Goal: Information Seeking & Learning: Learn about a topic

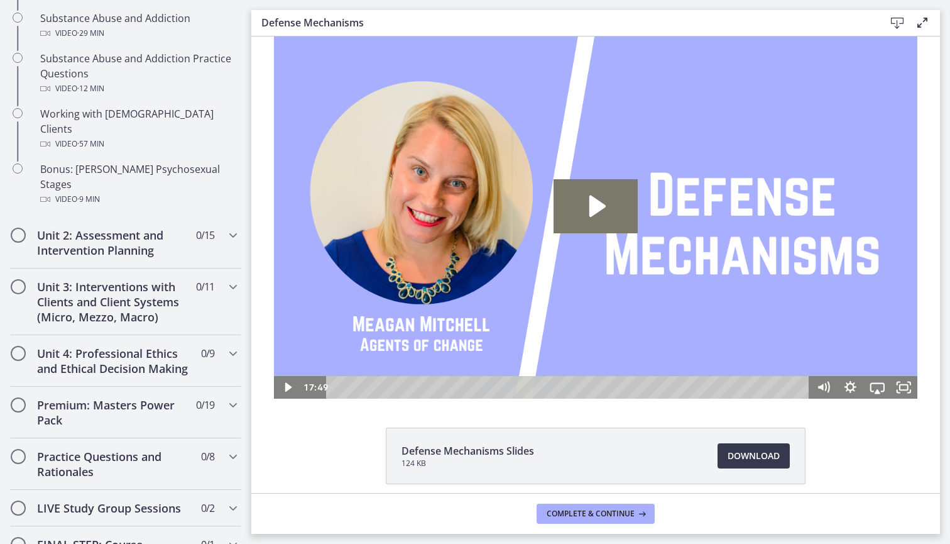
scroll to position [879, 0]
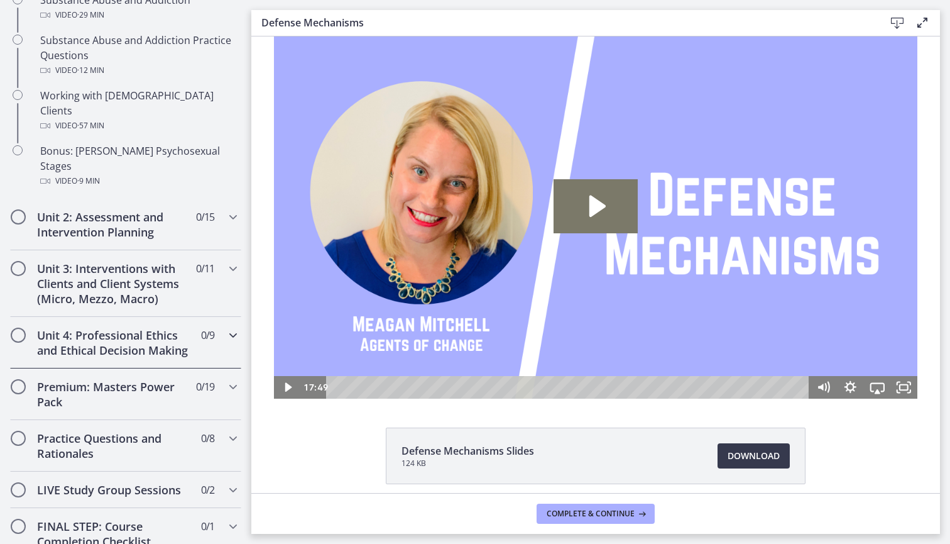
click at [155, 317] on div "Unit 4: Professional Ethics and Ethical Decision Making 0 / 9 Completed" at bounding box center [125, 343] width 231 height 52
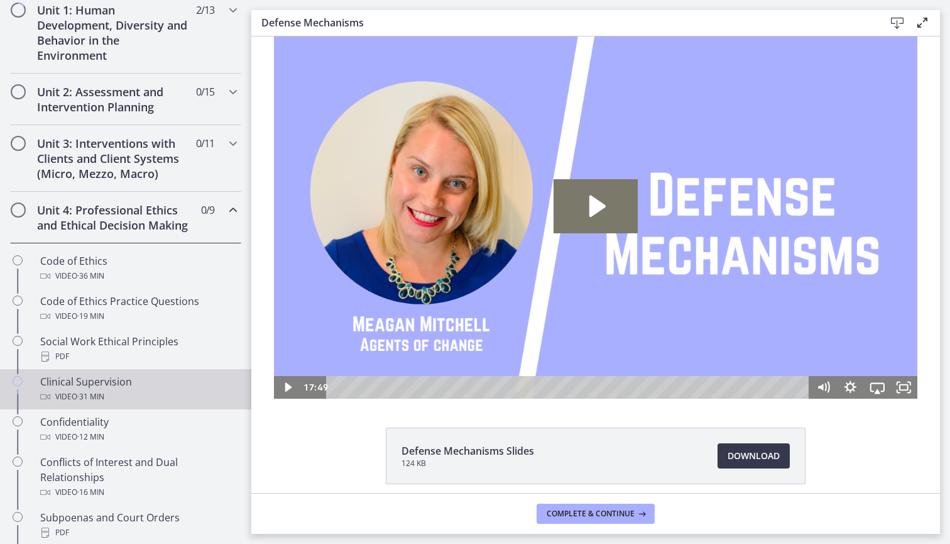
scroll to position [314, 0]
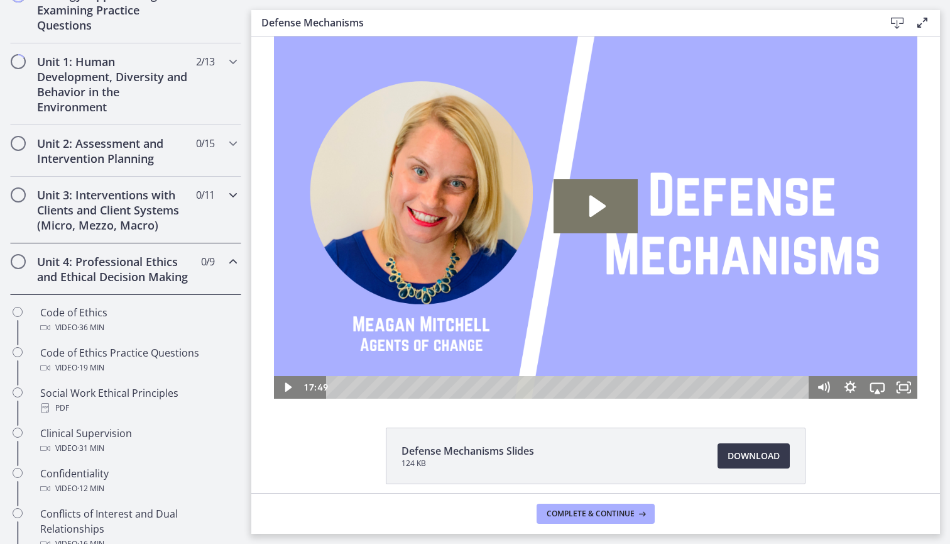
click at [147, 227] on h2 "Unit 3: Interventions with Clients and Client Systems (Micro, Mezzo, Macro)" at bounding box center [113, 209] width 153 height 45
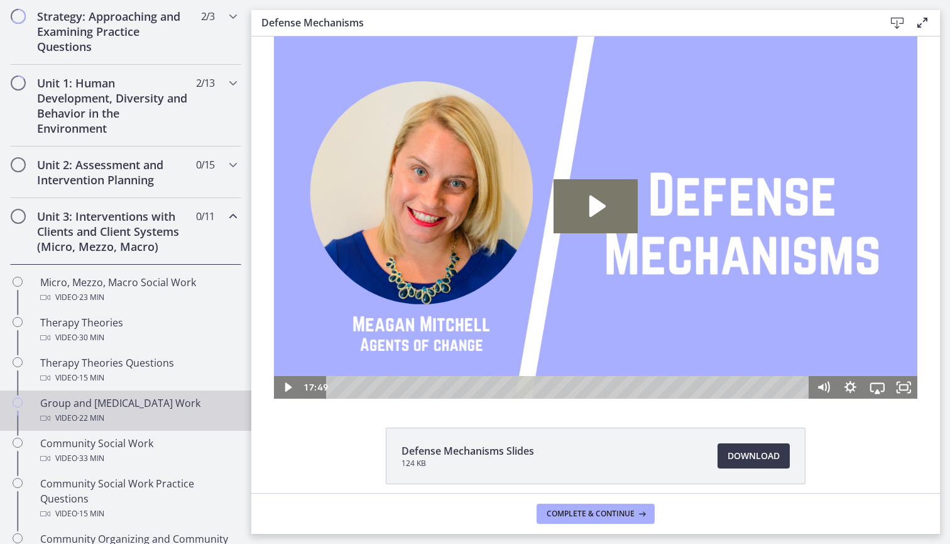
scroll to position [277, 0]
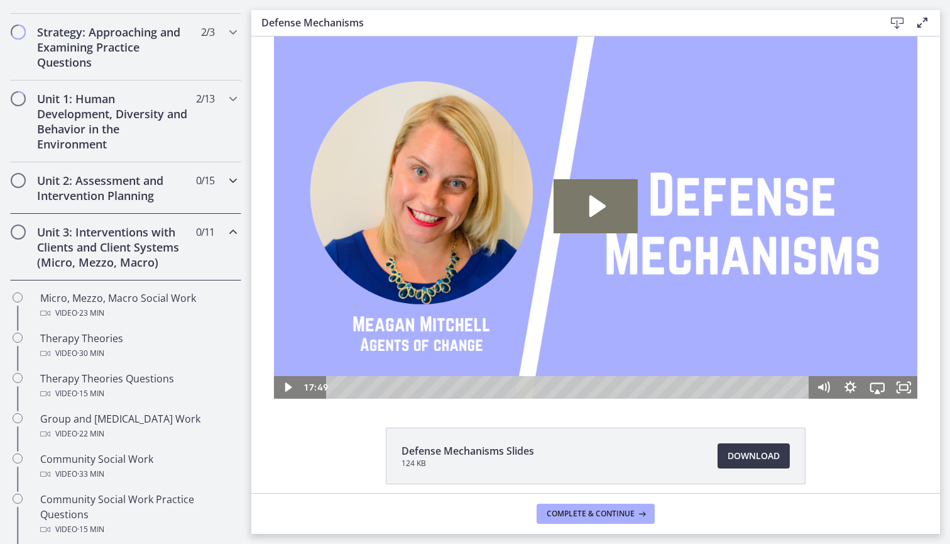
click at [153, 192] on h2 "Unit 2: Assessment and Intervention Planning" at bounding box center [113, 188] width 153 height 30
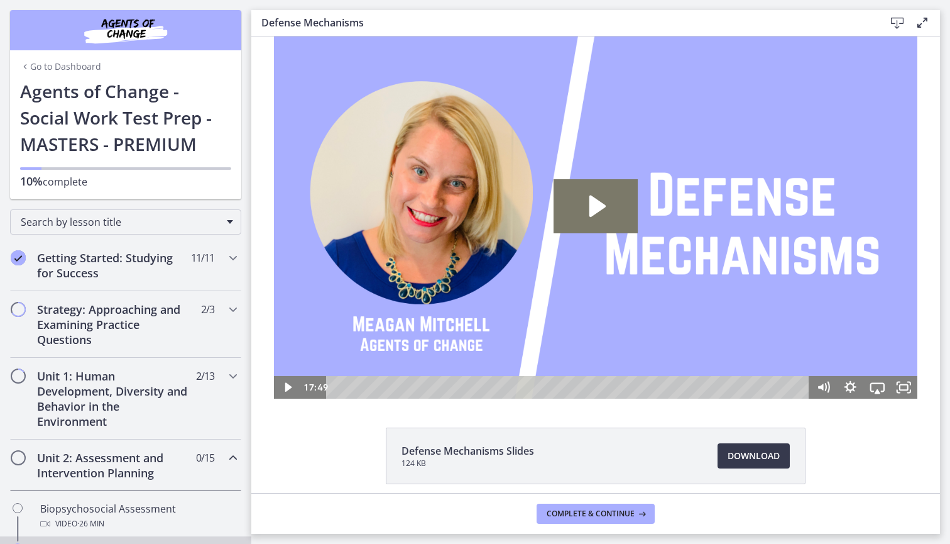
scroll to position [0, 0]
click at [157, 378] on h2 "Unit 1: Human Development, Diversity and Behavior in the Environment" at bounding box center [113, 398] width 153 height 60
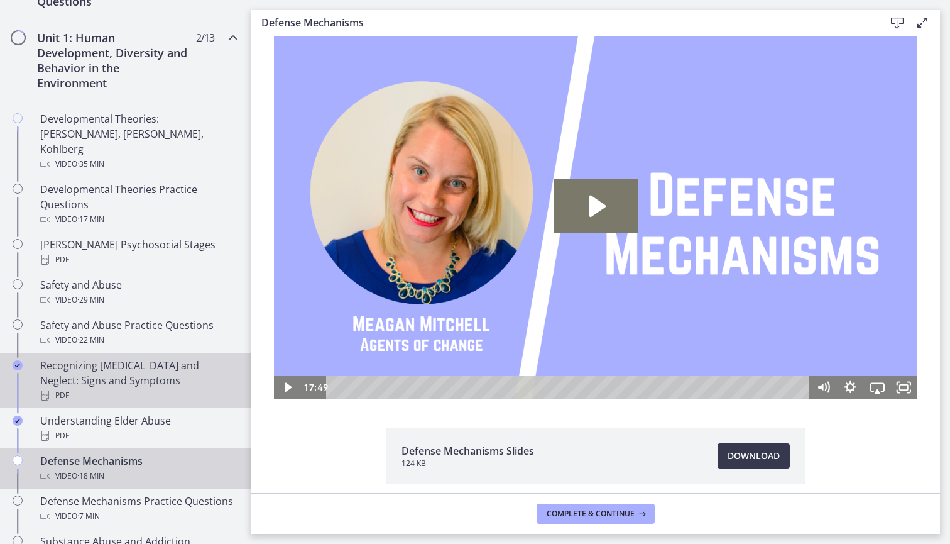
scroll to position [339, 0]
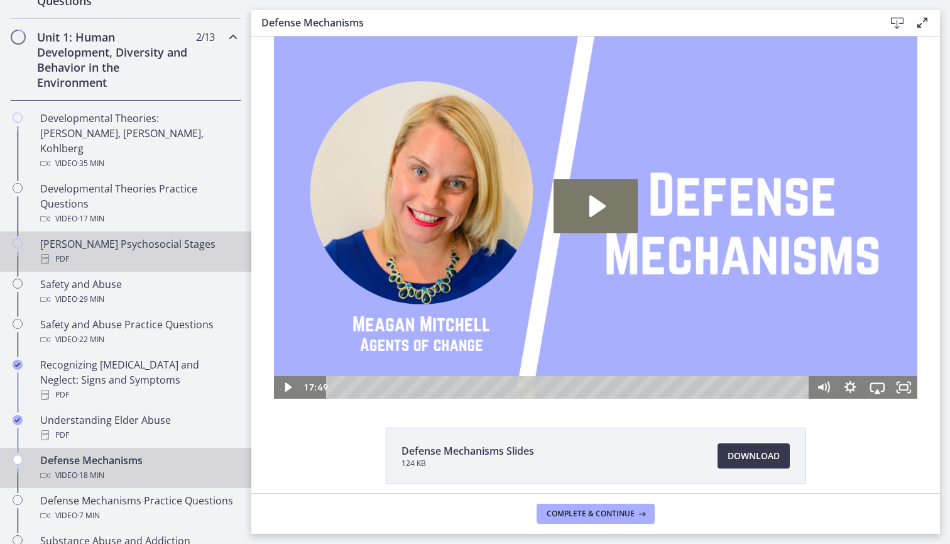
click at [134, 236] on div "[PERSON_NAME] Psychosocial Stages PDF" at bounding box center [138, 251] width 196 height 30
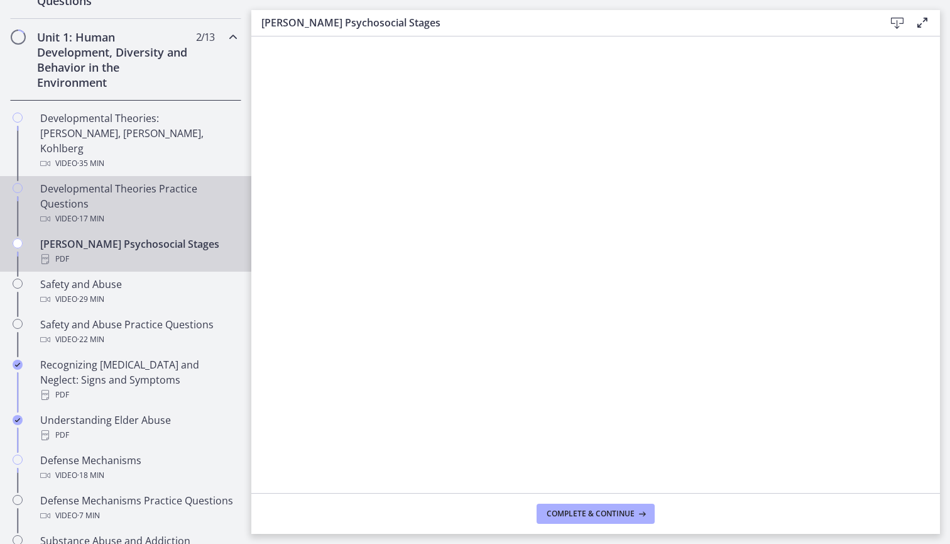
click at [167, 193] on div "Developmental Theories Practice Questions Video · 17 min" at bounding box center [138, 203] width 196 height 45
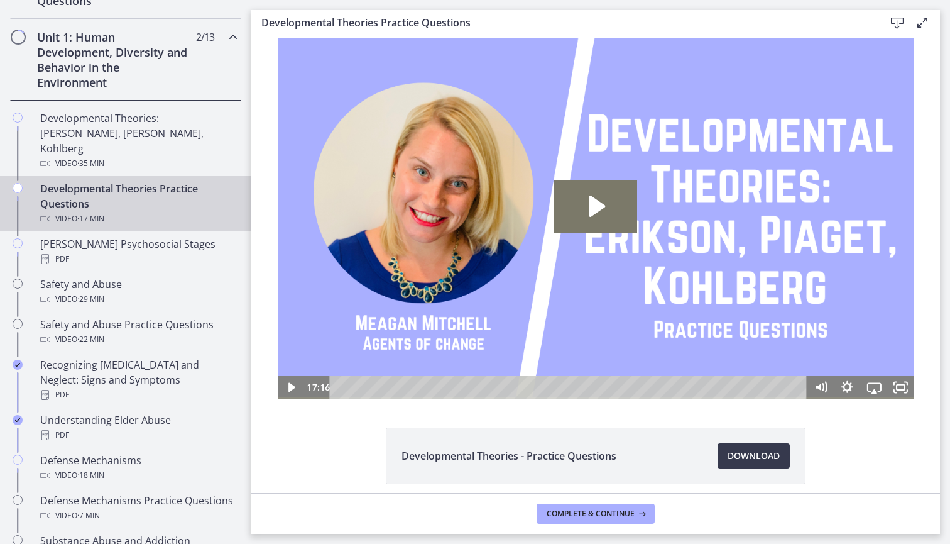
click at [373, 385] on div "Playbar" at bounding box center [570, 387] width 462 height 23
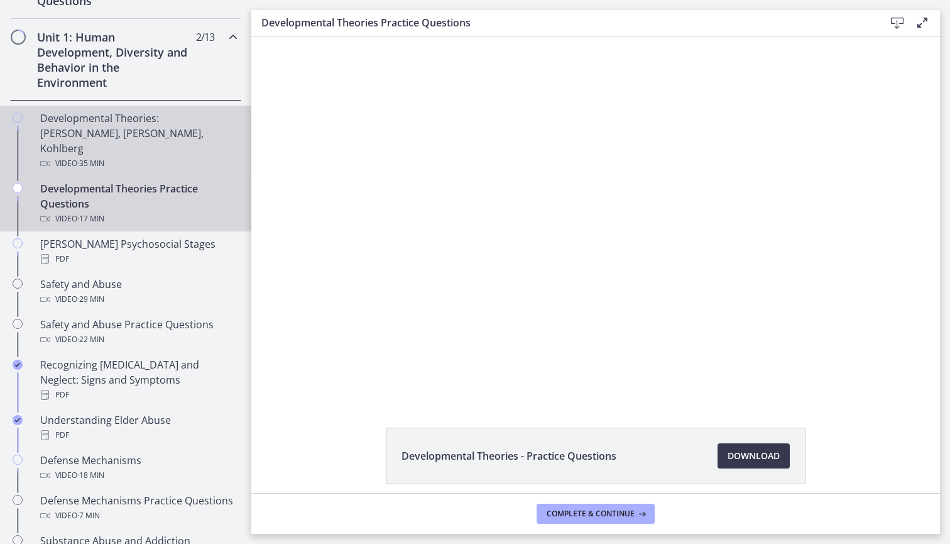
click at [221, 125] on div "Developmental Theories: [PERSON_NAME], [PERSON_NAME], Kohlberg Video · 35 min" at bounding box center [138, 141] width 196 height 60
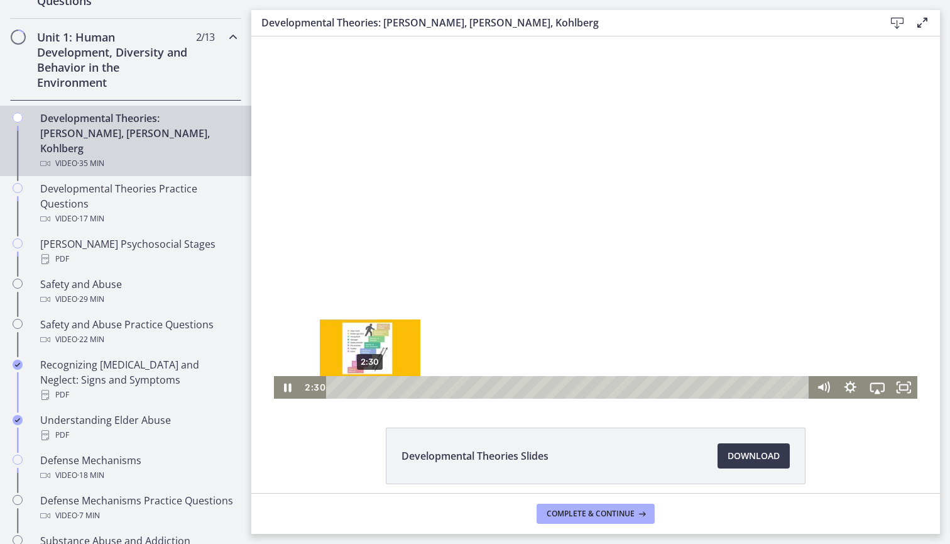
click at [370, 386] on div "2:30" at bounding box center [569, 387] width 467 height 23
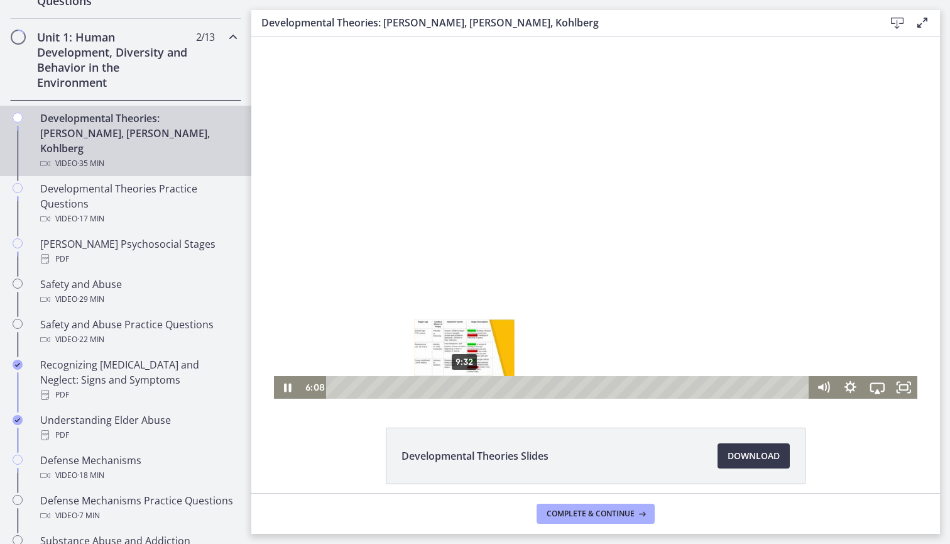
click at [465, 384] on div "9:32" at bounding box center [569, 387] width 467 height 23
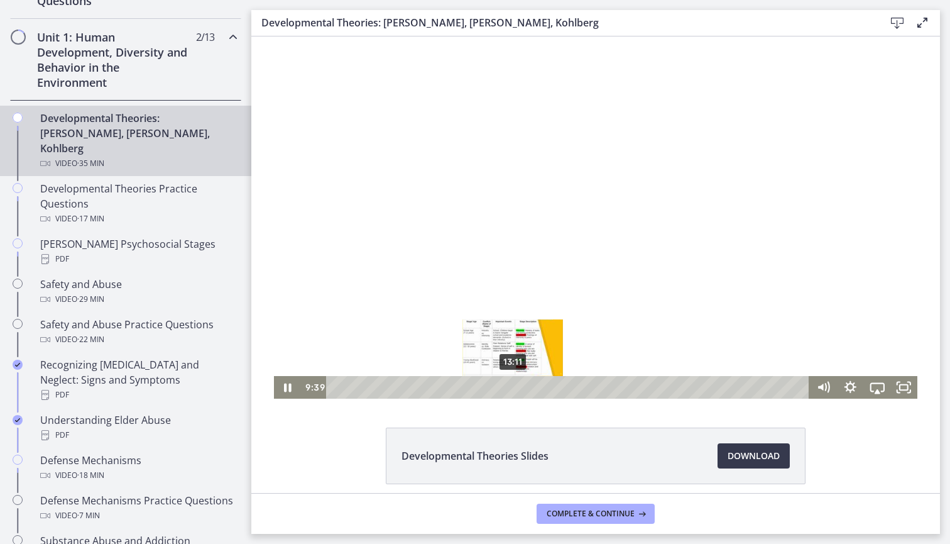
click at [513, 385] on div "13:11" at bounding box center [569, 387] width 467 height 23
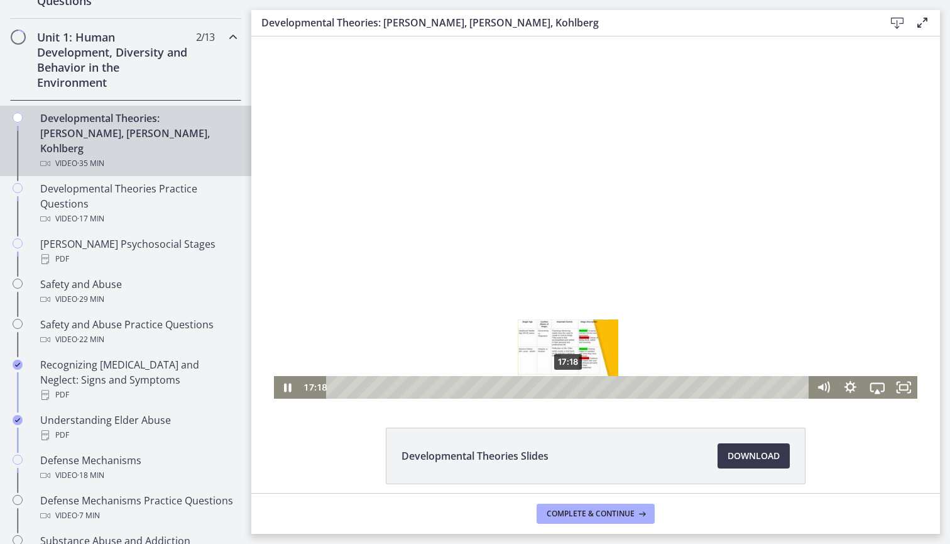
click at [569, 389] on div "17:18" at bounding box center [569, 387] width 467 height 23
click at [613, 384] on div "20:29" at bounding box center [569, 387] width 467 height 23
click at [657, 331] on div at bounding box center [596, 217] width 644 height 362
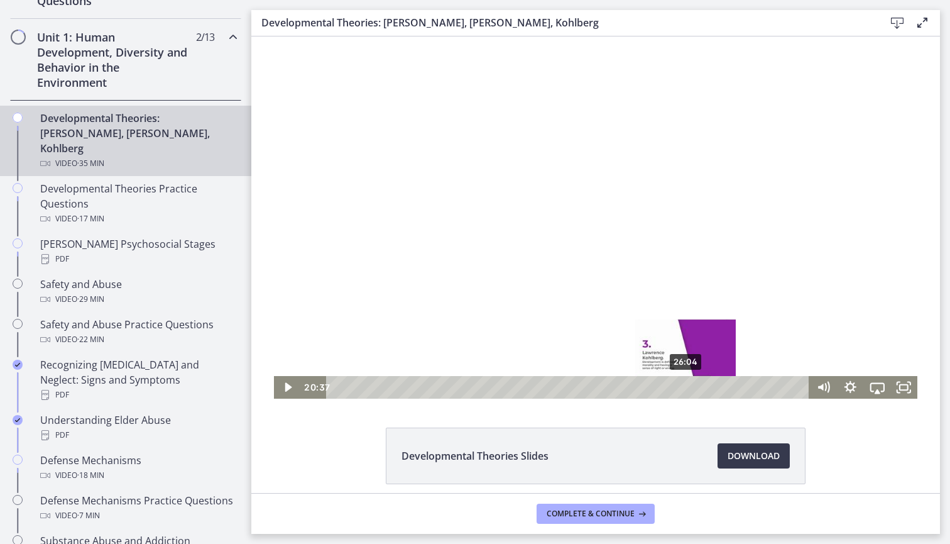
click at [686, 387] on div "26:04" at bounding box center [569, 387] width 467 height 23
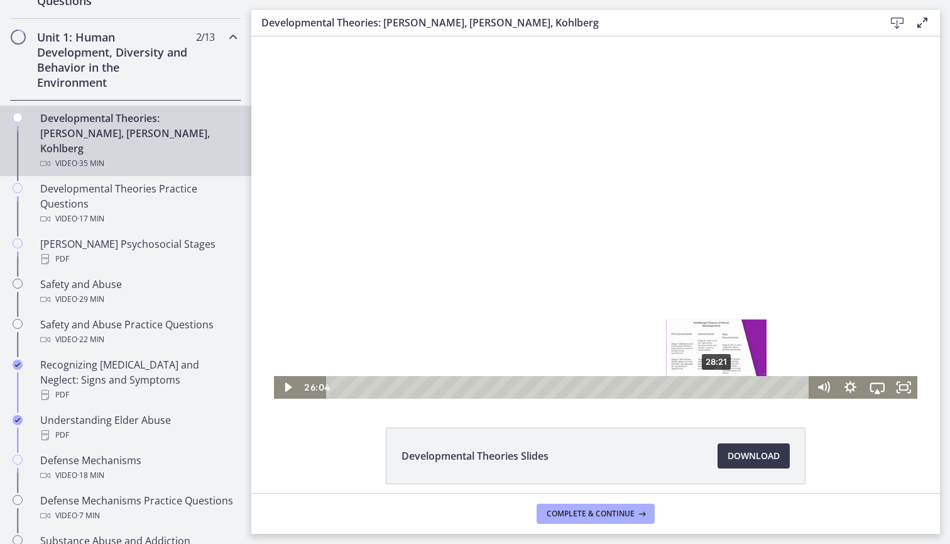
click at [723, 389] on div "28:21" at bounding box center [569, 387] width 467 height 23
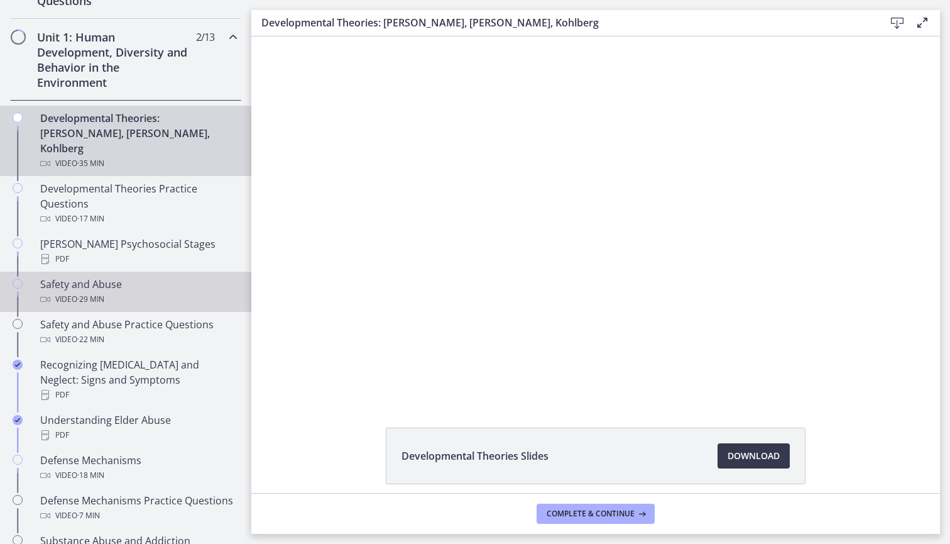
click at [138, 277] on div "Safety and Abuse Video · 29 min" at bounding box center [138, 292] width 196 height 30
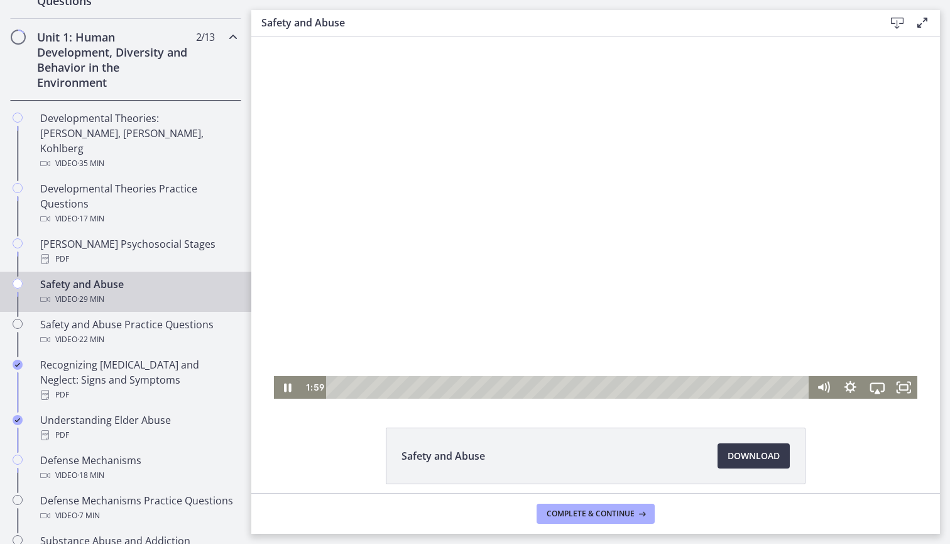
click at [291, 389] on icon "Pause" at bounding box center [288, 387] width 8 height 9
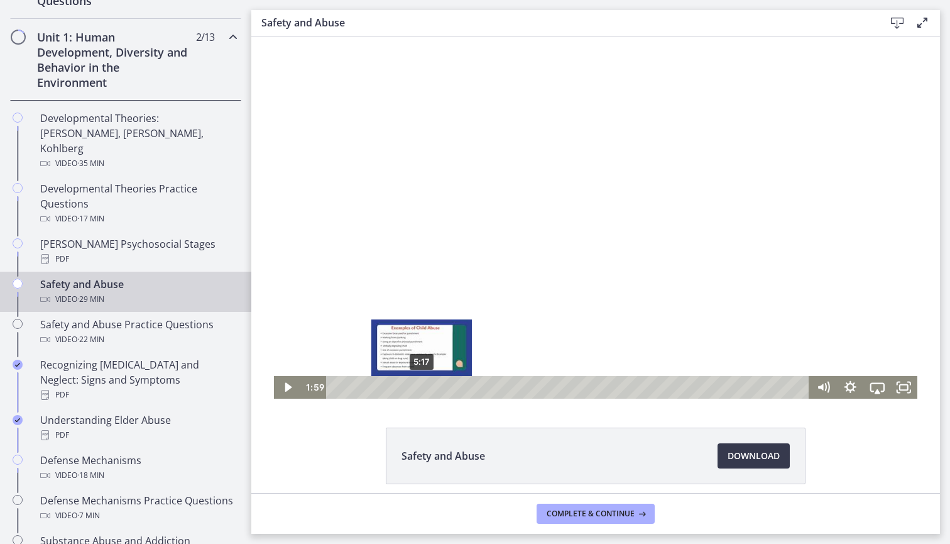
click at [422, 387] on div "5:17" at bounding box center [569, 387] width 467 height 23
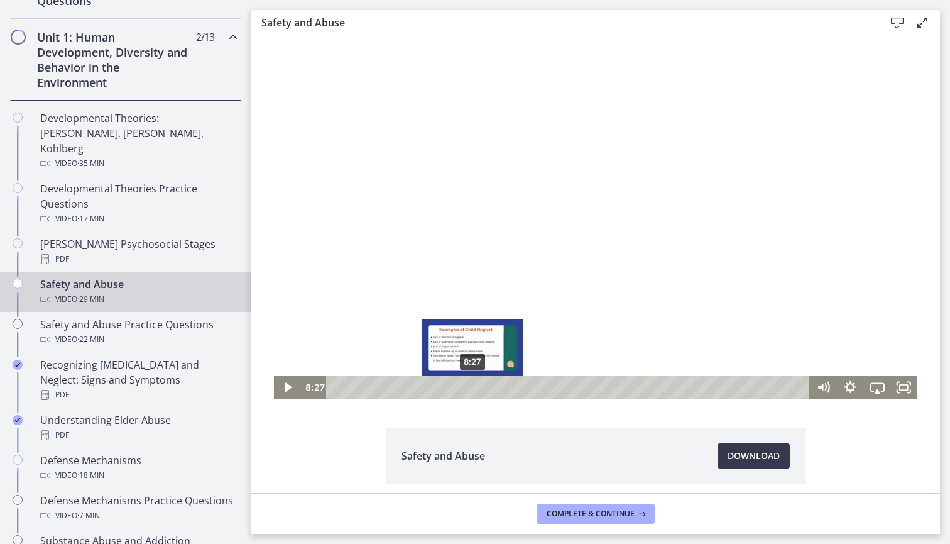
click at [473, 389] on div "8:27" at bounding box center [569, 387] width 467 height 23
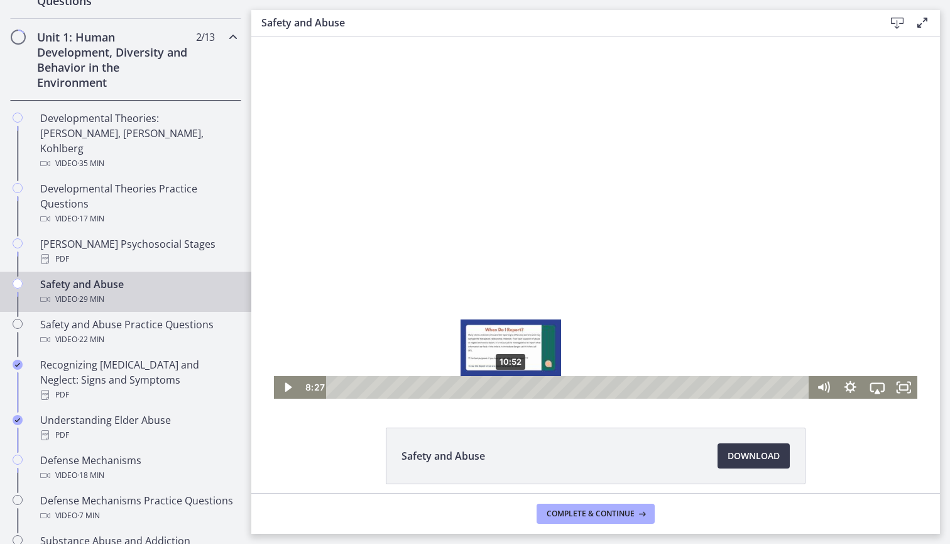
click at [517, 388] on div "10:52" at bounding box center [569, 387] width 467 height 23
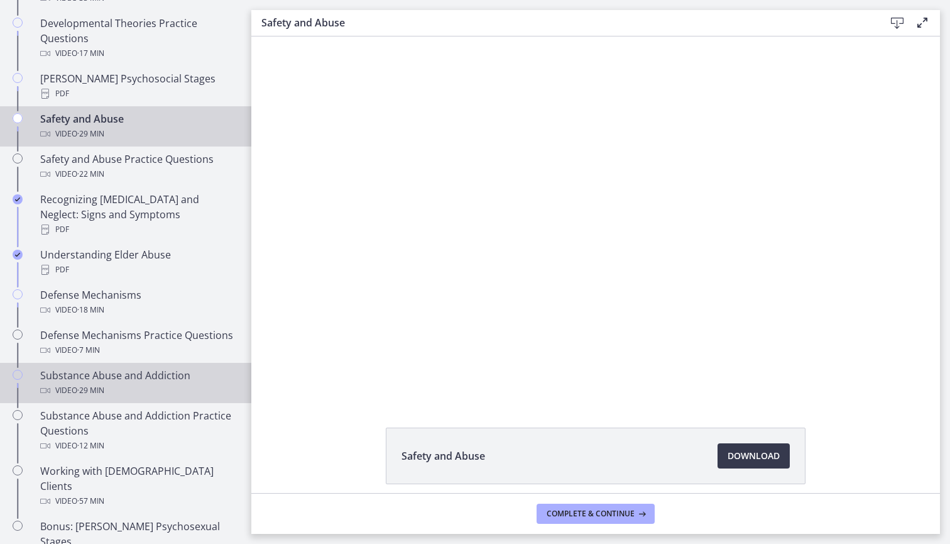
scroll to position [510, 0]
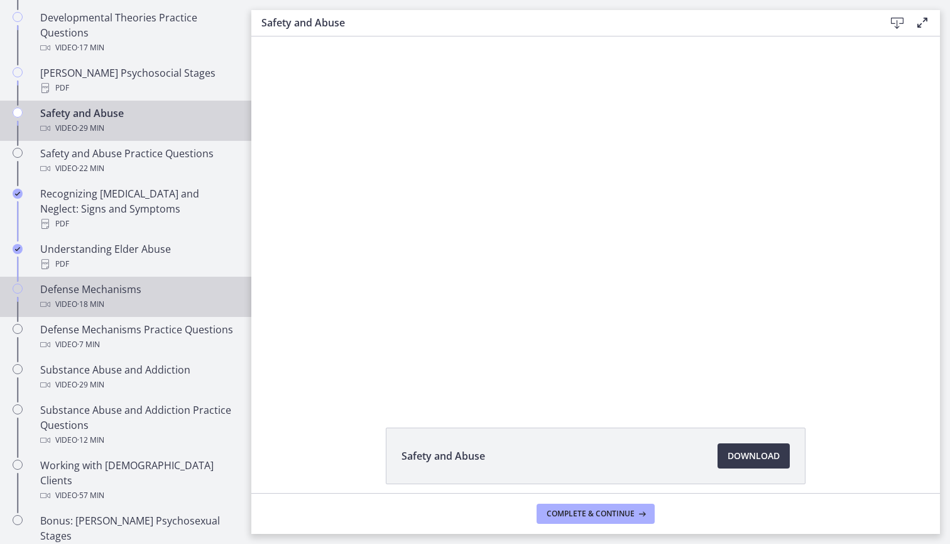
click at [143, 282] on div "Defense Mechanisms Video · 18 min" at bounding box center [138, 297] width 196 height 30
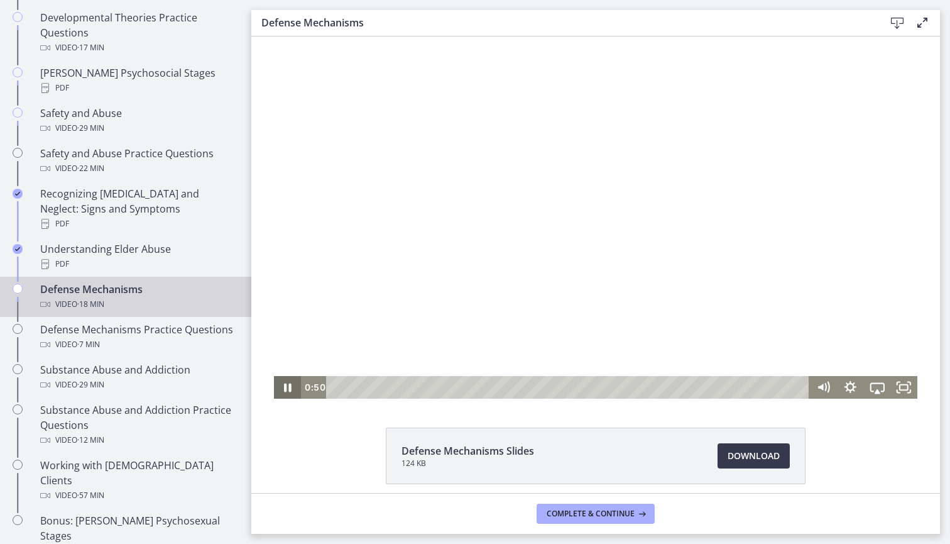
click at [289, 388] on icon "Pause" at bounding box center [287, 387] width 27 height 23
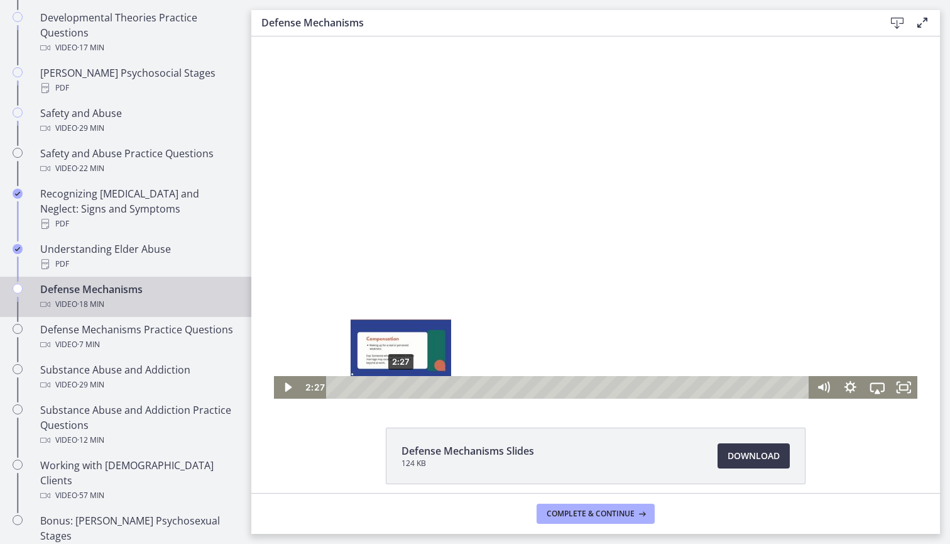
click at [401, 385] on div "2:27" at bounding box center [569, 387] width 467 height 23
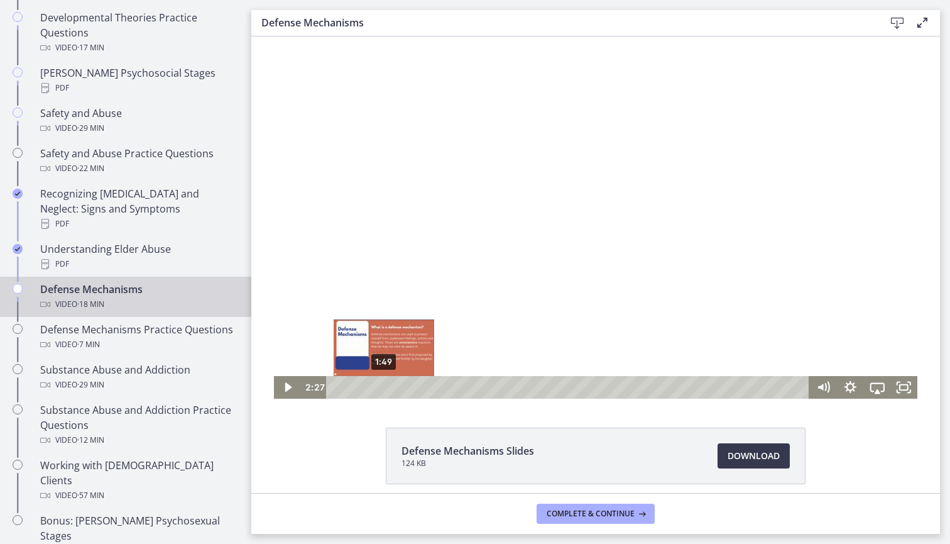
click at [384, 385] on div "1:49" at bounding box center [569, 387] width 467 height 23
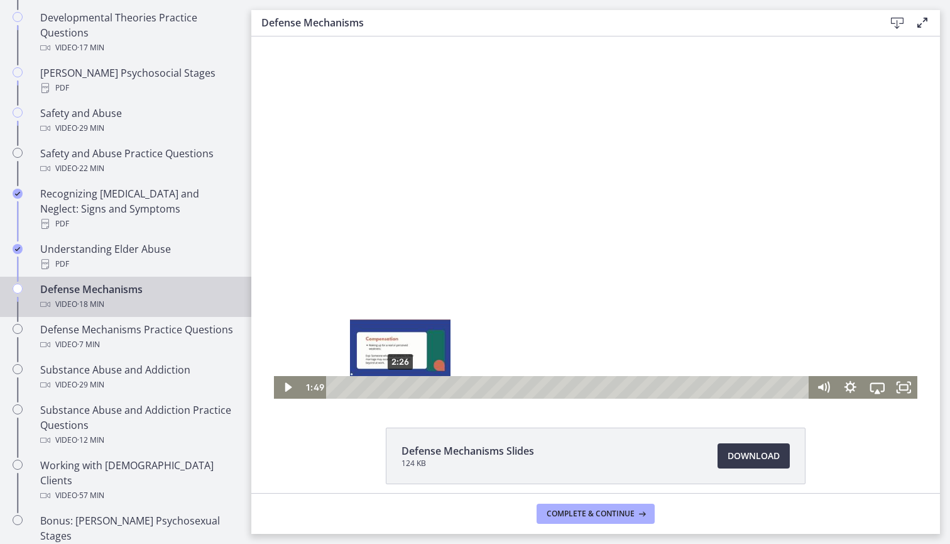
click at [402, 386] on div "2:26" at bounding box center [569, 387] width 467 height 23
click at [421, 385] on div "3:13" at bounding box center [569, 387] width 467 height 23
click at [407, 383] on div "2:42" at bounding box center [569, 387] width 467 height 23
click at [420, 383] on div "2:52" at bounding box center [569, 387] width 467 height 23
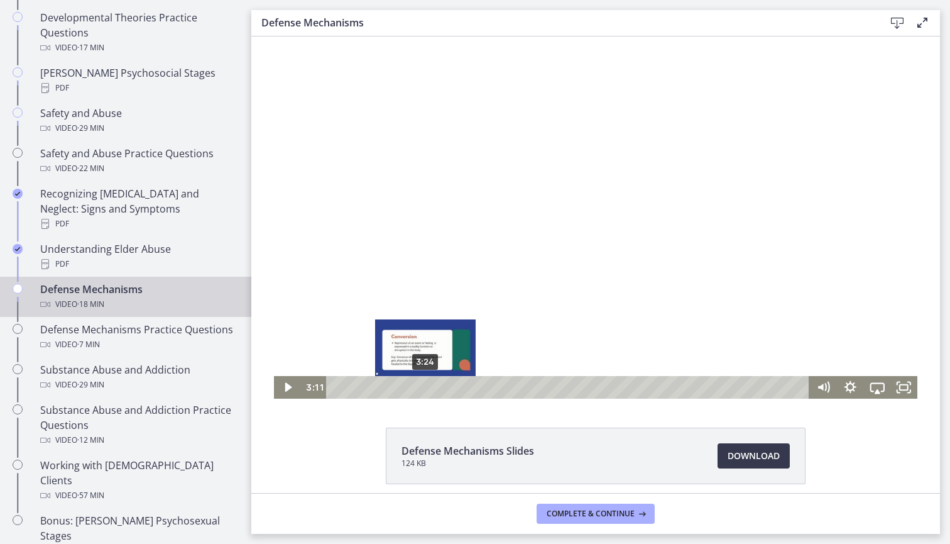
click at [432, 385] on div "3:24" at bounding box center [569, 387] width 467 height 23
click at [437, 385] on div "3:49" at bounding box center [569, 387] width 467 height 23
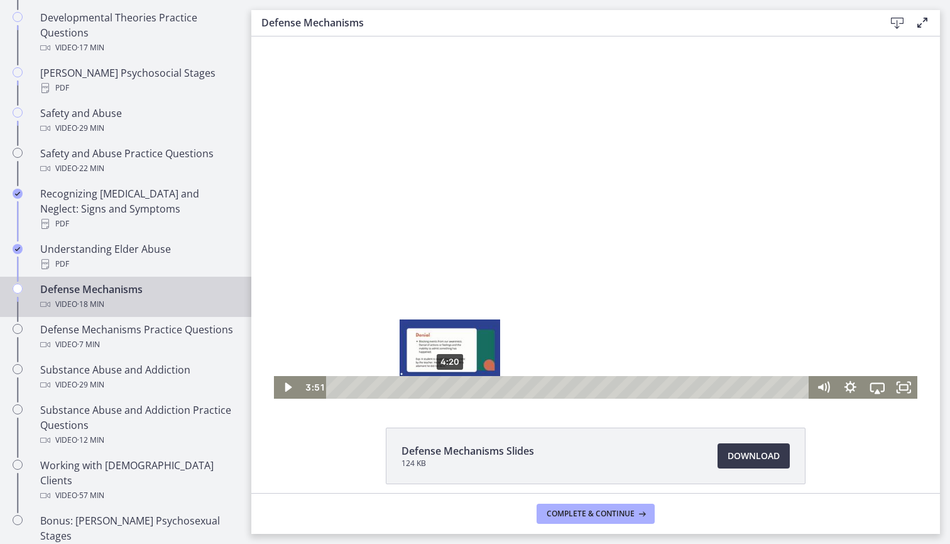
click at [451, 385] on div "4:20" at bounding box center [569, 387] width 467 height 23
click at [461, 383] on div "4:44" at bounding box center [569, 387] width 467 height 23
click at [466, 386] on div "4:54" at bounding box center [569, 387] width 467 height 23
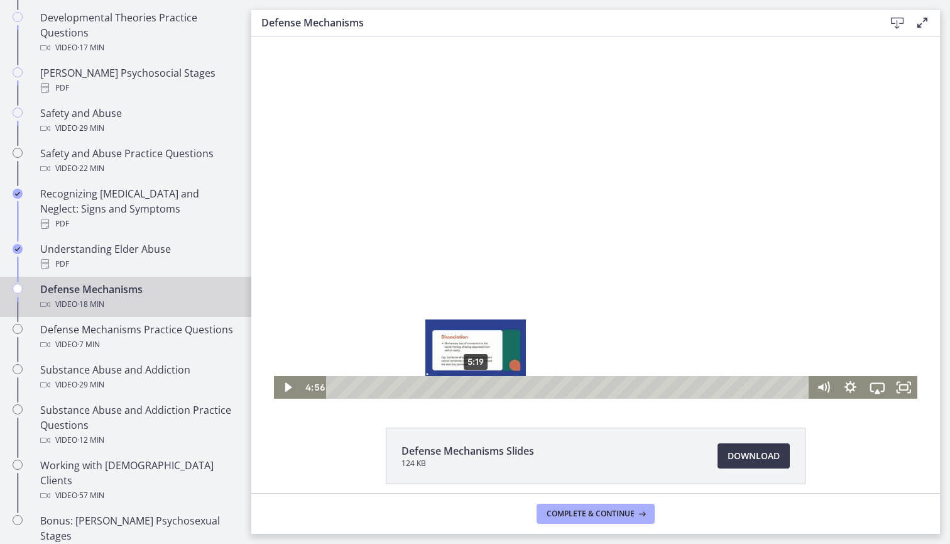
click at [478, 388] on div "5:19" at bounding box center [569, 387] width 467 height 23
click at [483, 388] on div "5:26" at bounding box center [569, 387] width 467 height 23
click at [491, 387] on div "5:44" at bounding box center [569, 387] width 467 height 23
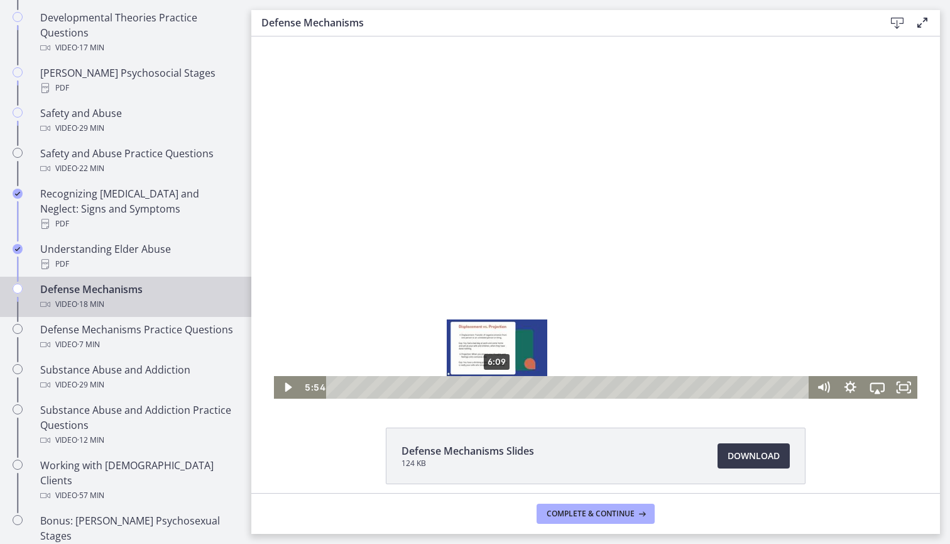
click at [500, 387] on div "6:09" at bounding box center [569, 387] width 467 height 23
click at [507, 387] on div "6:19" at bounding box center [569, 387] width 467 height 23
click at [514, 387] on div "6:46" at bounding box center [569, 387] width 467 height 23
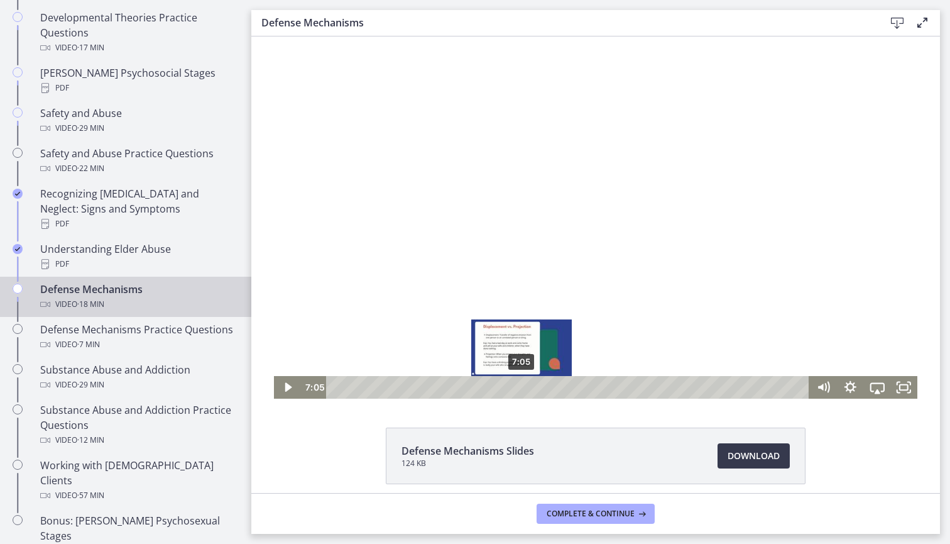
click at [522, 387] on div "7:05" at bounding box center [569, 387] width 467 height 23
click at [534, 387] on div "7:26" at bounding box center [569, 387] width 467 height 23
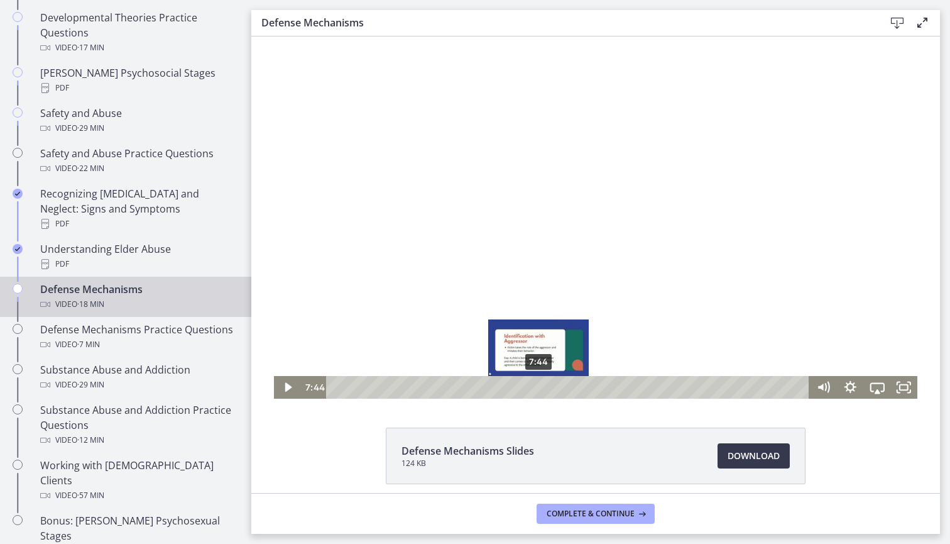
click at [539, 389] on div "7:44" at bounding box center [569, 387] width 467 height 23
click at [553, 385] on div "8:15" at bounding box center [569, 387] width 467 height 23
click at [568, 386] on div "8:23" at bounding box center [569, 387] width 467 height 23
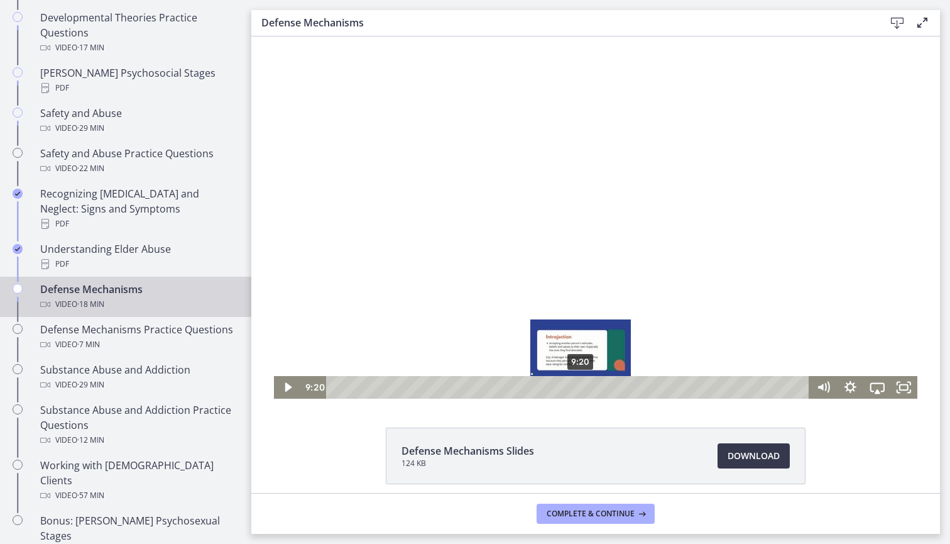
click at [581, 385] on div "9:20" at bounding box center [569, 387] width 467 height 23
click at [590, 385] on div "9:23" at bounding box center [569, 387] width 467 height 23
click at [596, 385] on div "9:42" at bounding box center [569, 387] width 467 height 23
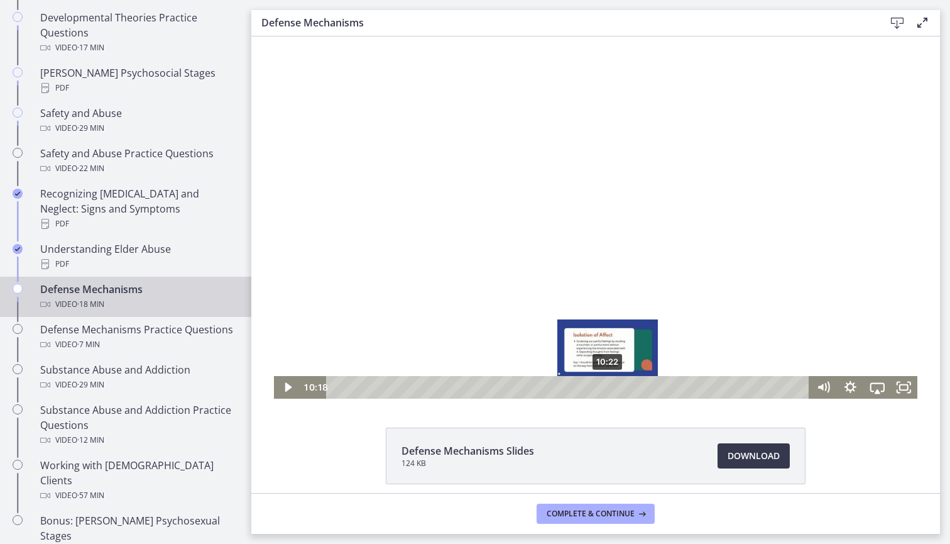
click at [620, 384] on div "10:22" at bounding box center [569, 387] width 467 height 23
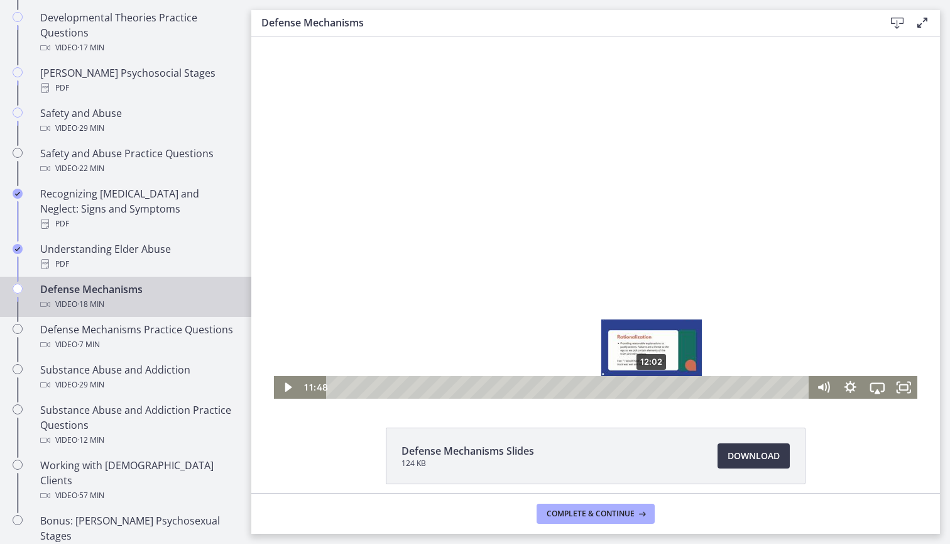
click at [667, 385] on div "12:02" at bounding box center [569, 387] width 467 height 23
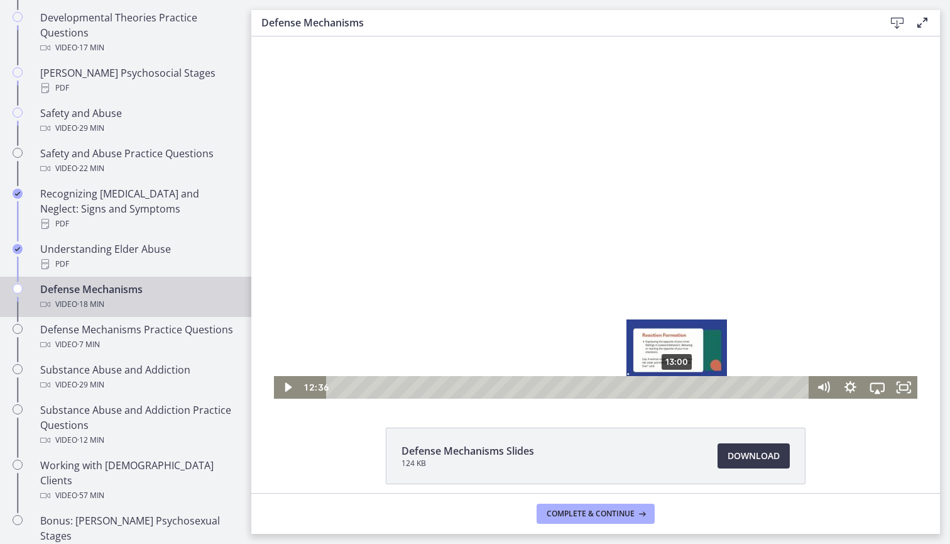
click at [715, 390] on div "13:00" at bounding box center [569, 387] width 467 height 23
click at [694, 390] on div "13:39" at bounding box center [569, 387] width 467 height 23
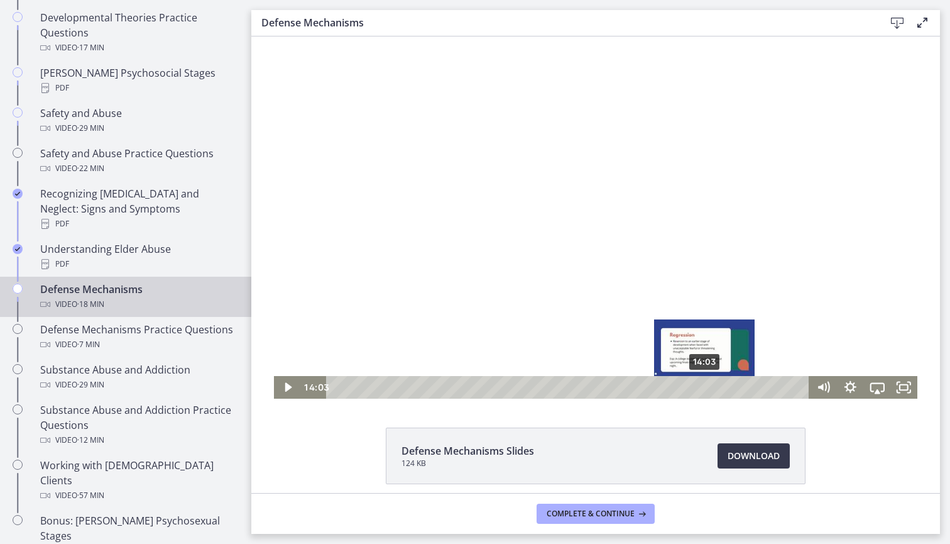
click at [705, 387] on div "14:03" at bounding box center [569, 387] width 467 height 23
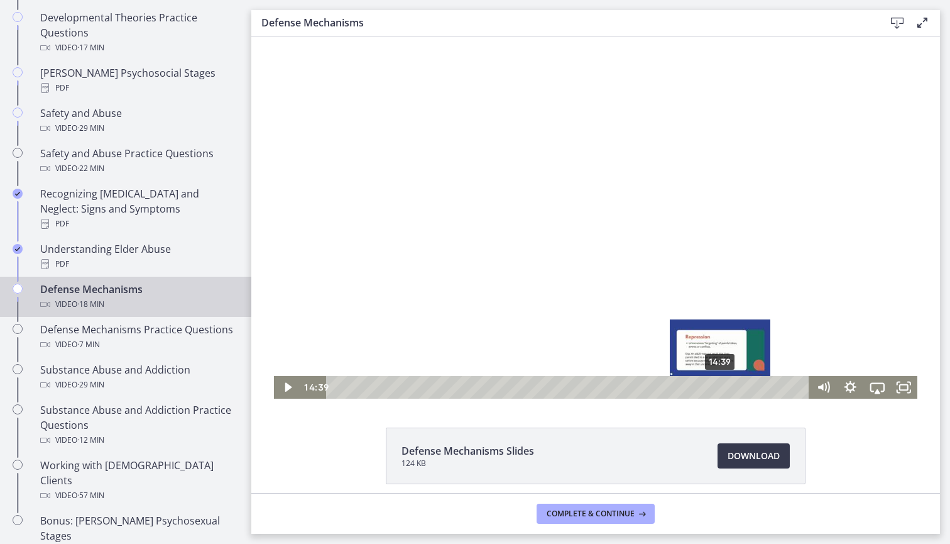
click at [721, 383] on div "14:39" at bounding box center [569, 387] width 467 height 23
click at [735, 383] on div "14:45" at bounding box center [569, 387] width 467 height 23
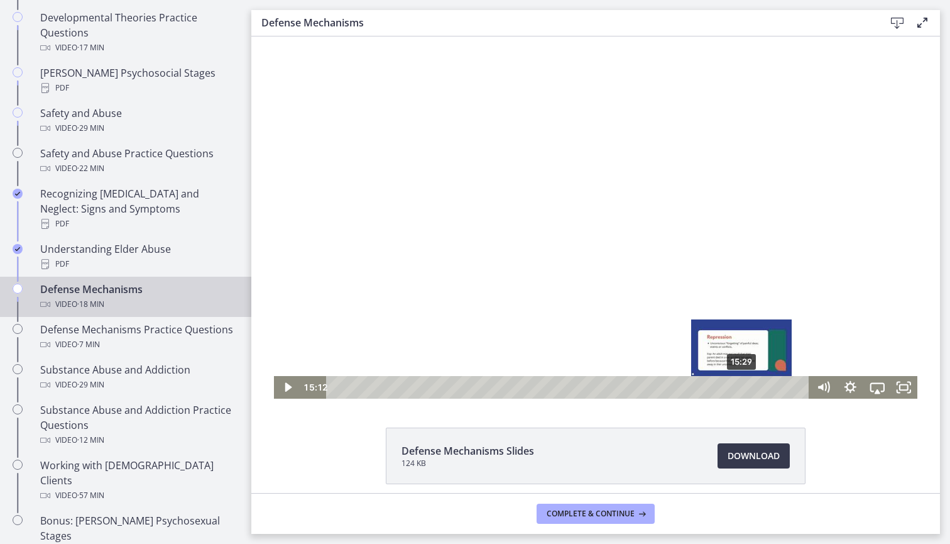
click at [745, 383] on div "15:29" at bounding box center [569, 387] width 467 height 23
click at [755, 383] on div "15:57" at bounding box center [569, 387] width 467 height 23
click at [763, 383] on div "16:11" at bounding box center [569, 387] width 467 height 23
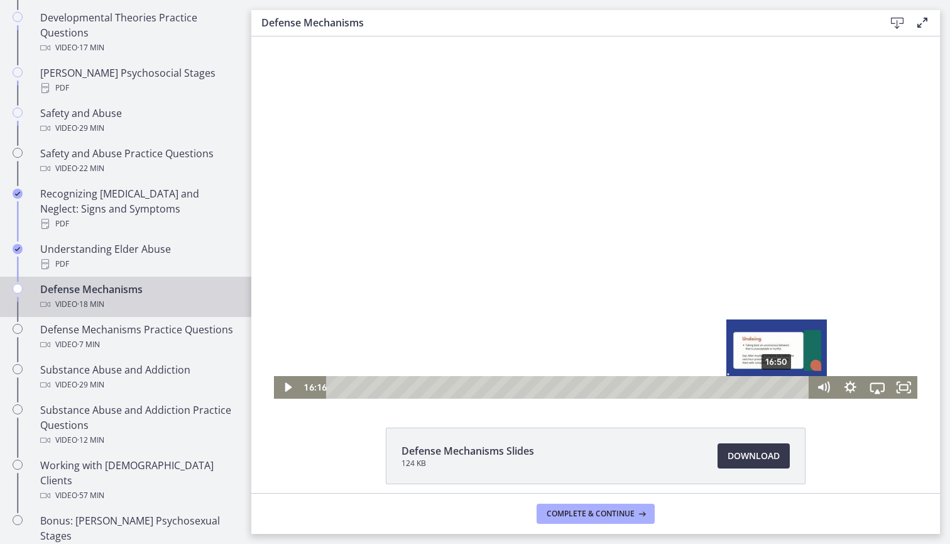
click at [778, 383] on div "16:50" at bounding box center [569, 387] width 467 height 23
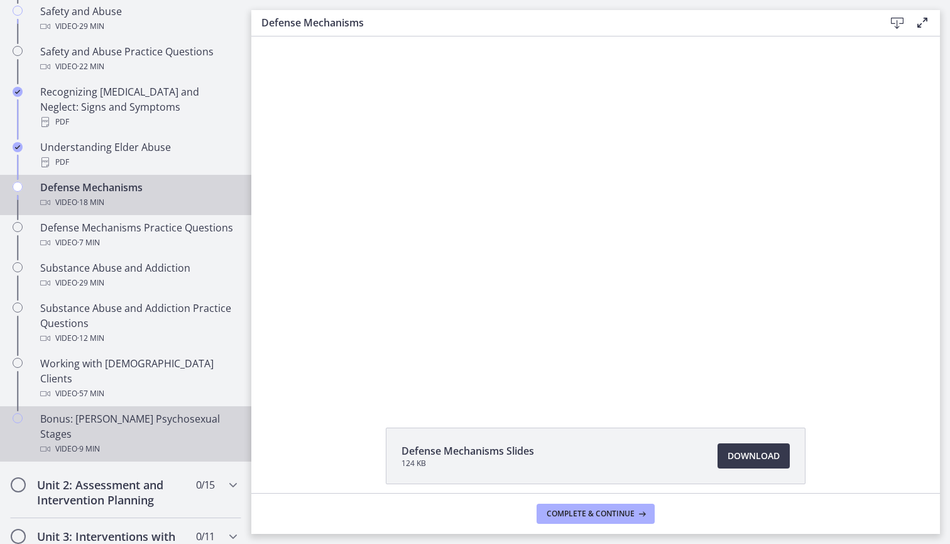
scroll to position [649, 0]
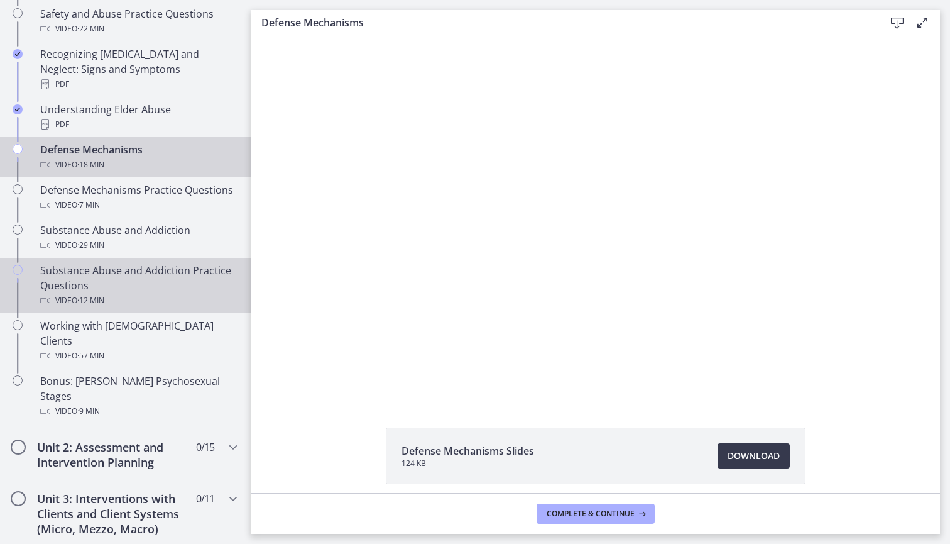
click at [126, 263] on div "Substance Abuse and Addiction Practice Questions Video · 12 min" at bounding box center [138, 285] width 196 height 45
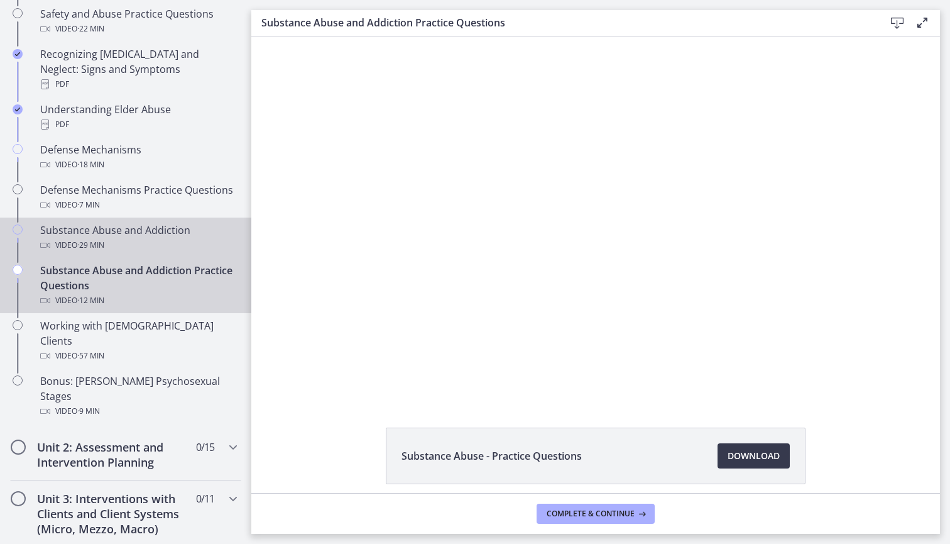
click at [136, 222] on div "Substance Abuse and Addiction Video · 29 min" at bounding box center [138, 237] width 196 height 30
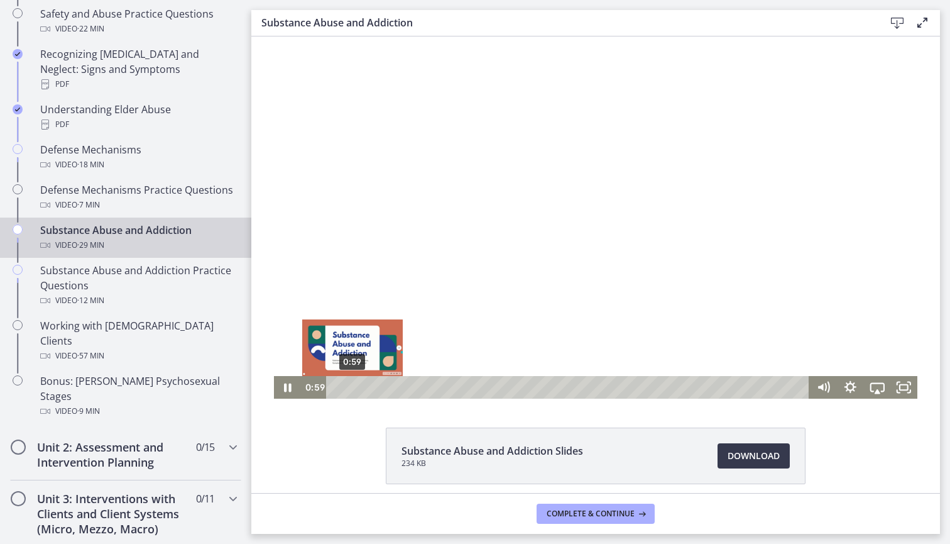
click at [353, 383] on div "0:59" at bounding box center [569, 387] width 467 height 23
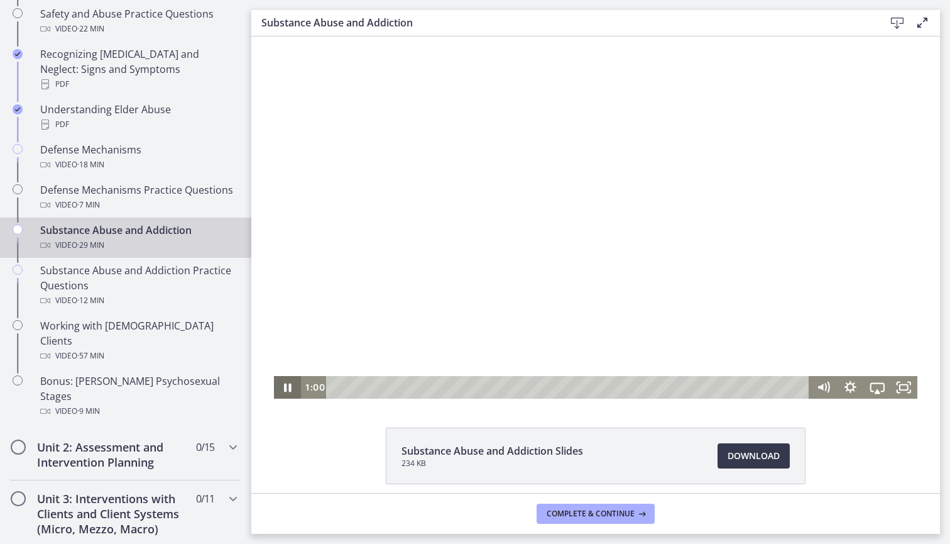
click at [279, 386] on icon "Pause" at bounding box center [287, 387] width 27 height 23
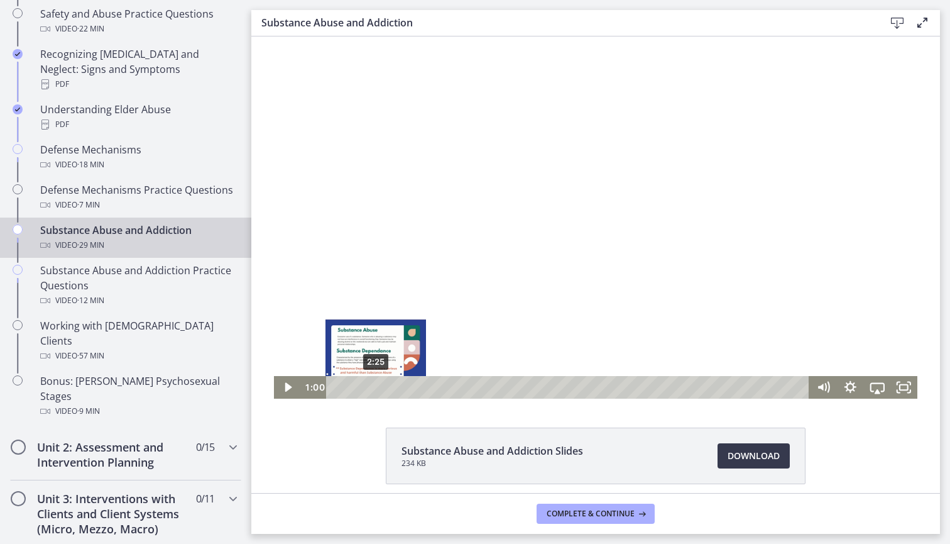
click at [376, 384] on div "2:25" at bounding box center [569, 387] width 467 height 23
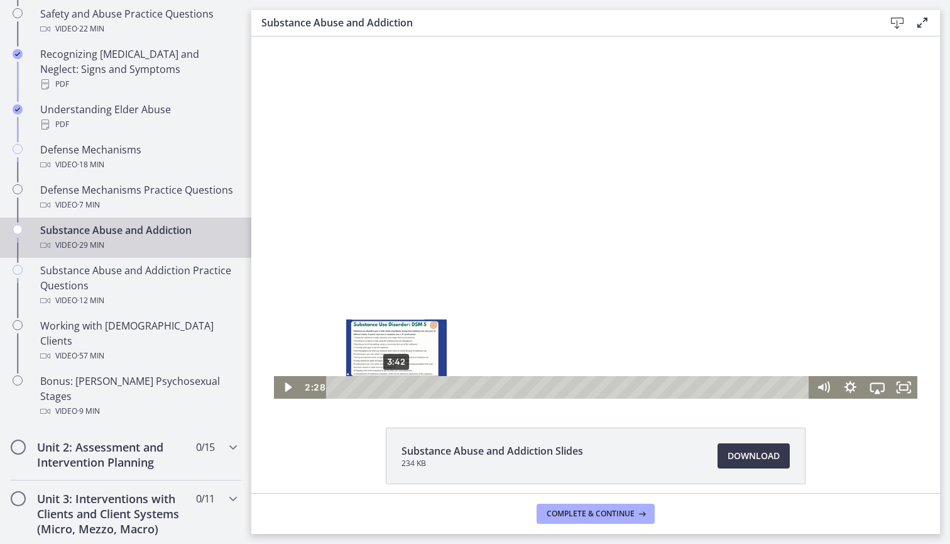
click at [414, 386] on div "3:42" at bounding box center [569, 387] width 467 height 23
click at [422, 384] on div "5:15" at bounding box center [569, 387] width 467 height 23
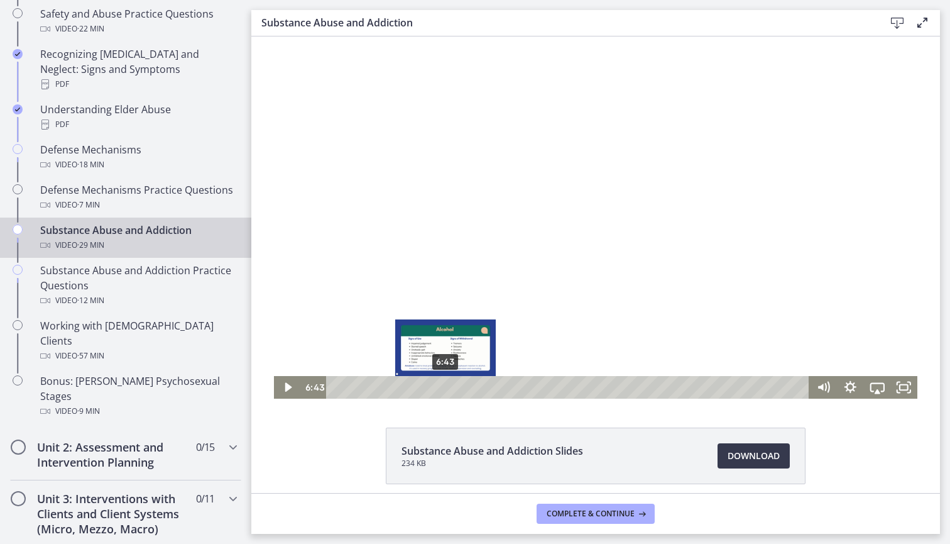
click at [446, 384] on div "6:43" at bounding box center [569, 387] width 467 height 23
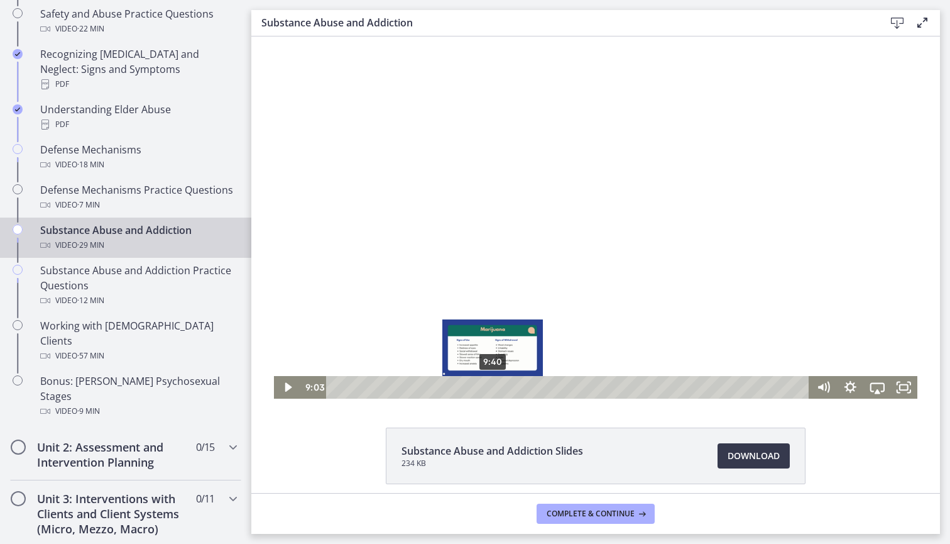
click at [512, 385] on div "9:40" at bounding box center [569, 387] width 467 height 23
click at [502, 384] on div "10:22" at bounding box center [569, 387] width 467 height 23
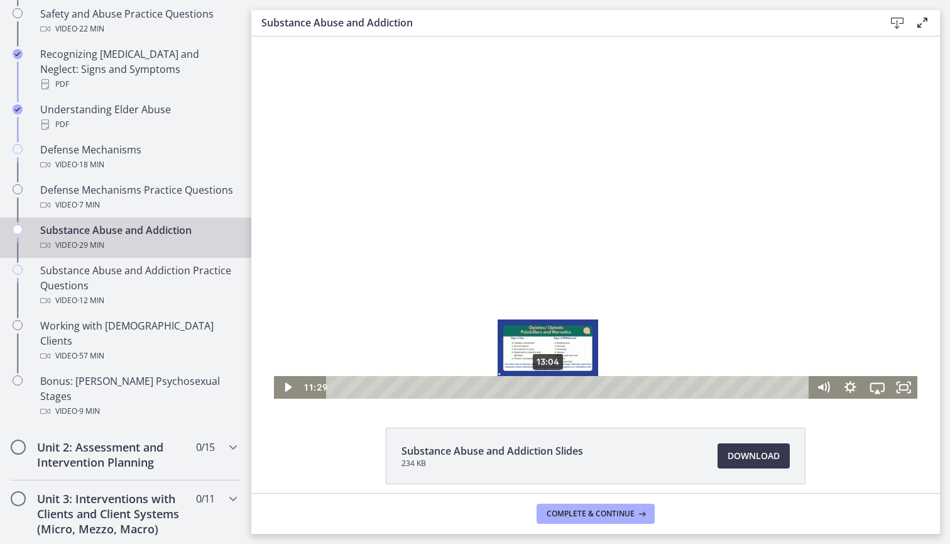
click at [549, 390] on div "13:04" at bounding box center [569, 387] width 467 height 23
click at [566, 385] on div "14:07" at bounding box center [569, 387] width 467 height 23
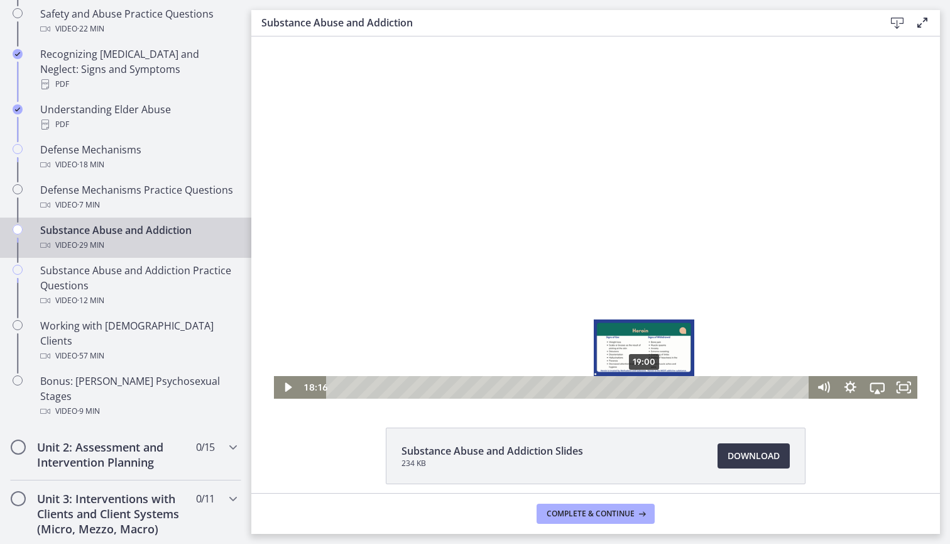
click at [645, 387] on div "19:00" at bounding box center [569, 387] width 467 height 23
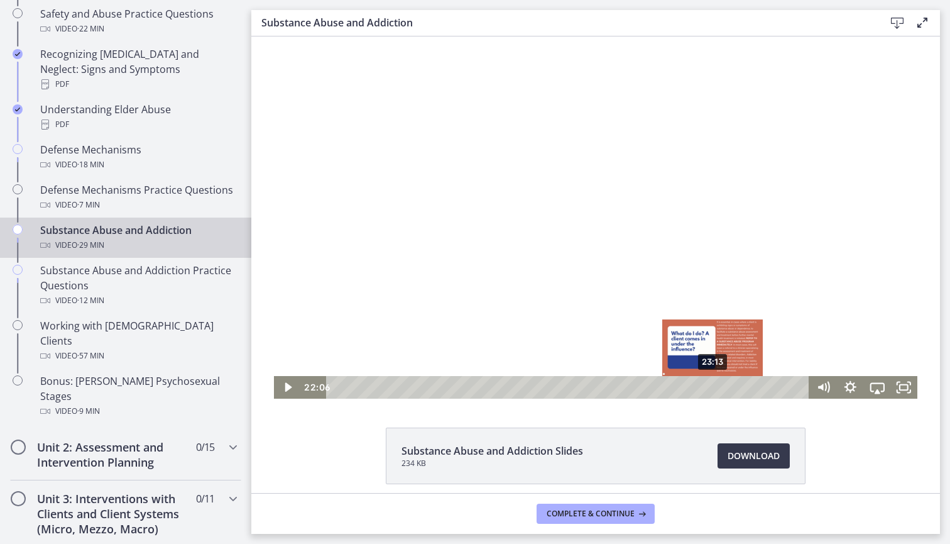
click at [714, 385] on div "23:13" at bounding box center [569, 387] width 467 height 23
click at [725, 385] on div "23:39" at bounding box center [569, 387] width 467 height 23
click at [736, 385] on div "24:23" at bounding box center [569, 387] width 467 height 23
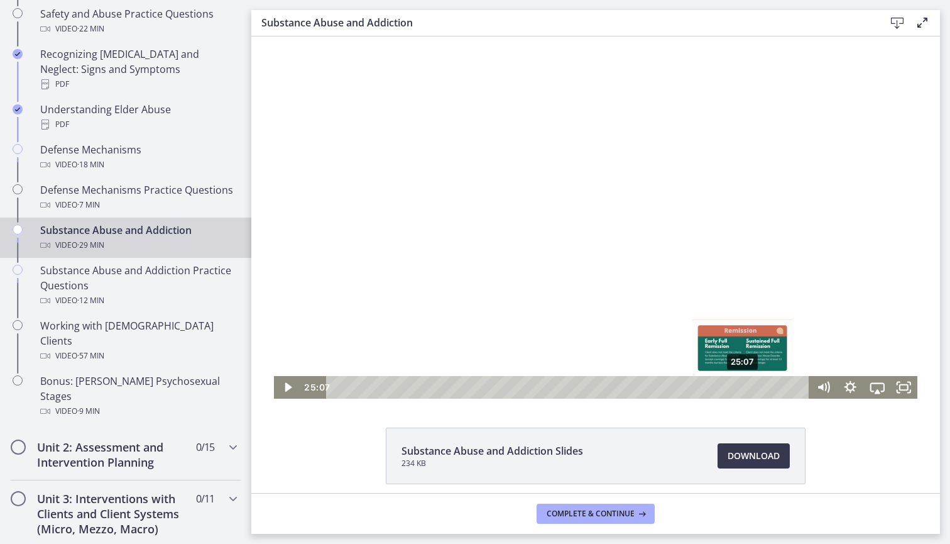
click at [744, 383] on div "25:07" at bounding box center [569, 387] width 467 height 23
click at [750, 383] on div "25:28" at bounding box center [569, 387] width 467 height 23
click at [769, 383] on div "25:40" at bounding box center [569, 387] width 467 height 23
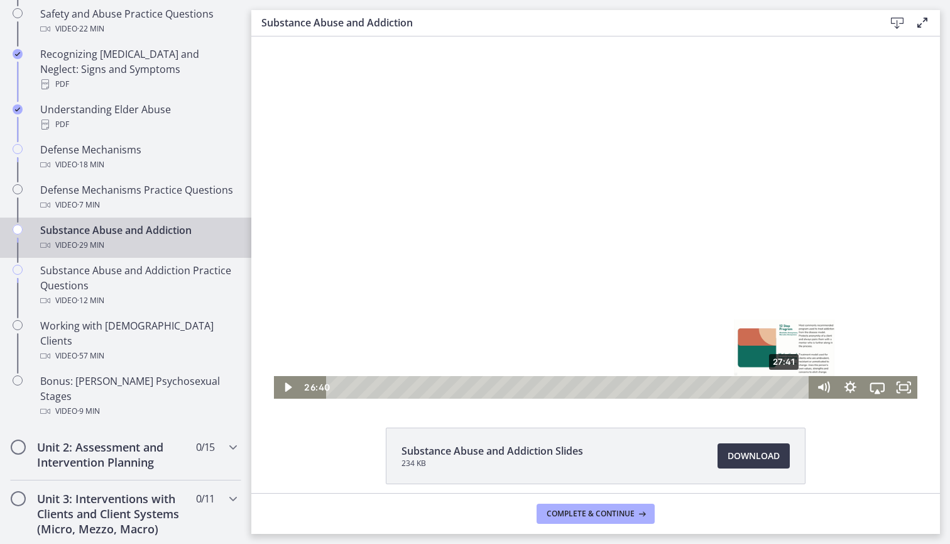
click at [787, 385] on div "27:41" at bounding box center [569, 387] width 467 height 23
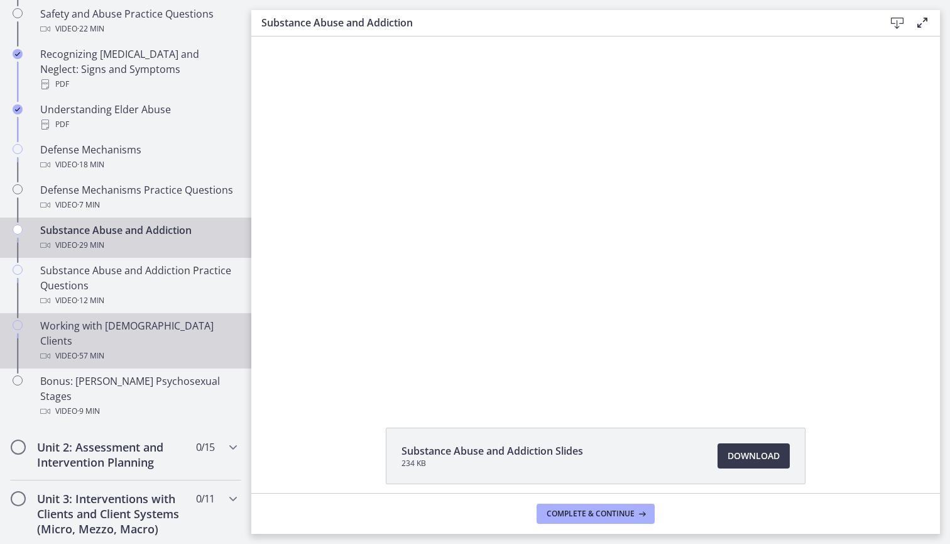
click at [174, 318] on div "Working with [DEMOGRAPHIC_DATA] Clients Video · 57 min" at bounding box center [138, 340] width 196 height 45
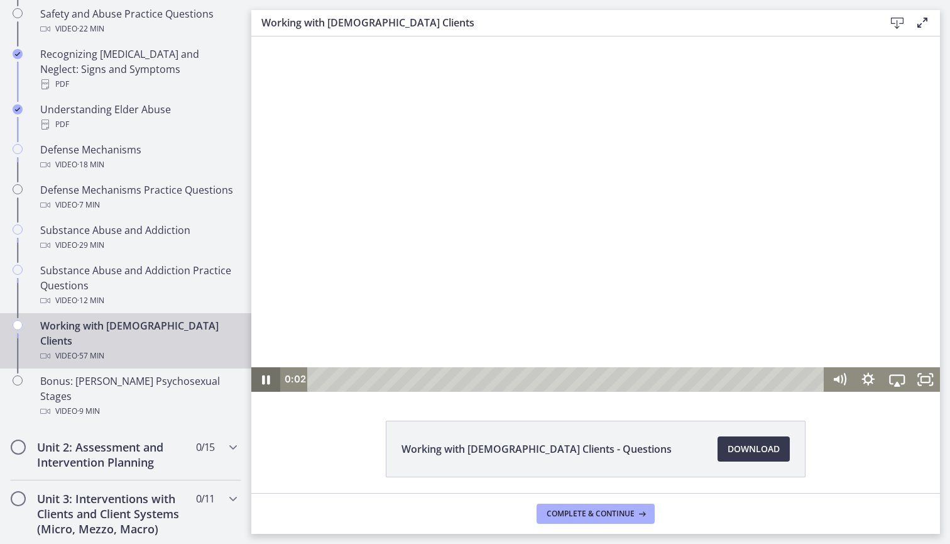
click at [262, 380] on icon "Pause" at bounding box center [265, 379] width 29 height 25
click at [344, 376] on div "2:57" at bounding box center [568, 379] width 500 height 25
click at [392, 376] on div "6:30" at bounding box center [568, 379] width 500 height 25
click at [419, 376] on div "8:17" at bounding box center [568, 379] width 500 height 25
click at [615, 378] on div "33:22" at bounding box center [568, 379] width 500 height 25
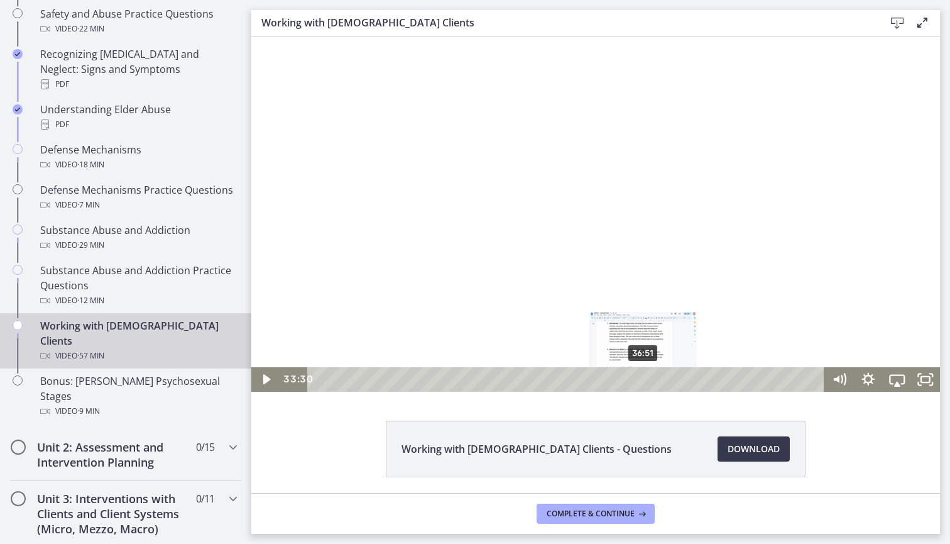
click at [649, 379] on div "36:51" at bounding box center [568, 379] width 500 height 25
click at [679, 380] on div "40:16" at bounding box center [568, 379] width 500 height 25
click at [703, 376] on div "42:23" at bounding box center [568, 379] width 500 height 25
click at [725, 378] on div "45:57" at bounding box center [568, 379] width 500 height 25
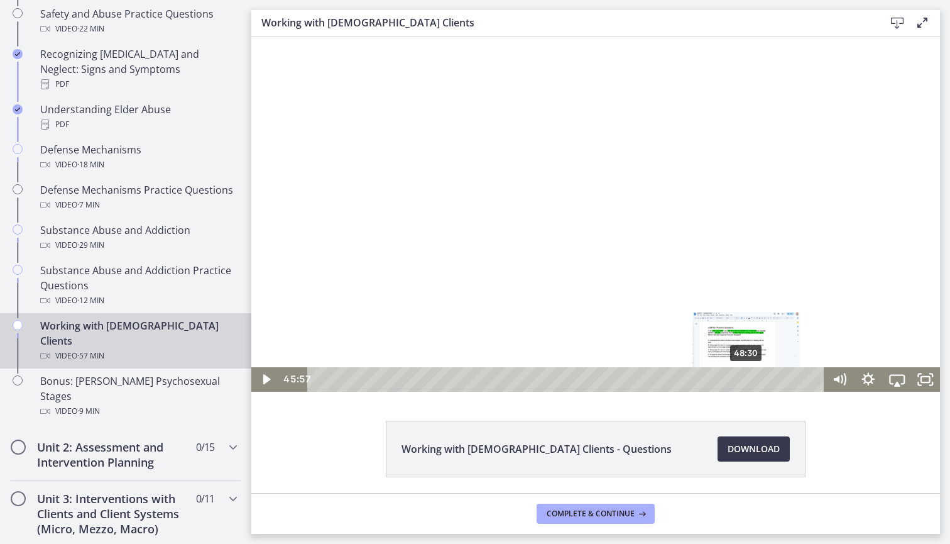
click at [756, 381] on div "48:30" at bounding box center [568, 379] width 500 height 25
click at [779, 378] on div "52:03" at bounding box center [568, 379] width 500 height 25
click at [763, 378] on div "50:17" at bounding box center [568, 379] width 500 height 25
click at [773, 378] on div "51:25" at bounding box center [568, 379] width 500 height 25
click at [781, 377] on div "52:20" at bounding box center [568, 379] width 500 height 25
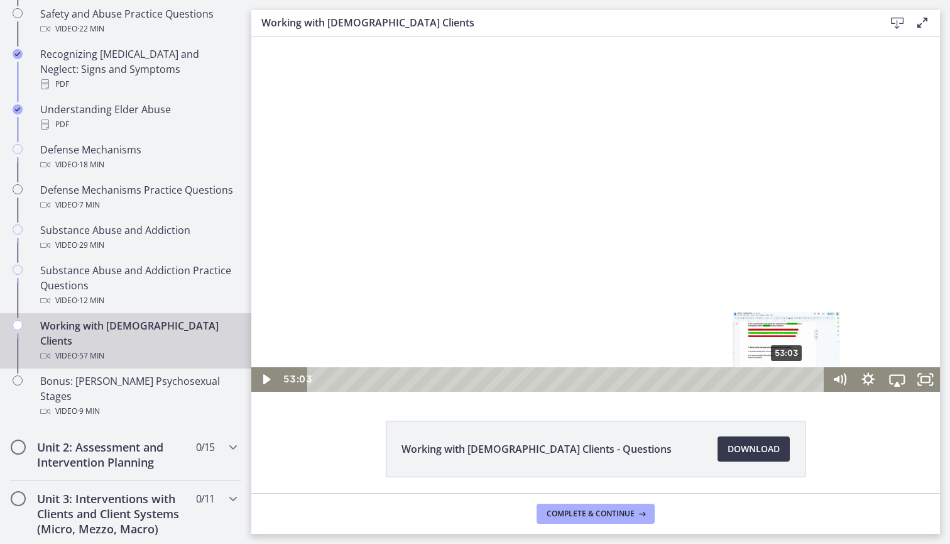
click at [787, 377] on div "53:03" at bounding box center [568, 379] width 500 height 25
click at [794, 377] on div "53:37" at bounding box center [568, 379] width 500 height 25
click at [798, 376] on div "54:15" at bounding box center [568, 379] width 500 height 25
click at [800, 376] on div "54:28" at bounding box center [568, 379] width 500 height 25
click at [801, 376] on div "Playbar" at bounding box center [800, 379] width 8 height 8
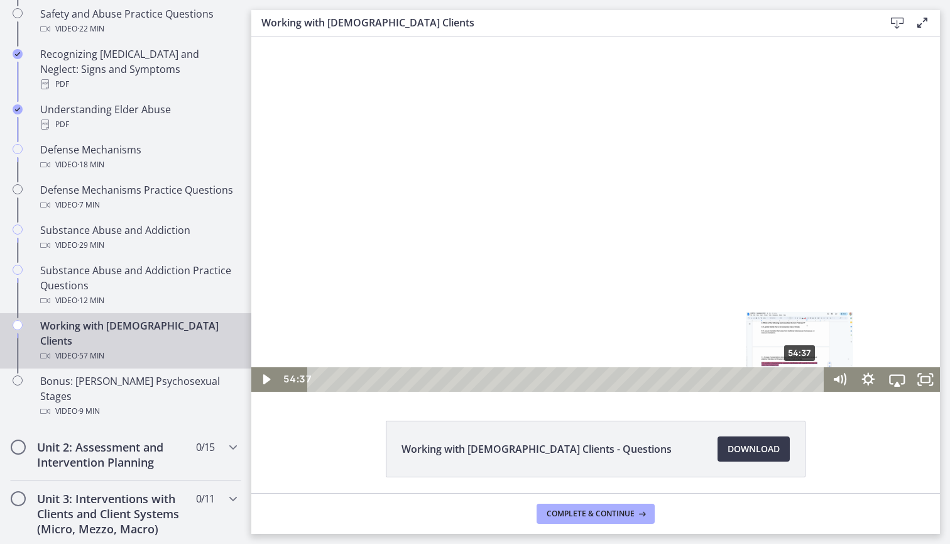
click at [801, 376] on div "Playbar" at bounding box center [800, 379] width 8 height 8
click at [802, 376] on div "Playbar" at bounding box center [801, 379] width 8 height 8
click at [811, 376] on div "55:41" at bounding box center [568, 379] width 500 height 25
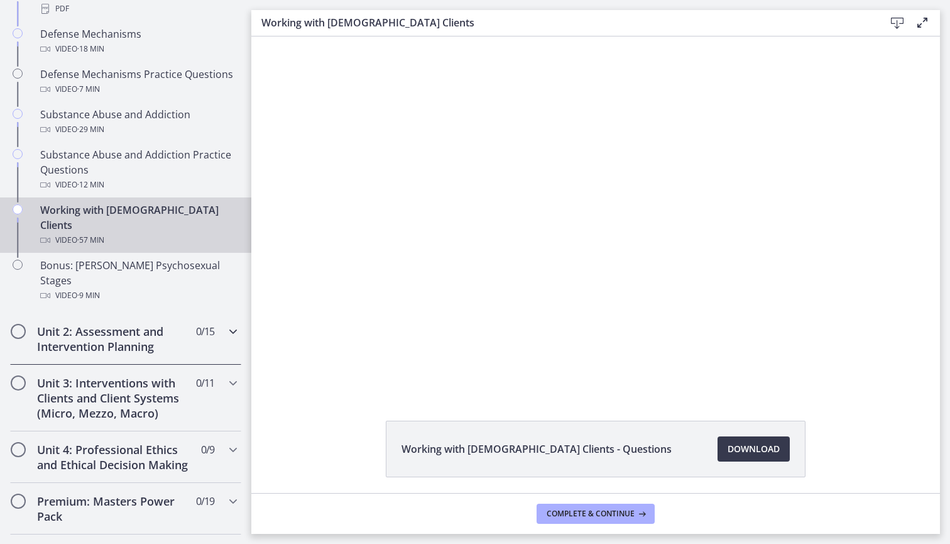
scroll to position [781, 0]
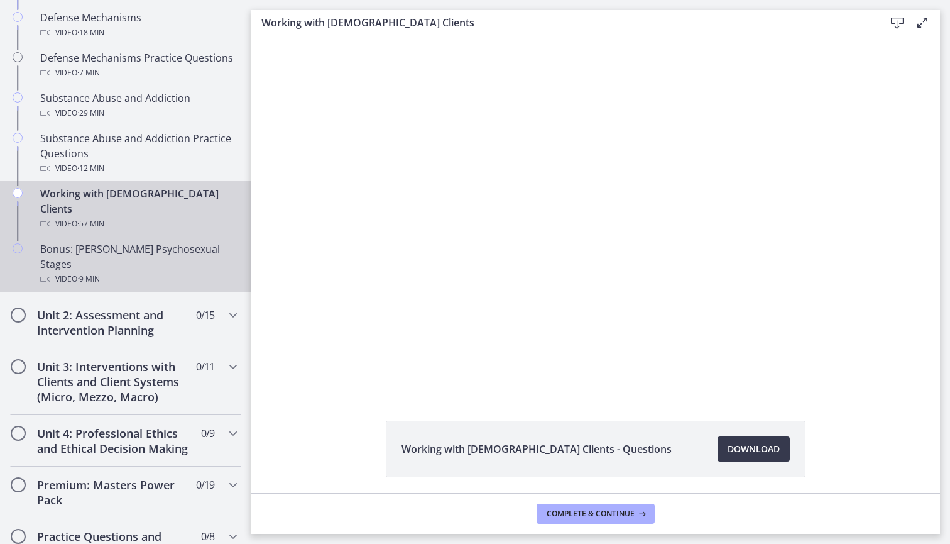
click at [114, 271] on div "Video · 9 min" at bounding box center [138, 278] width 196 height 15
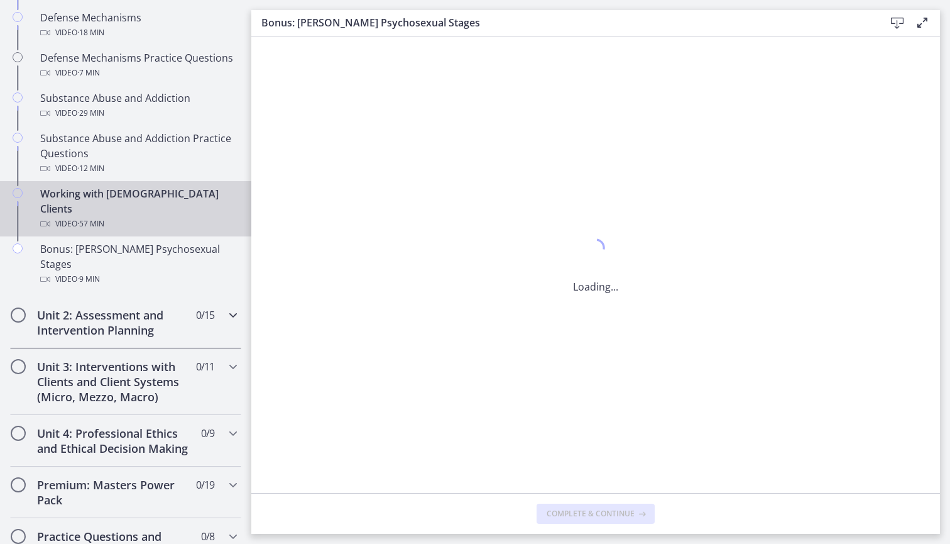
click at [116, 307] on h2 "Unit 2: Assessment and Intervention Planning" at bounding box center [113, 322] width 153 height 30
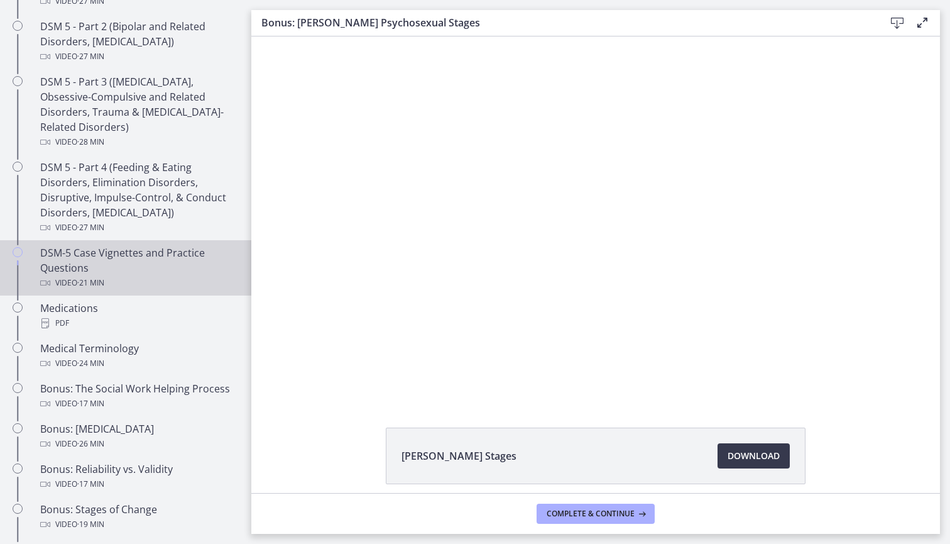
scroll to position [671, 0]
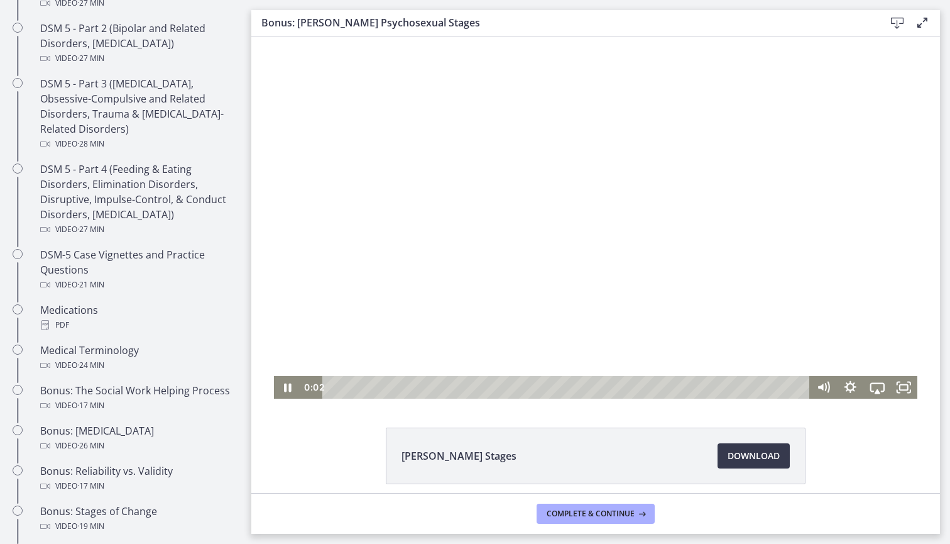
click at [289, 391] on icon "Pause" at bounding box center [288, 387] width 8 height 9
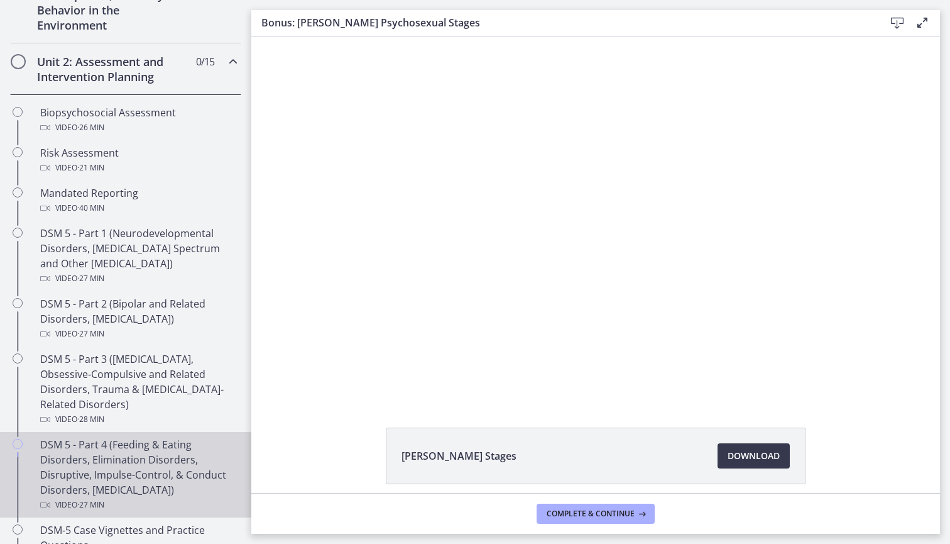
scroll to position [400, 0]
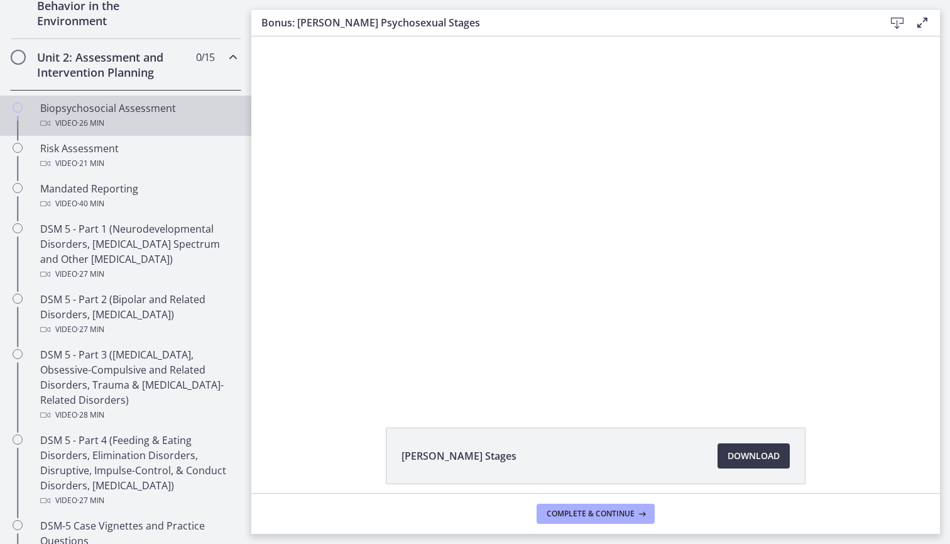
click at [146, 116] on div "Video · 26 min" at bounding box center [138, 123] width 196 height 15
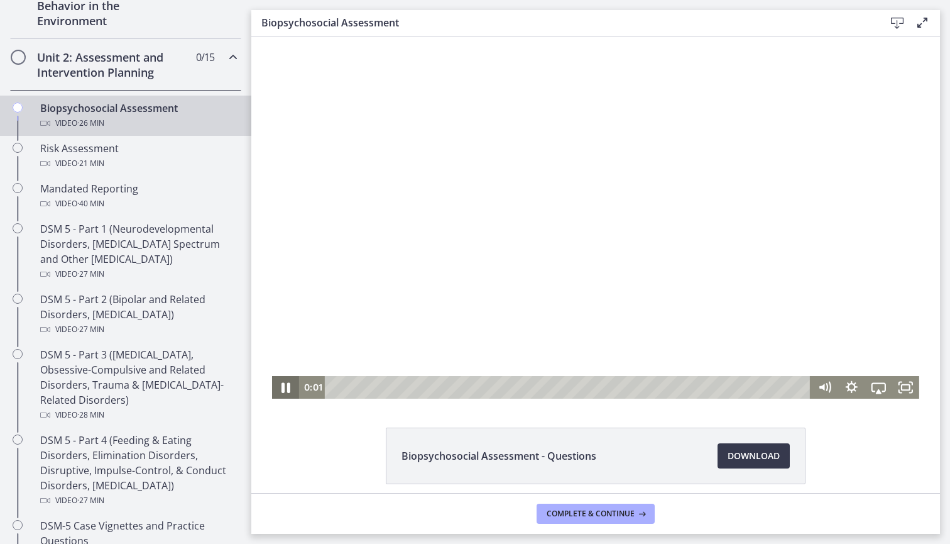
click at [292, 388] on icon "Pause" at bounding box center [286, 386] width 32 height 27
click at [344, 387] on div "Playbar" at bounding box center [569, 387] width 469 height 23
click at [356, 386] on div "1:09" at bounding box center [569, 387] width 469 height 23
click at [366, 385] on div "1:45" at bounding box center [569, 387] width 469 height 23
click at [378, 385] on div "2:23" at bounding box center [569, 387] width 469 height 23
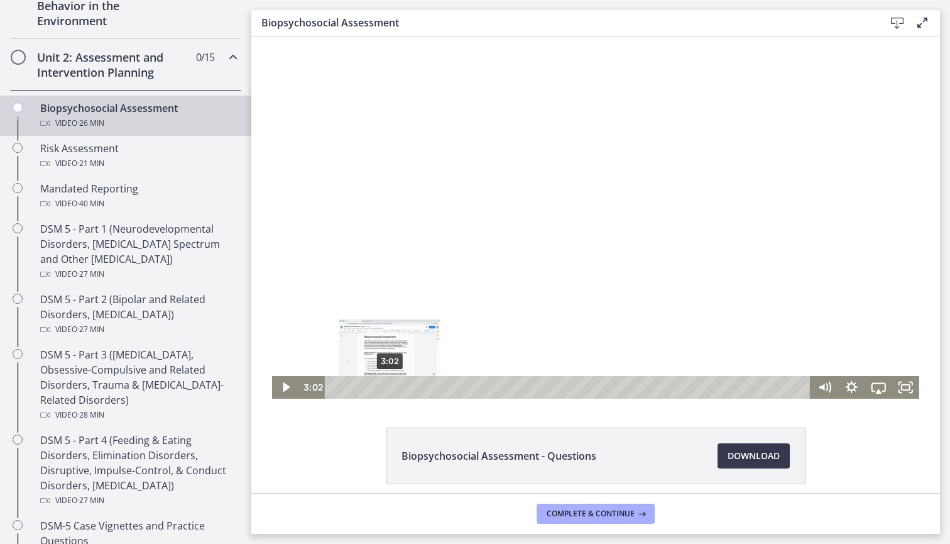
click at [390, 385] on div "3:02" at bounding box center [569, 387] width 469 height 23
click at [403, 385] on div "3:07" at bounding box center [569, 387] width 469 height 23
click at [434, 385] on div "5:31" at bounding box center [569, 387] width 469 height 23
click at [451, 383] on div "6:22" at bounding box center [569, 387] width 469 height 23
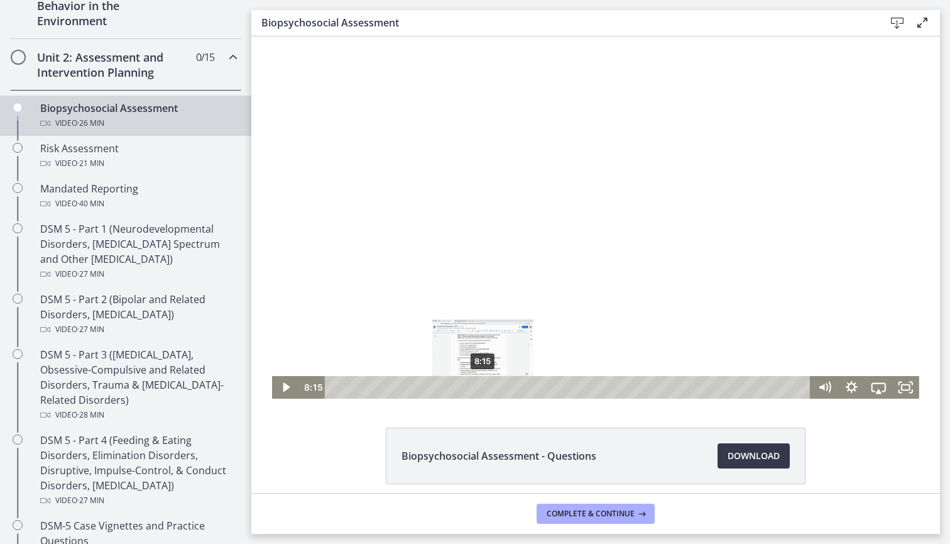
click at [483, 387] on div "8:15" at bounding box center [569, 387] width 469 height 23
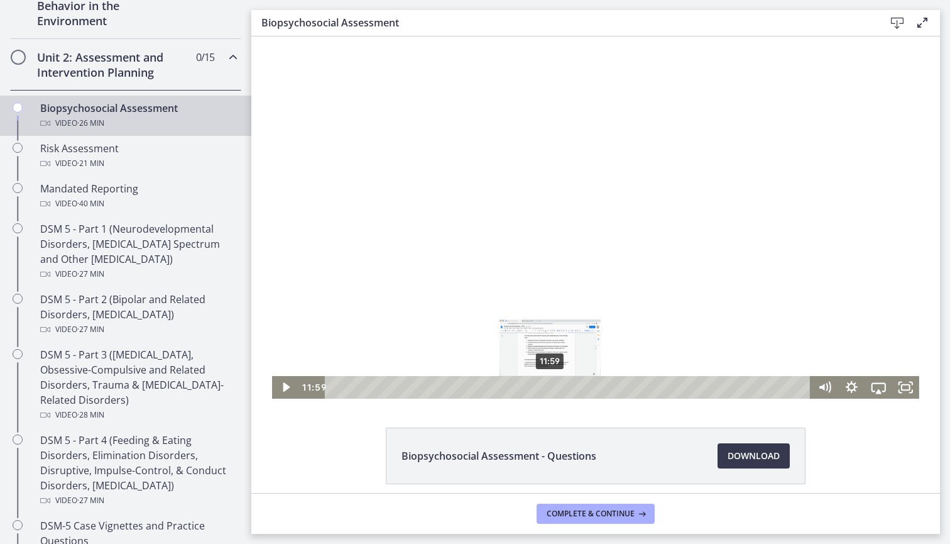
click at [551, 384] on div "11:59" at bounding box center [569, 387] width 469 height 23
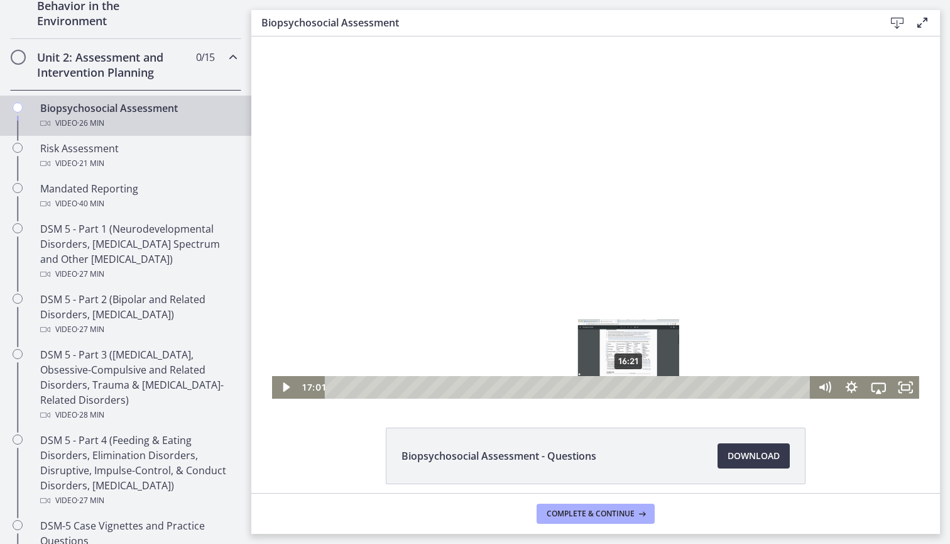
click at [629, 389] on div "16:21" at bounding box center [569, 387] width 469 height 23
click at [649, 387] on div "17:22" at bounding box center [569, 387] width 469 height 23
click at [661, 387] on div "17:30" at bounding box center [569, 387] width 469 height 23
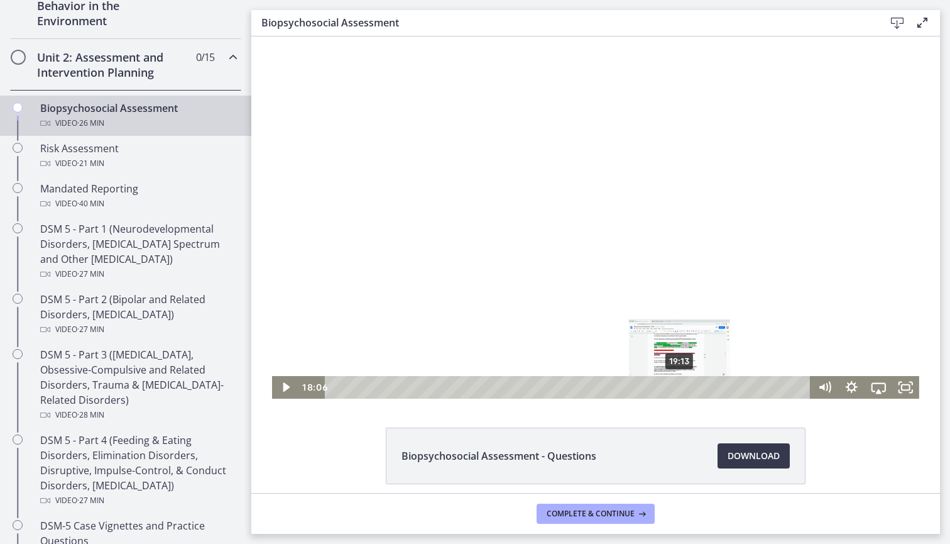
click at [682, 387] on div "19:13" at bounding box center [569, 387] width 469 height 23
click at [698, 386] on div "19:38" at bounding box center [569, 387] width 469 height 23
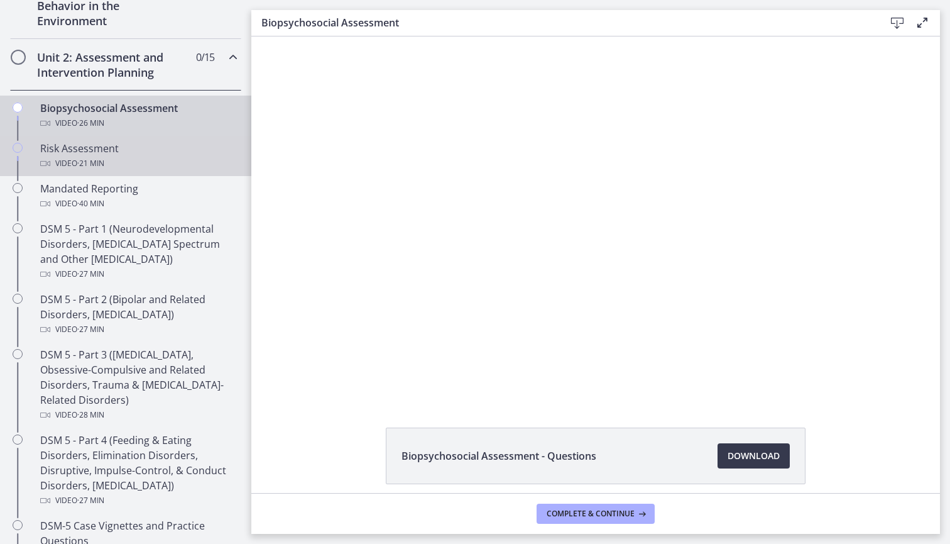
click at [118, 163] on div "Video · 21 min" at bounding box center [138, 163] width 196 height 15
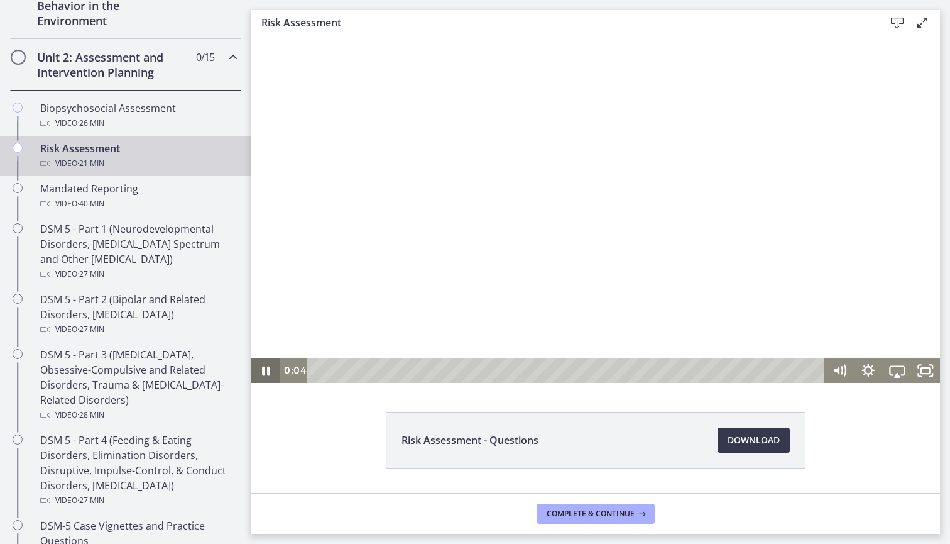
click at [265, 375] on icon "Pause" at bounding box center [266, 370] width 8 height 9
click at [341, 370] on div "0:56" at bounding box center [568, 370] width 500 height 25
click at [370, 371] on div "2:08" at bounding box center [568, 370] width 500 height 25
click at [390, 371] on div "2:58" at bounding box center [568, 370] width 500 height 25
click at [421, 371] on div "4:16" at bounding box center [568, 370] width 500 height 25
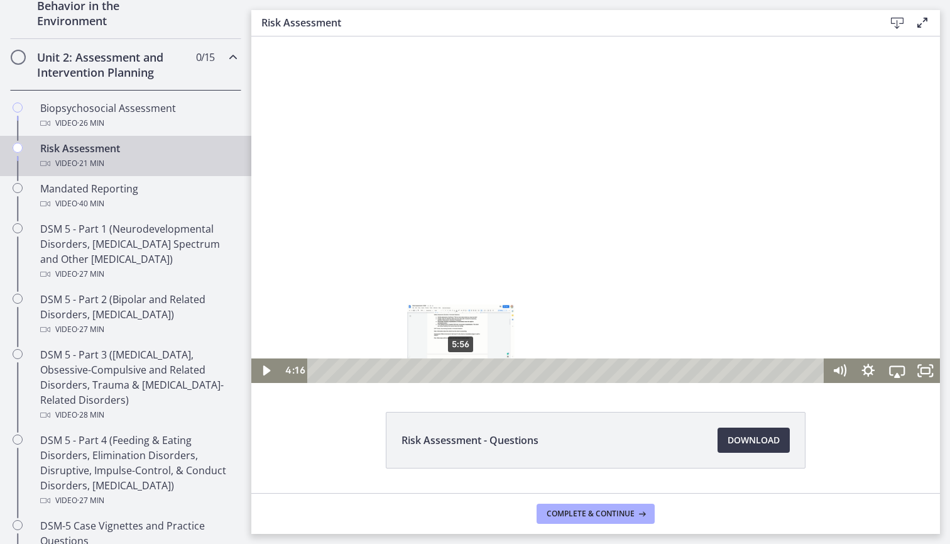
click at [461, 373] on div "5:56" at bounding box center [568, 370] width 500 height 25
click at [489, 369] on div "6:46" at bounding box center [568, 370] width 500 height 25
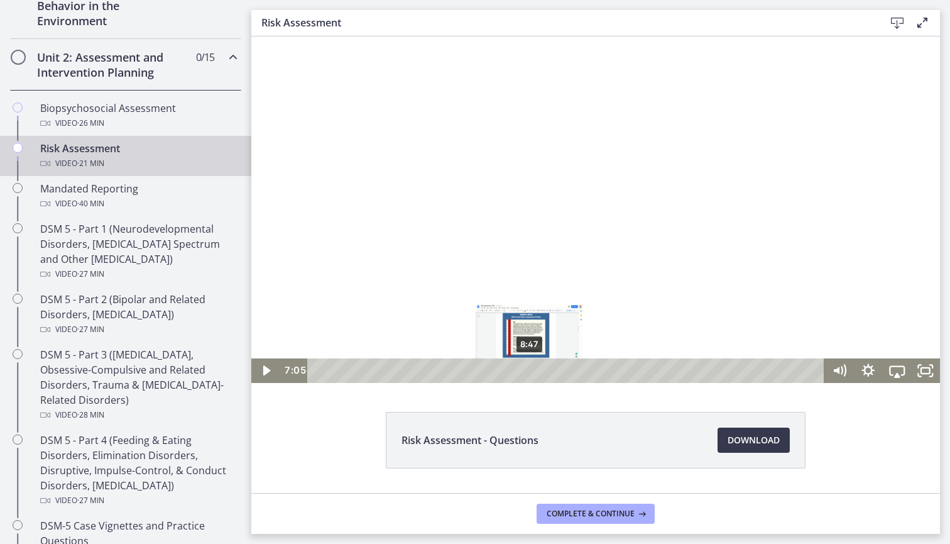
click at [544, 368] on div "8:47" at bounding box center [568, 370] width 500 height 25
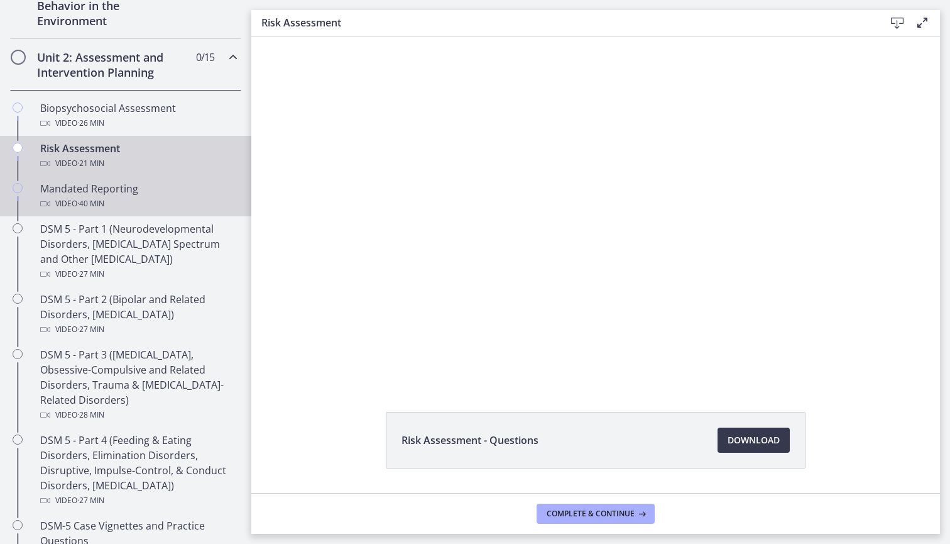
click at [146, 189] on div "Mandated Reporting Video · 40 min" at bounding box center [138, 196] width 196 height 30
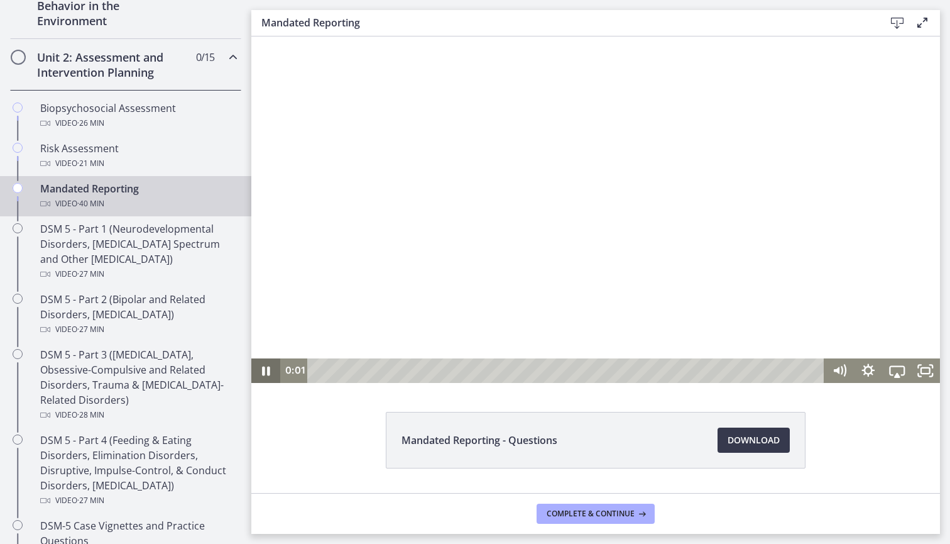
click at [267, 374] on icon "Pause" at bounding box center [265, 370] width 29 height 25
click at [336, 370] on div "1:24" at bounding box center [568, 370] width 500 height 25
click at [354, 370] on div "2:04" at bounding box center [568, 370] width 500 height 25
click at [371, 370] on div "4:15" at bounding box center [568, 370] width 500 height 25
click at [390, 370] on div "5:49" at bounding box center [568, 370] width 500 height 25
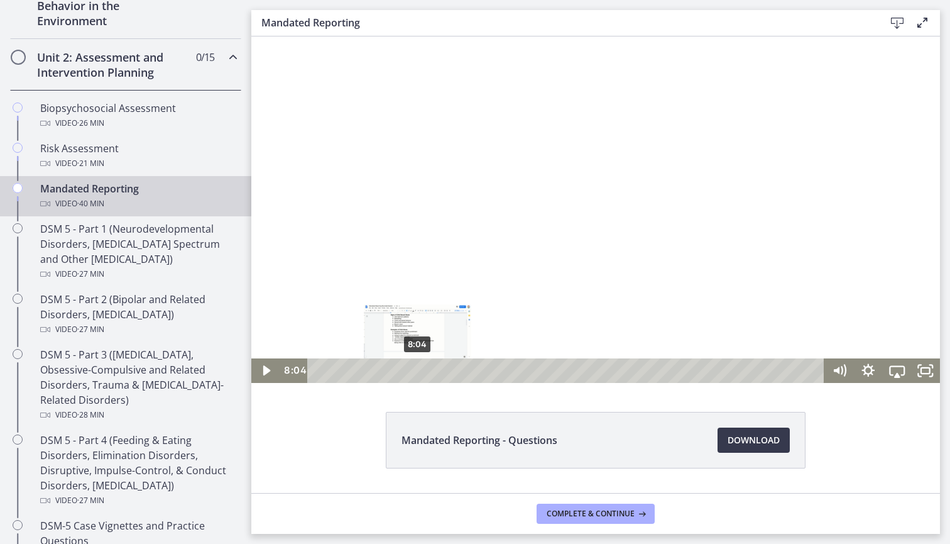
click at [418, 367] on div "8:04" at bounding box center [568, 370] width 500 height 25
click at [443, 367] on div "8:16" at bounding box center [568, 370] width 500 height 25
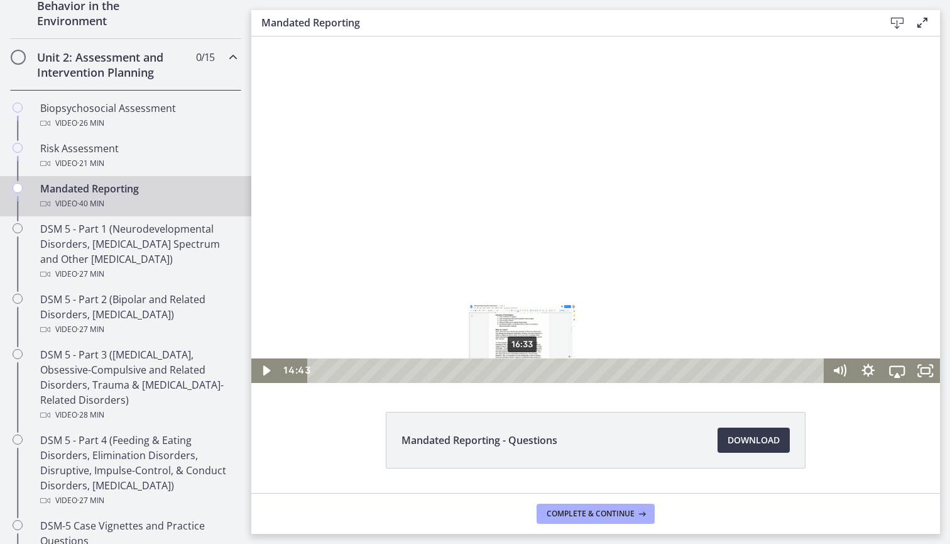
click at [523, 371] on div "16:33" at bounding box center [568, 370] width 500 height 25
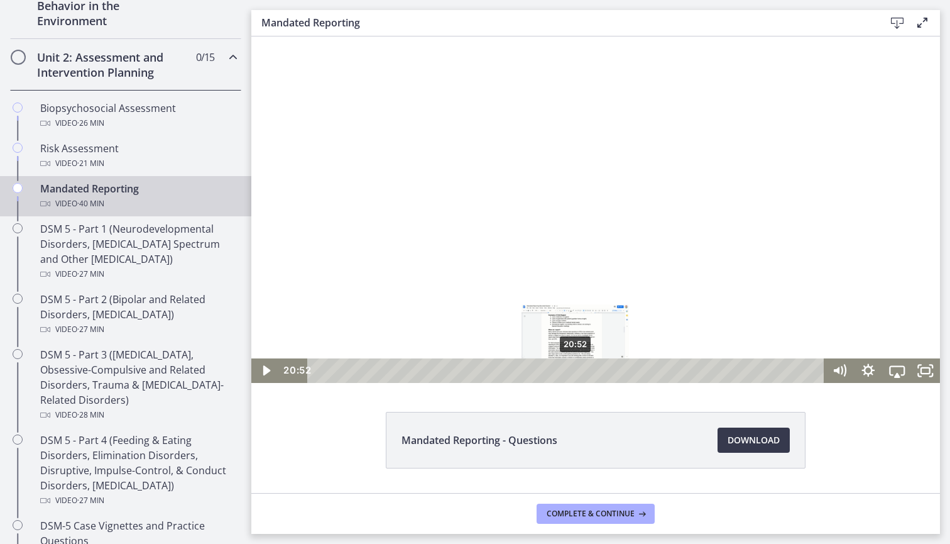
click at [576, 369] on div "20:52" at bounding box center [568, 370] width 500 height 25
click at [596, 368] on div "21:47" at bounding box center [568, 370] width 500 height 25
click at [690, 357] on div at bounding box center [595, 209] width 689 height 346
click at [668, 316] on div at bounding box center [595, 209] width 689 height 346
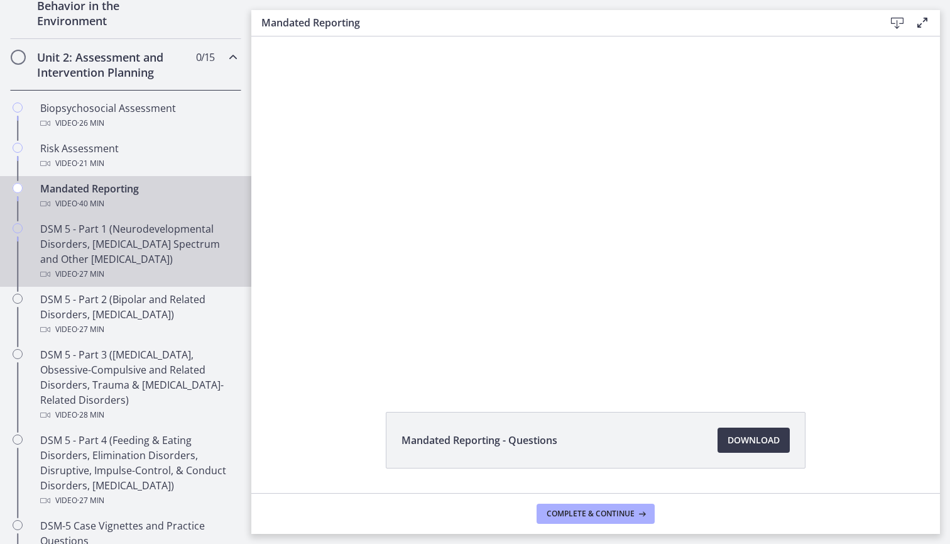
click at [155, 234] on div "DSM 5 - Part 1 (Neurodevelopmental Disorders, [MEDICAL_DATA] Spectrum and Other…" at bounding box center [138, 251] width 196 height 60
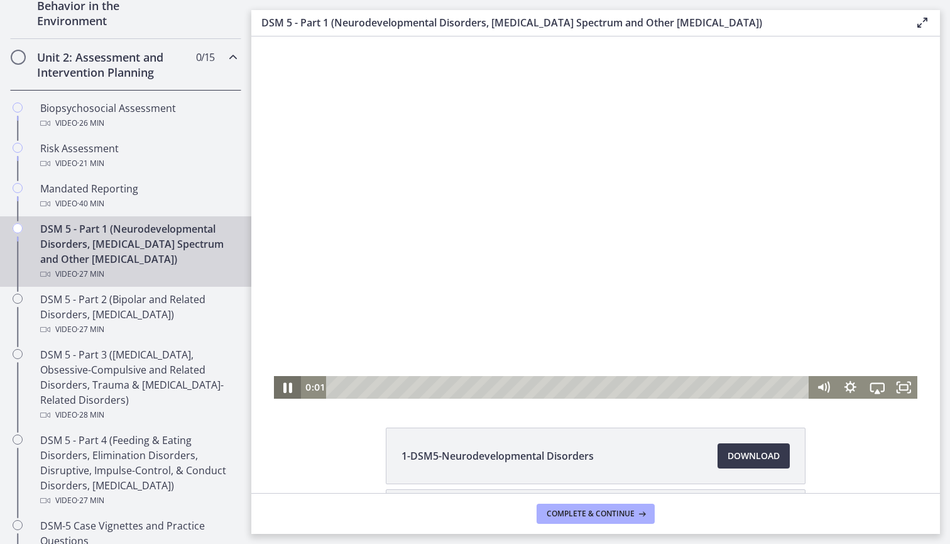
click at [293, 386] on icon "Pause" at bounding box center [287, 386] width 32 height 27
click at [358, 387] on div "Playbar" at bounding box center [569, 387] width 467 height 23
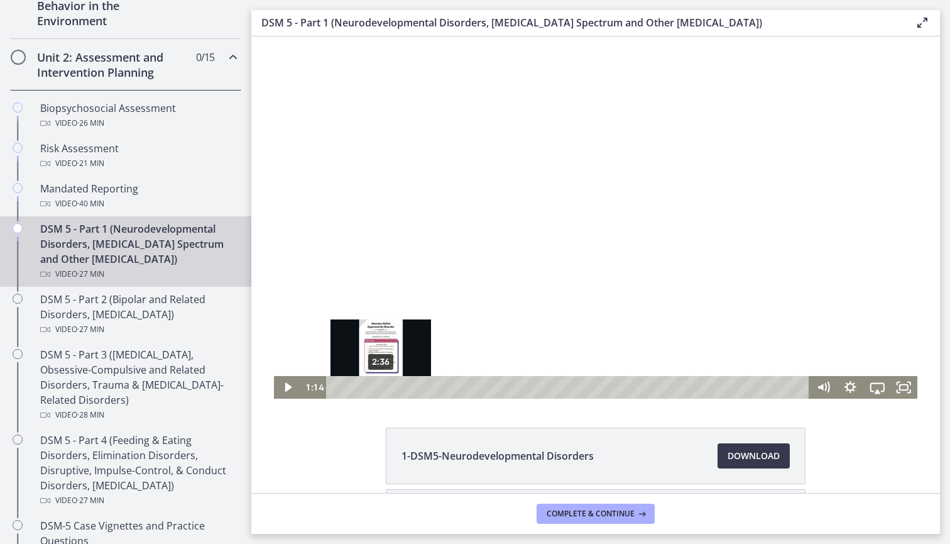
click at [382, 387] on div "2:36" at bounding box center [569, 387] width 467 height 23
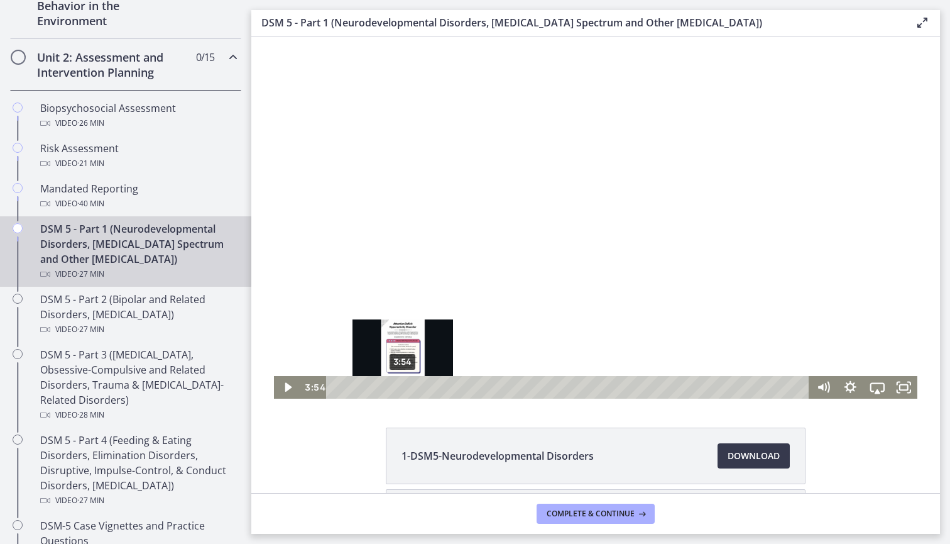
click at [403, 386] on div "3:54" at bounding box center [569, 387] width 467 height 23
click at [424, 385] on div "4:29" at bounding box center [569, 387] width 467 height 23
click at [396, 388] on div "3:29" at bounding box center [569, 387] width 467 height 23
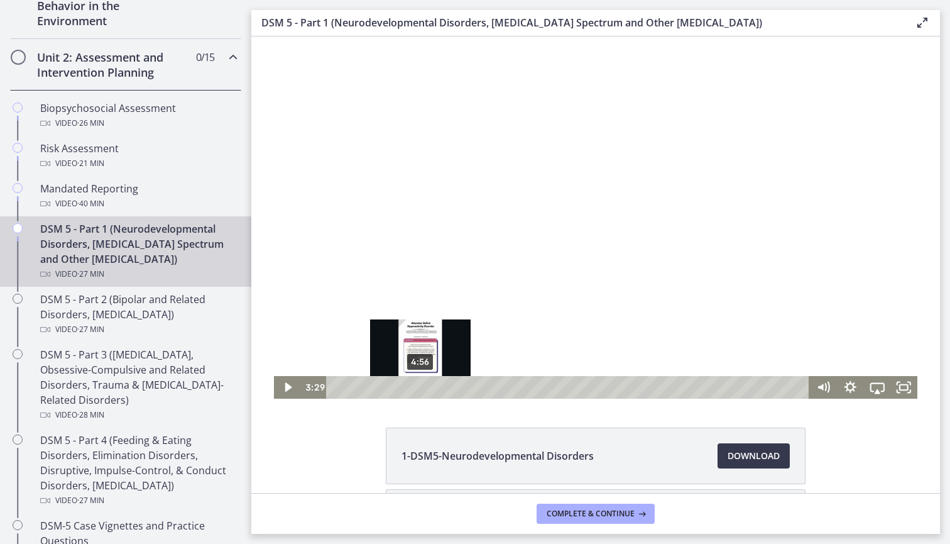
click at [420, 387] on div "4:56" at bounding box center [569, 387] width 467 height 23
click at [436, 388] on div "5:25" at bounding box center [569, 387] width 467 height 23
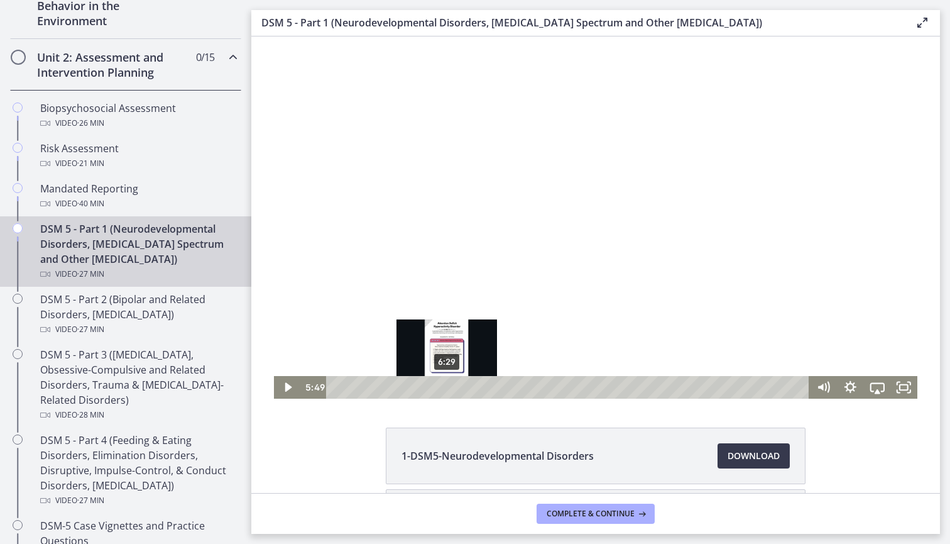
click at [448, 388] on div "6:29" at bounding box center [569, 387] width 467 height 23
click at [460, 388] on div "7:11" at bounding box center [569, 387] width 467 height 23
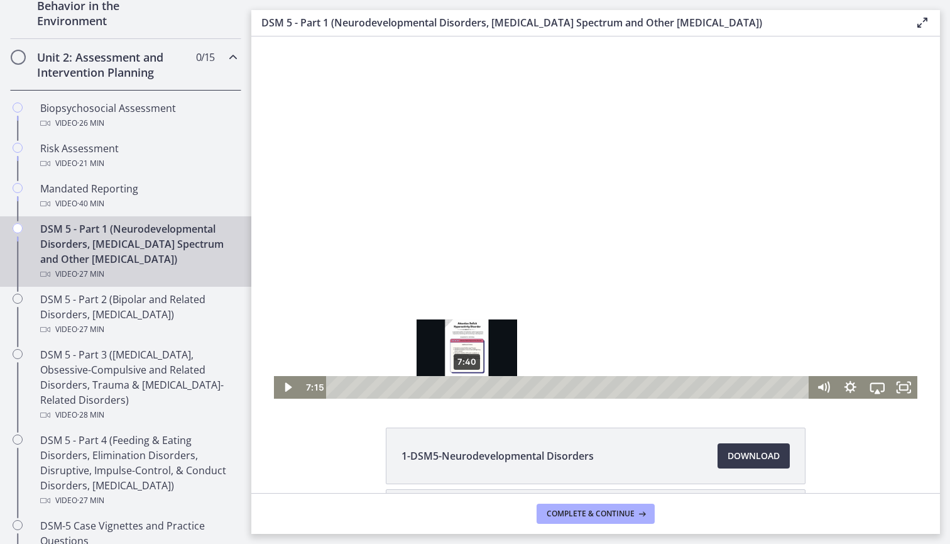
click at [473, 388] on div "7:40" at bounding box center [569, 387] width 467 height 23
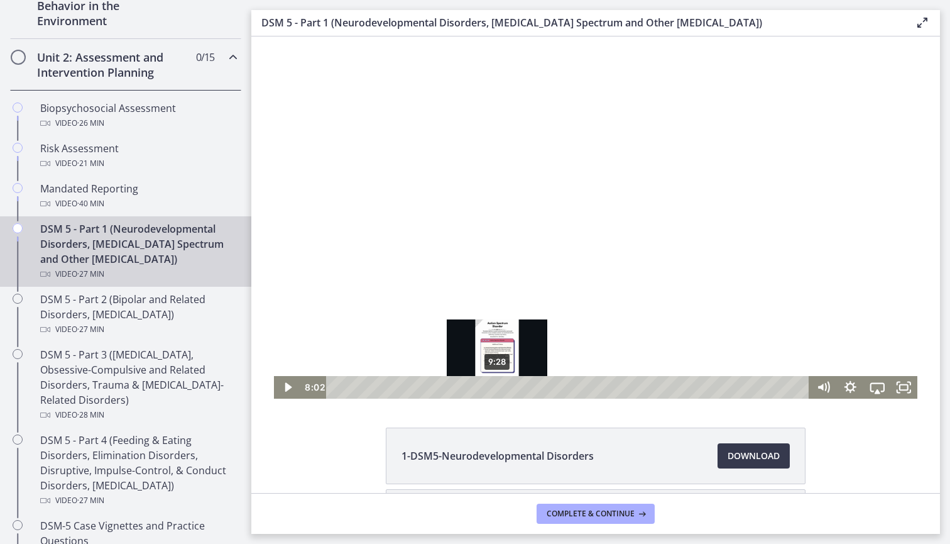
click at [498, 386] on div "9:28" at bounding box center [569, 387] width 467 height 23
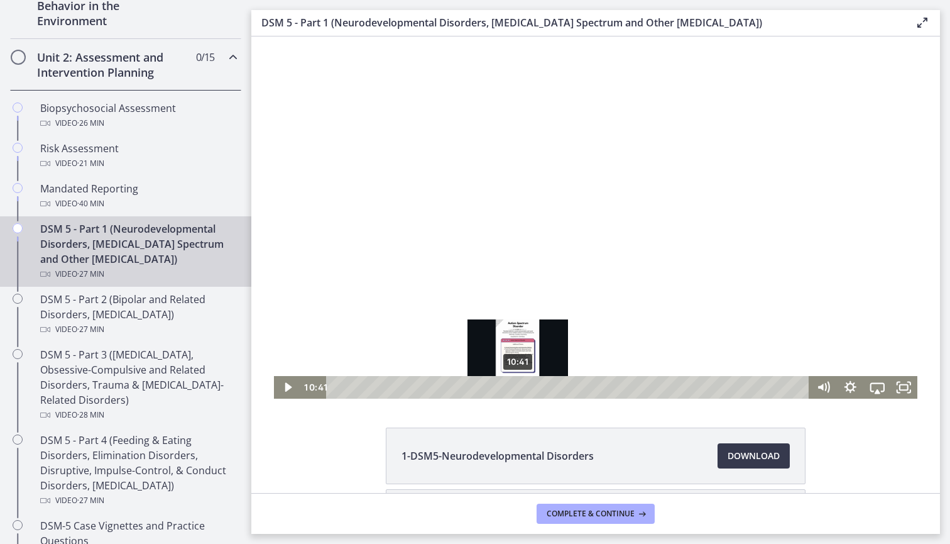
click at [518, 388] on div "10:41" at bounding box center [569, 387] width 467 height 23
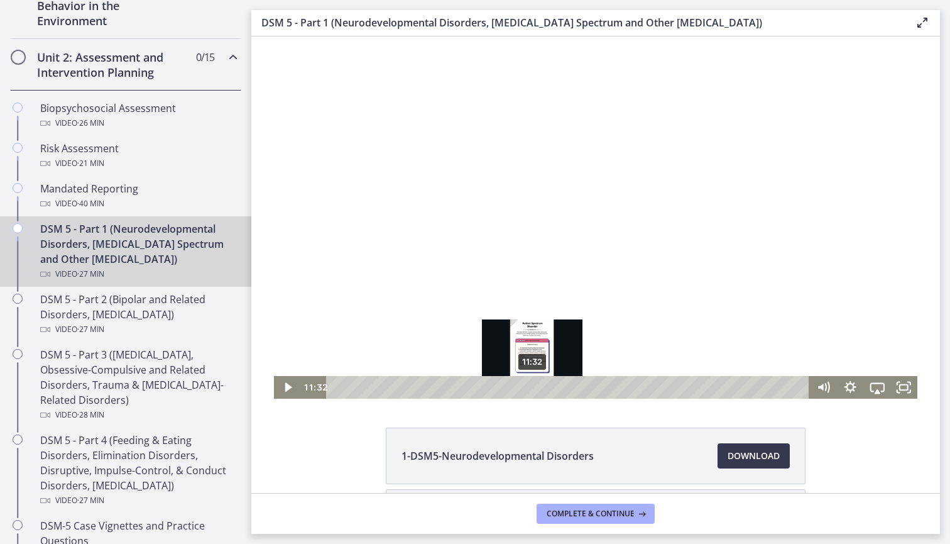
click at [533, 384] on div "11:32" at bounding box center [569, 387] width 467 height 23
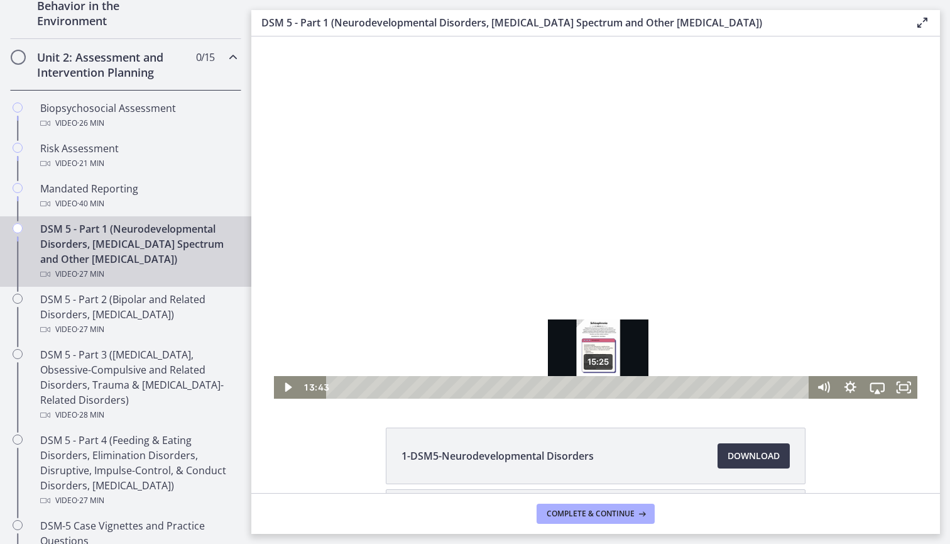
click at [599, 386] on div "15:25" at bounding box center [569, 387] width 467 height 23
click at [617, 372] on div at bounding box center [596, 217] width 644 height 362
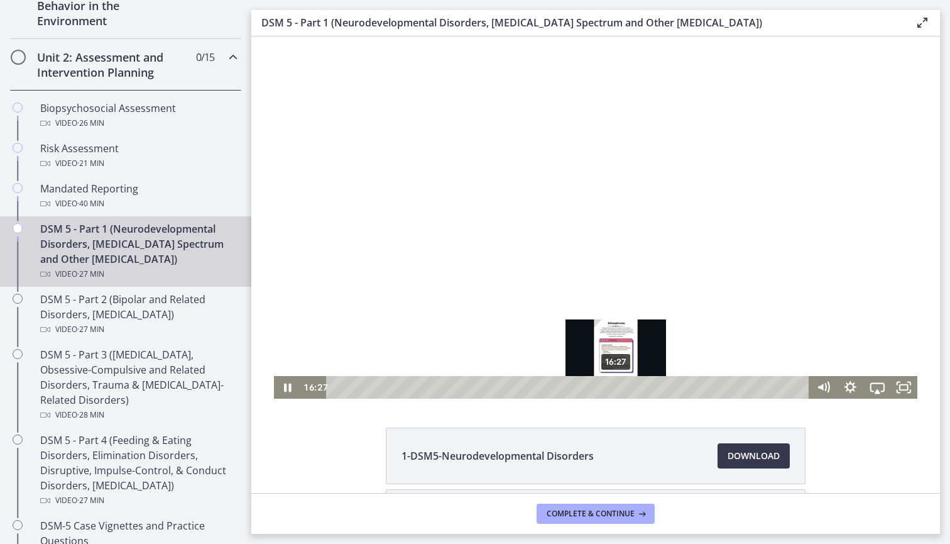
click at [617, 383] on div "16:27" at bounding box center [569, 387] width 467 height 23
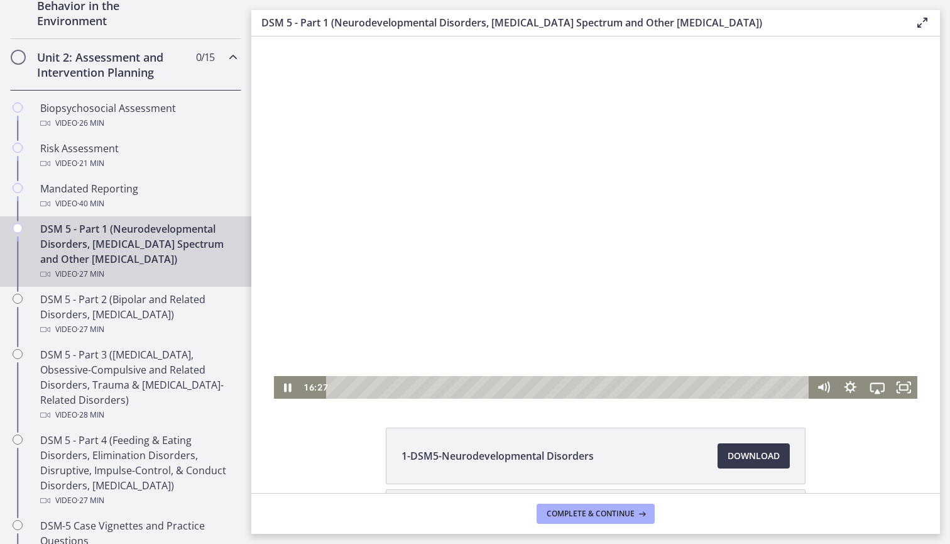
click at [694, 306] on div at bounding box center [596, 217] width 644 height 362
click at [650, 388] on div "18:24" at bounding box center [569, 387] width 467 height 23
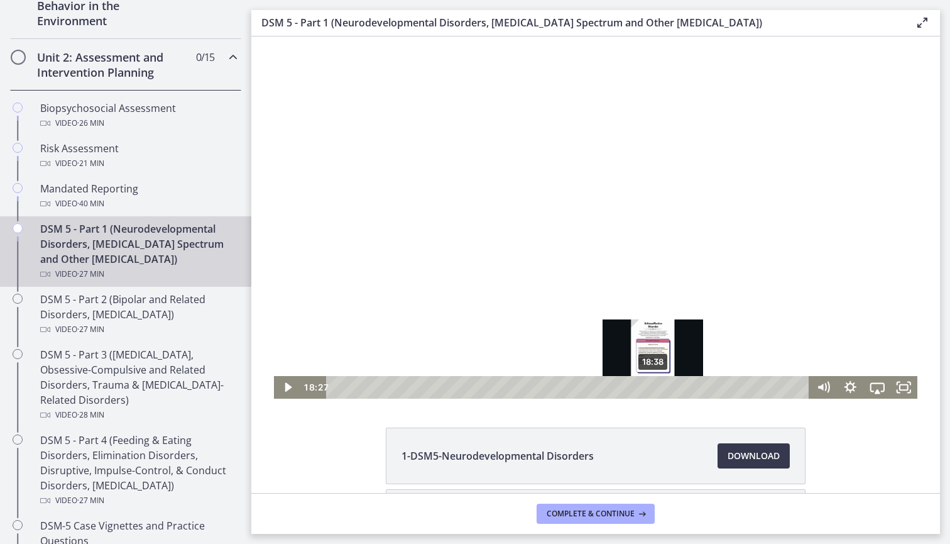
click at [661, 390] on div "18:38" at bounding box center [569, 387] width 467 height 23
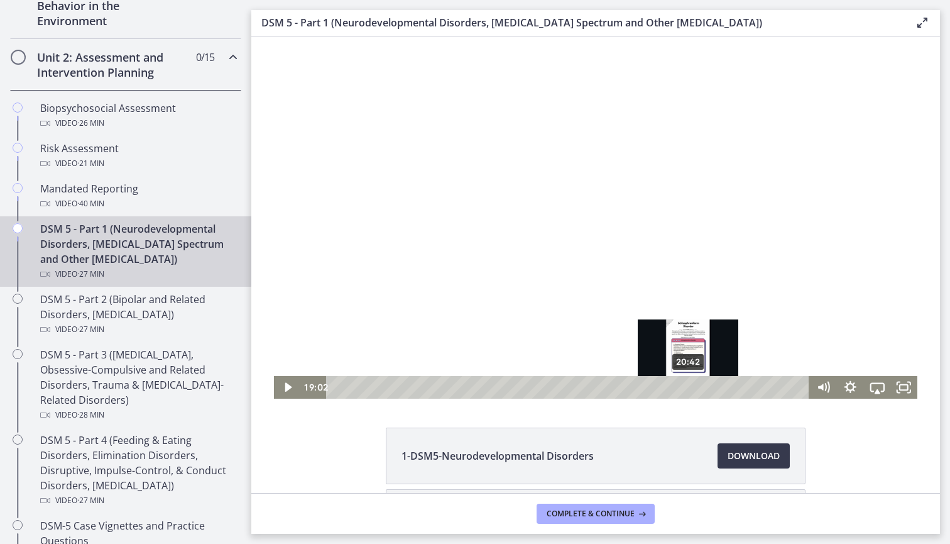
click at [689, 390] on div "20:42" at bounding box center [569, 387] width 467 height 23
click at [679, 387] on div "20:06" at bounding box center [569, 387] width 467 height 23
click at [689, 384] on div "20:44" at bounding box center [569, 387] width 467 height 23
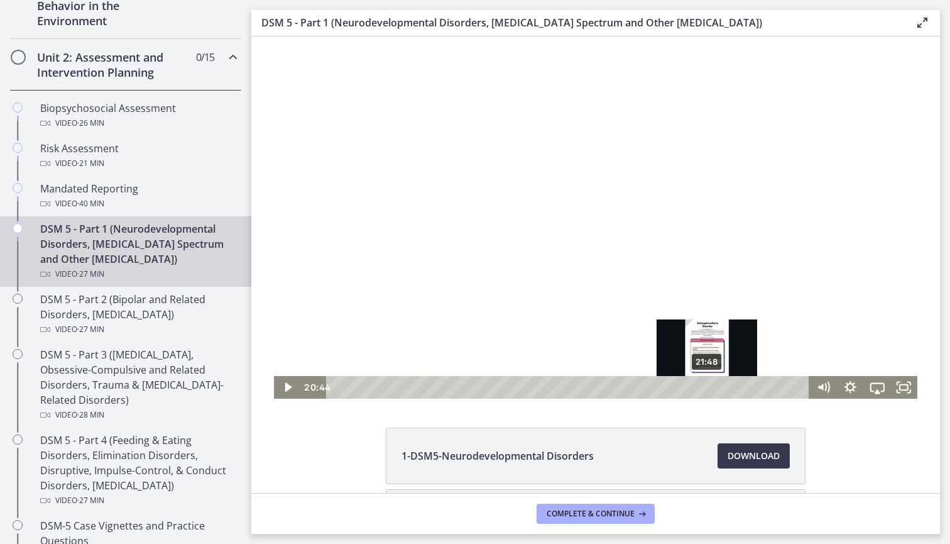
click at [708, 384] on div "21:48" at bounding box center [569, 387] width 467 height 23
click at [716, 385] on div "21:59" at bounding box center [569, 387] width 467 height 23
click at [721, 385] on div "22:32" at bounding box center [569, 387] width 467 height 23
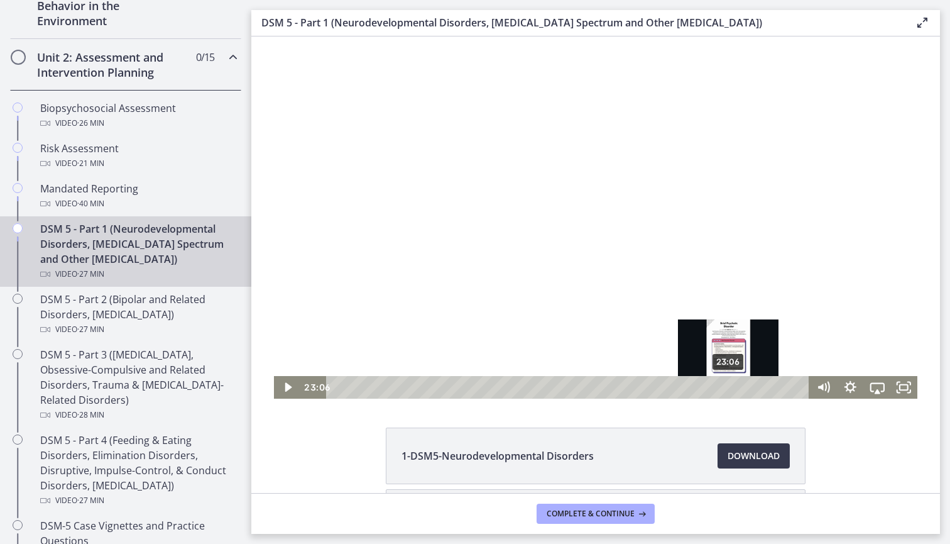
click at [730, 385] on div "23:06" at bounding box center [569, 387] width 467 height 23
click at [735, 385] on div "23:17" at bounding box center [569, 387] width 467 height 23
click at [741, 385] on div "23:46" at bounding box center [569, 387] width 467 height 23
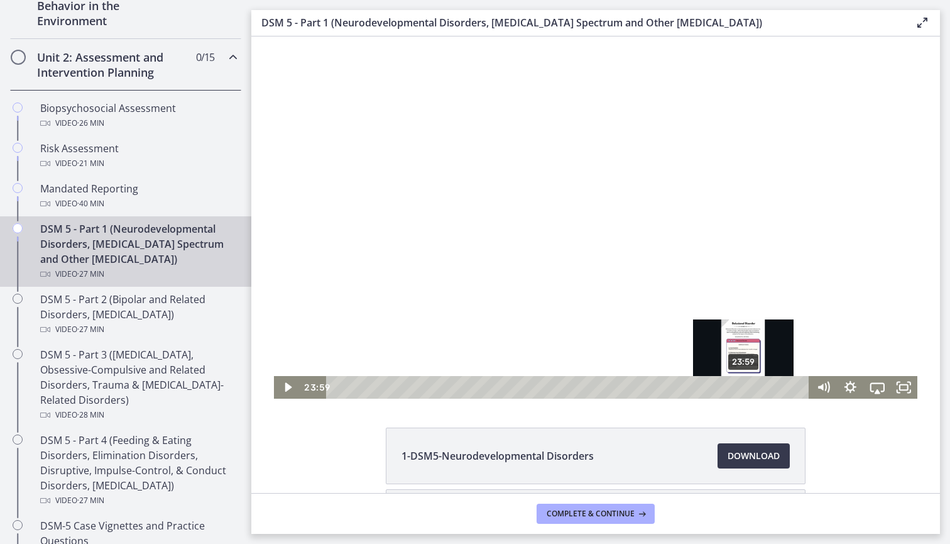
click at [745, 386] on div "23:59" at bounding box center [569, 387] width 467 height 23
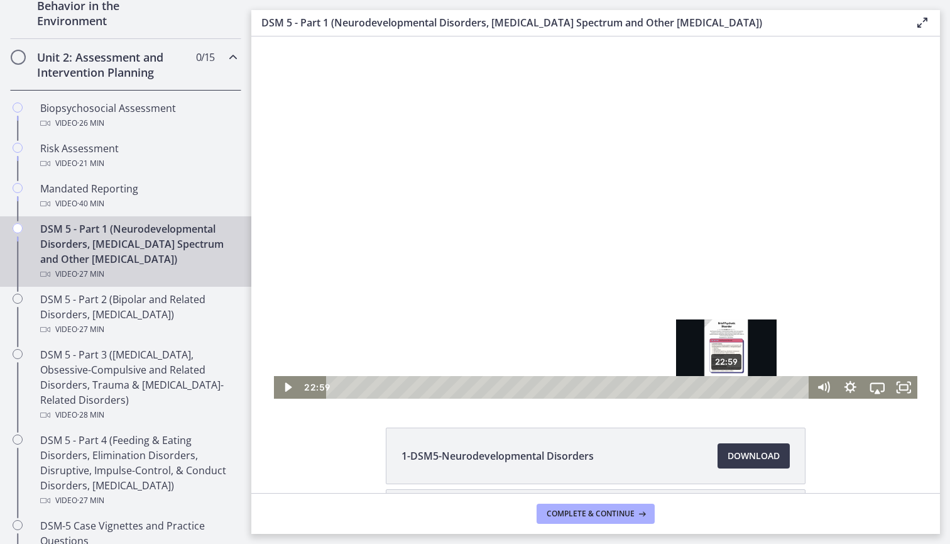
click at [728, 385] on div "22:59" at bounding box center [569, 387] width 467 height 23
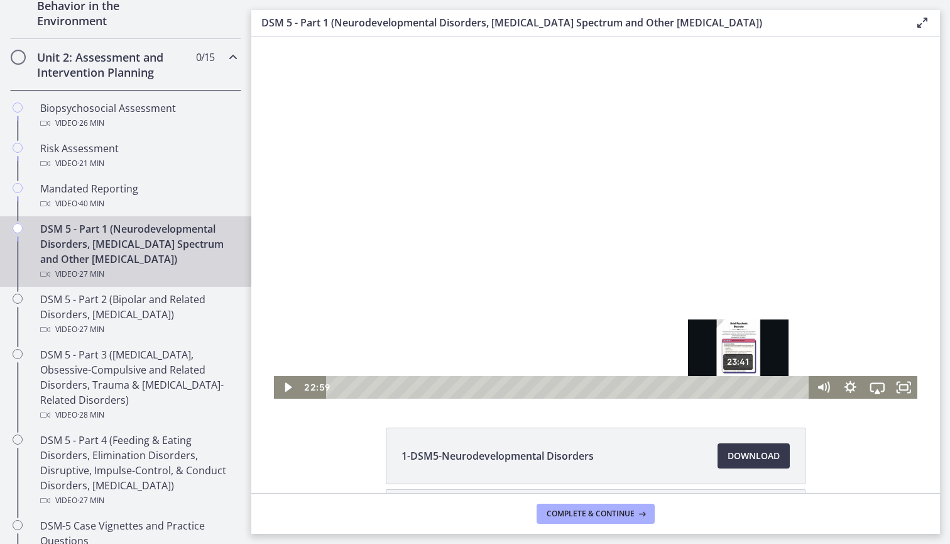
click at [741, 387] on div "23:41" at bounding box center [569, 387] width 467 height 23
click at [747, 388] on div "24:05" at bounding box center [569, 387] width 467 height 23
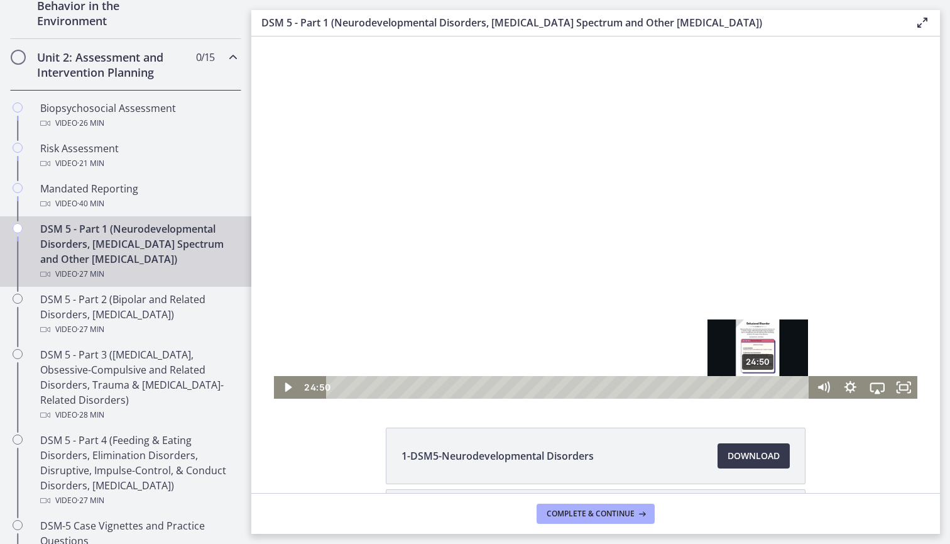
click at [759, 388] on div "24:50" at bounding box center [569, 387] width 467 height 23
click at [764, 388] on div "25:07" at bounding box center [569, 387] width 467 height 23
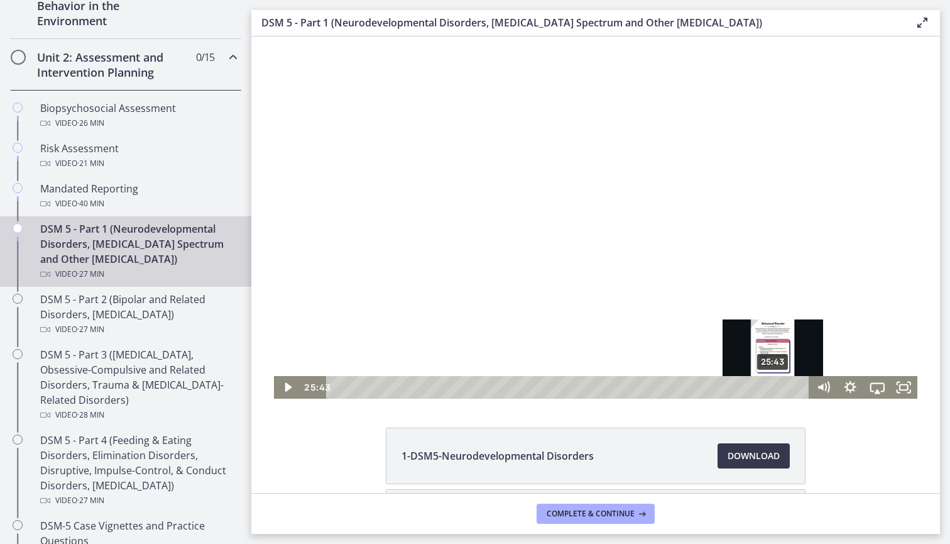
click at [774, 387] on div "25:43" at bounding box center [569, 387] width 467 height 23
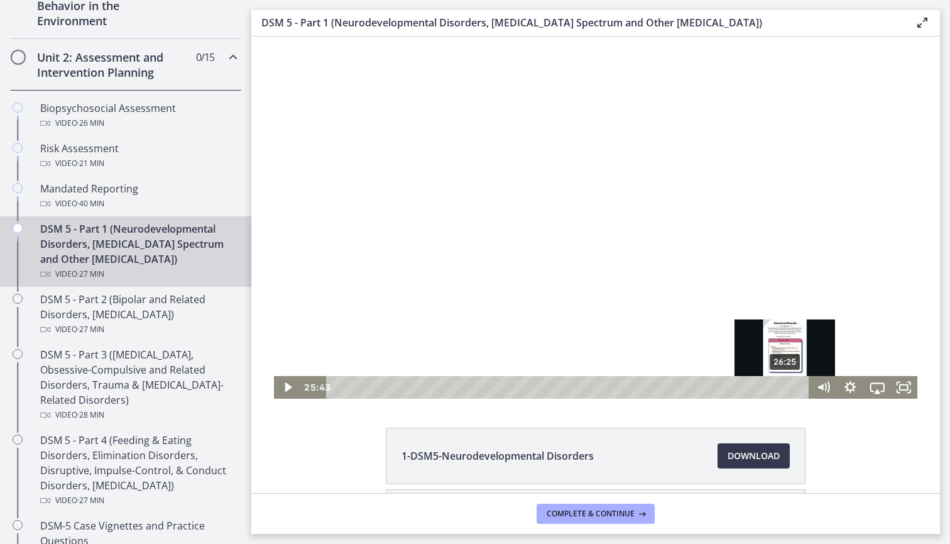
click at [786, 388] on div "26:25" at bounding box center [569, 387] width 467 height 23
click at [793, 387] on div "26:45" at bounding box center [569, 387] width 467 height 23
click at [798, 387] on div "27:03" at bounding box center [569, 387] width 467 height 23
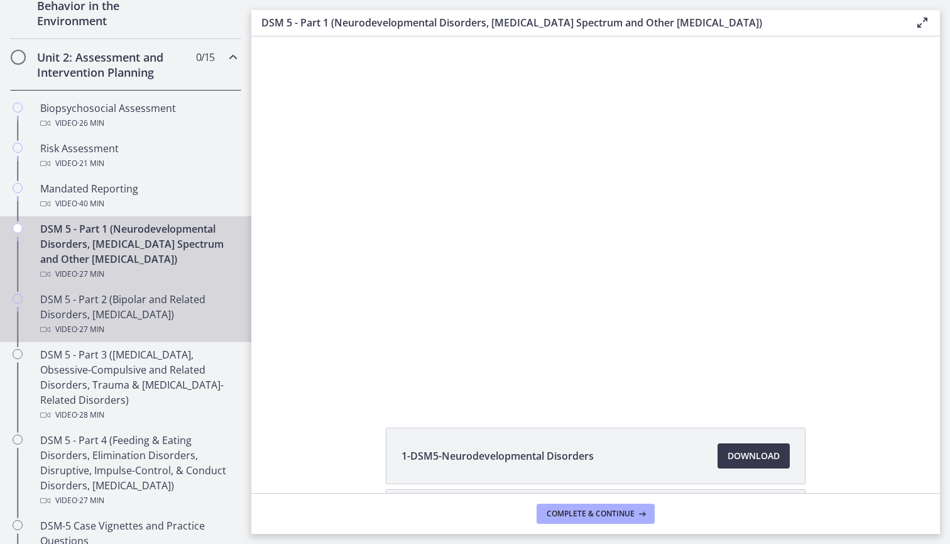
click at [174, 324] on div "Video · 27 min" at bounding box center [138, 329] width 196 height 15
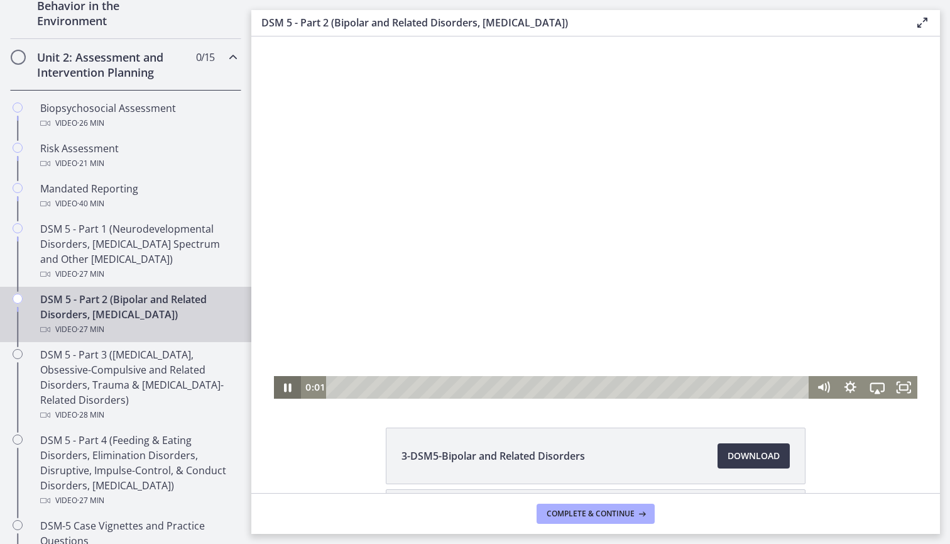
click at [290, 388] on icon "Pause" at bounding box center [288, 387] width 8 height 9
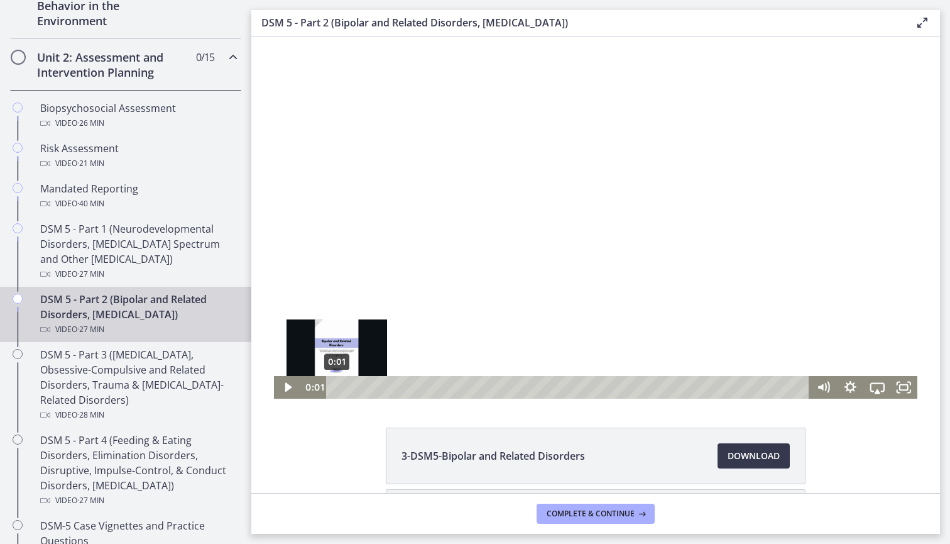
click at [349, 385] on div "0:01" at bounding box center [569, 387] width 467 height 23
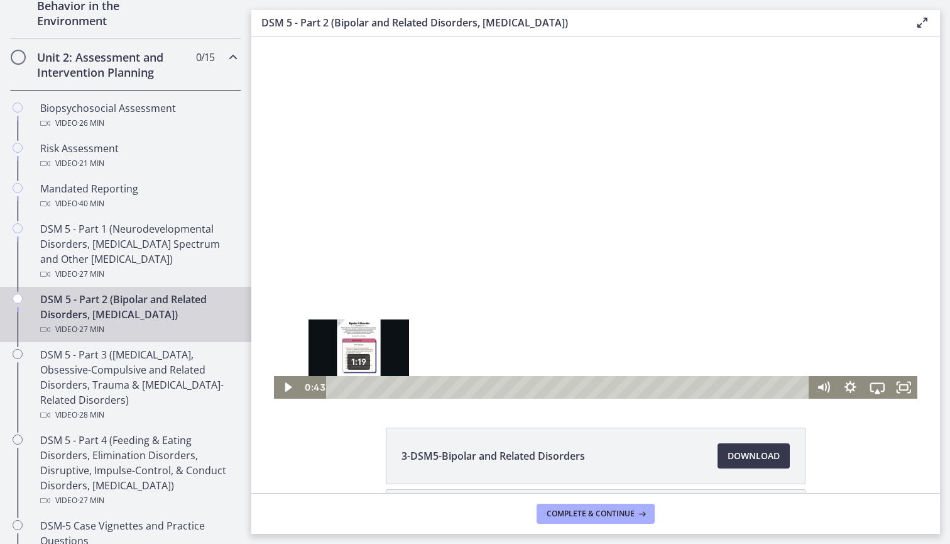
click at [360, 384] on div "1:19" at bounding box center [569, 387] width 467 height 23
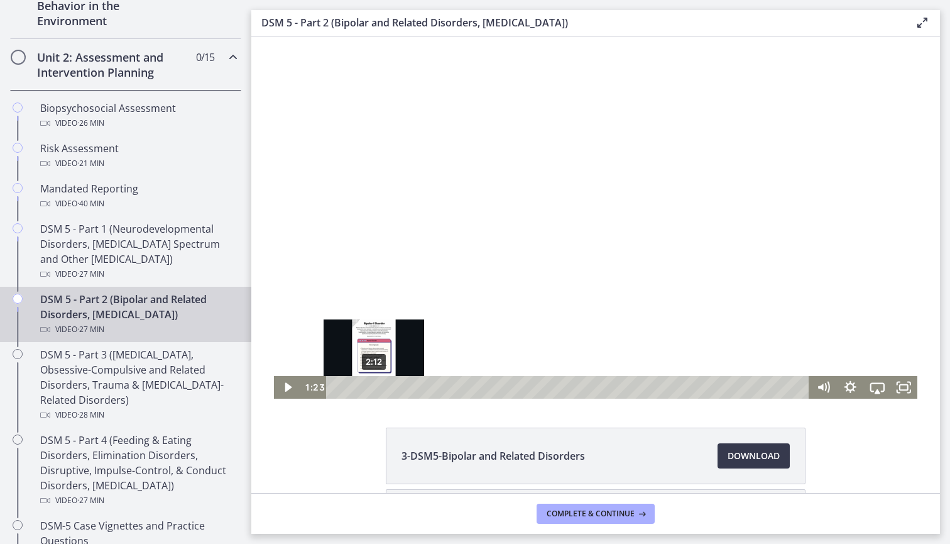
click at [374, 384] on div "2:12" at bounding box center [569, 387] width 467 height 23
click at [387, 385] on div "2:50" at bounding box center [569, 387] width 467 height 23
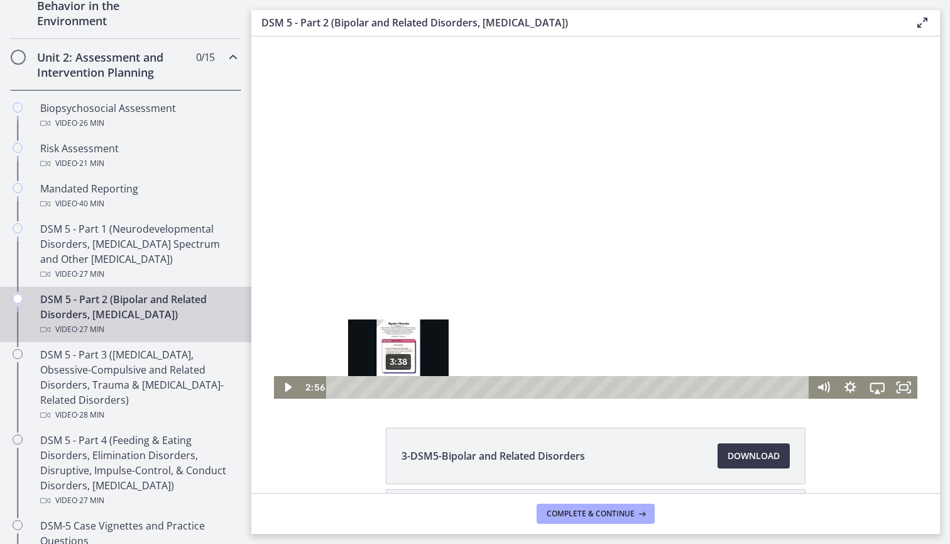
click at [398, 385] on div "3:38" at bounding box center [569, 387] width 467 height 23
click at [409, 386] on div "4:14" at bounding box center [569, 387] width 467 height 23
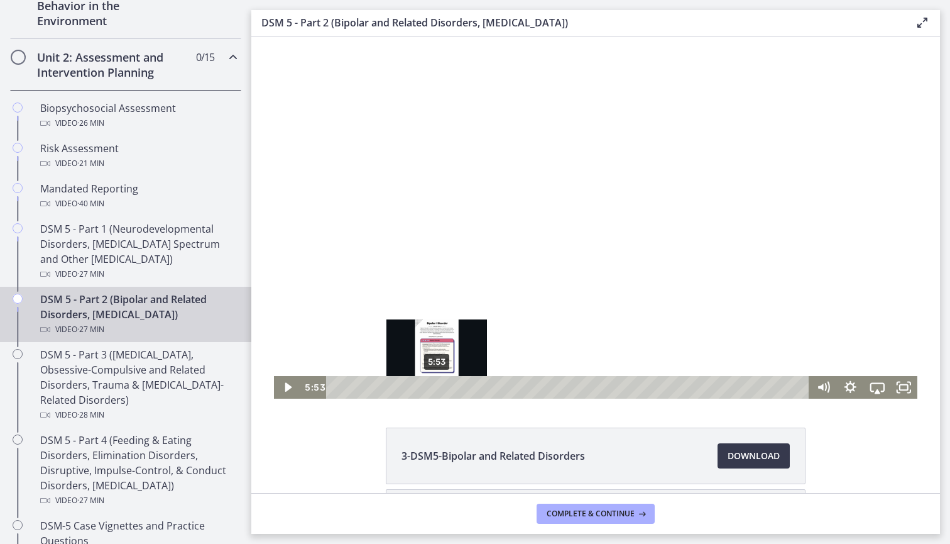
click at [437, 387] on div "5:53" at bounding box center [569, 387] width 467 height 23
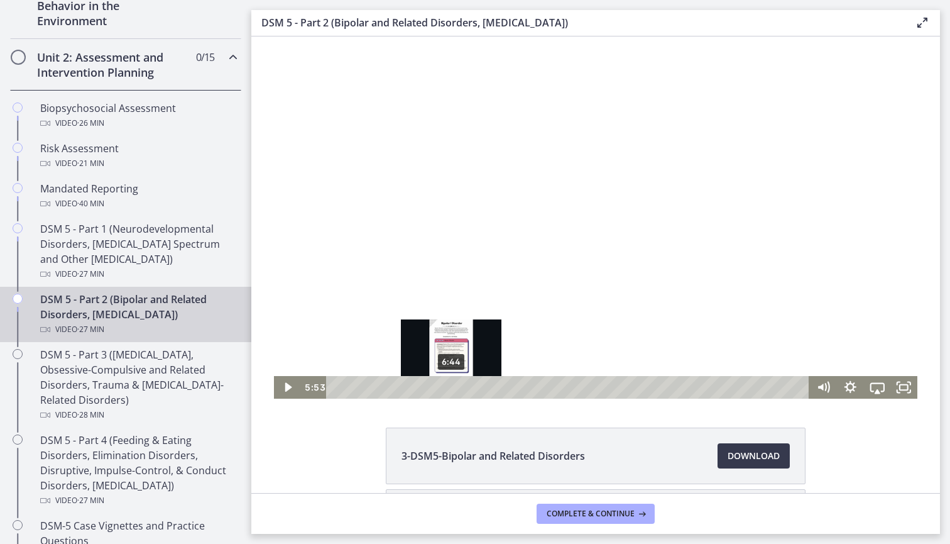
click at [451, 388] on div "6:44" at bounding box center [569, 387] width 467 height 23
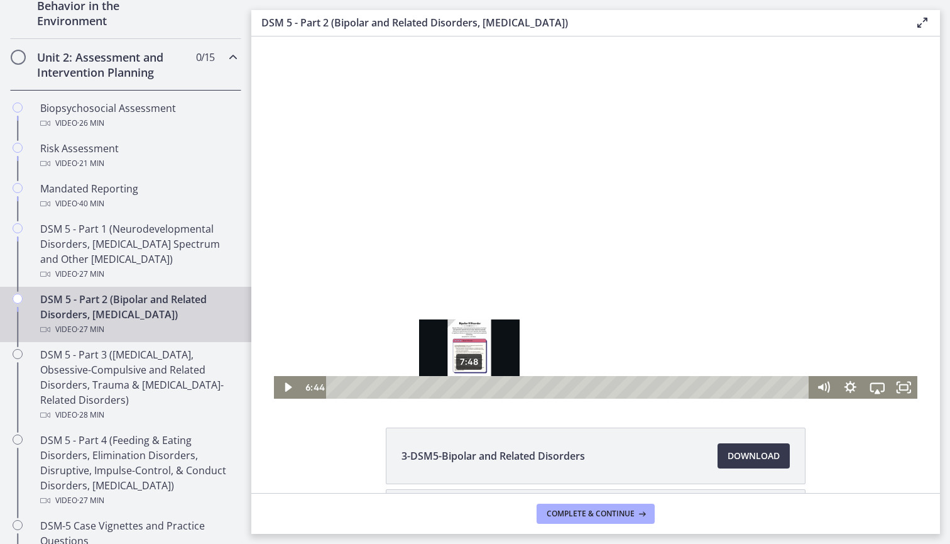
click at [474, 390] on div "7:48" at bounding box center [569, 387] width 467 height 23
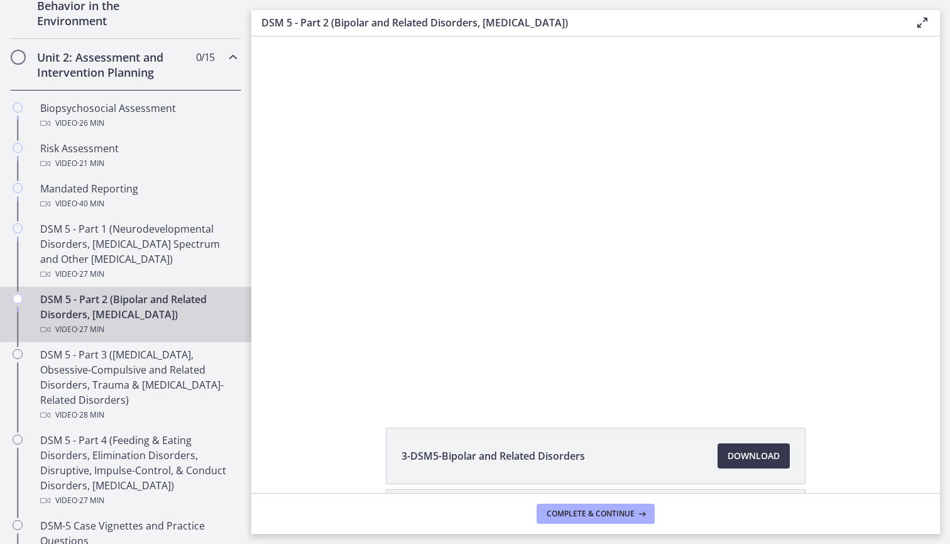
click at [576, 399] on div "3-DSM5-Bipolar and Related Disorders Download Opens in a new window 4-DSM5-[MED…" at bounding box center [595, 264] width 689 height 456
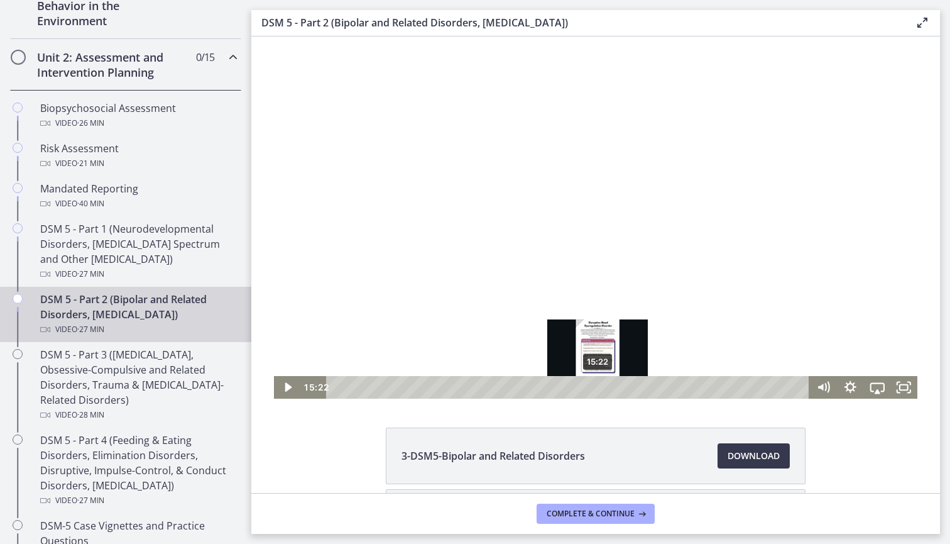
click at [598, 387] on div "15:22" at bounding box center [569, 387] width 467 height 23
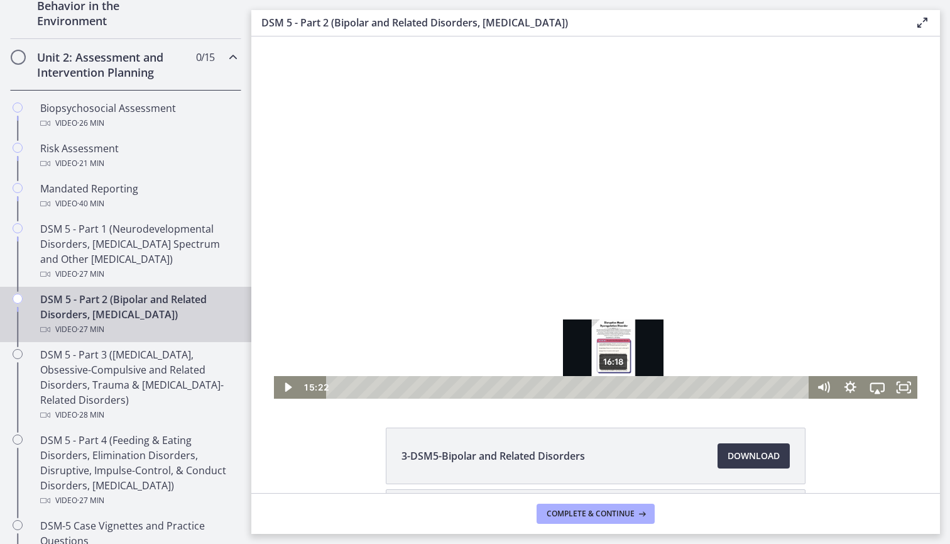
click at [614, 385] on div "16:18" at bounding box center [569, 387] width 467 height 23
click at [627, 386] on div "16:55" at bounding box center [569, 387] width 467 height 23
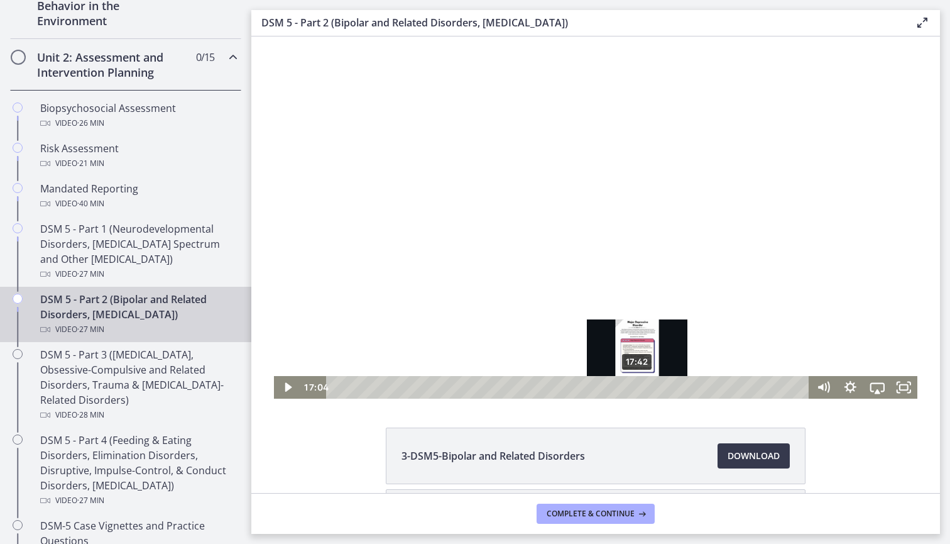
click at [638, 386] on div "17:42" at bounding box center [569, 387] width 467 height 23
click at [644, 386] on div "18:02" at bounding box center [569, 387] width 467 height 23
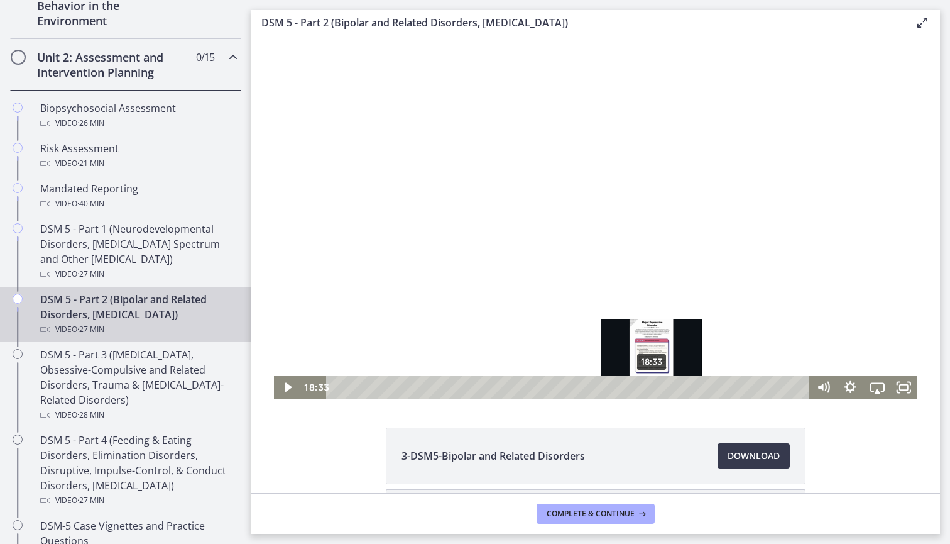
click at [652, 386] on div "18:33" at bounding box center [569, 387] width 467 height 23
click at [661, 386] on div "18:46" at bounding box center [569, 387] width 467 height 23
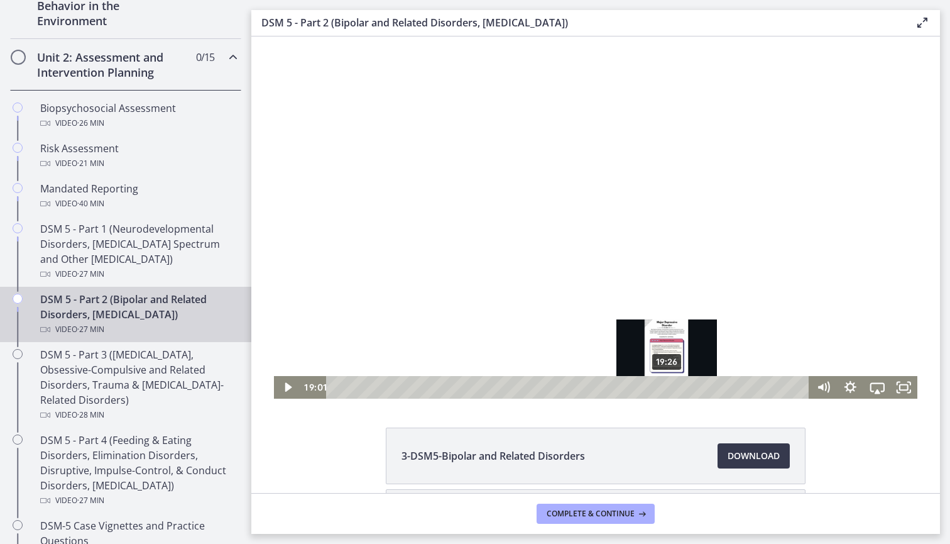
click at [669, 386] on div "19:26" at bounding box center [569, 387] width 467 height 23
click at [677, 386] on div "19:30" at bounding box center [569, 387] width 467 height 23
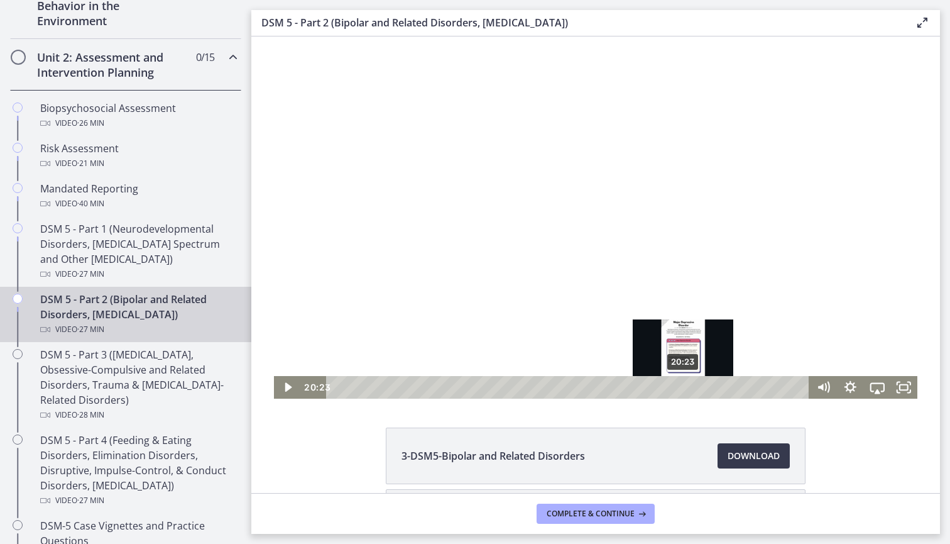
click at [684, 386] on div "20:23" at bounding box center [569, 387] width 467 height 23
click at [688, 386] on div "20:30" at bounding box center [569, 387] width 467 height 23
click at [695, 386] on div "21:03" at bounding box center [569, 387] width 467 height 23
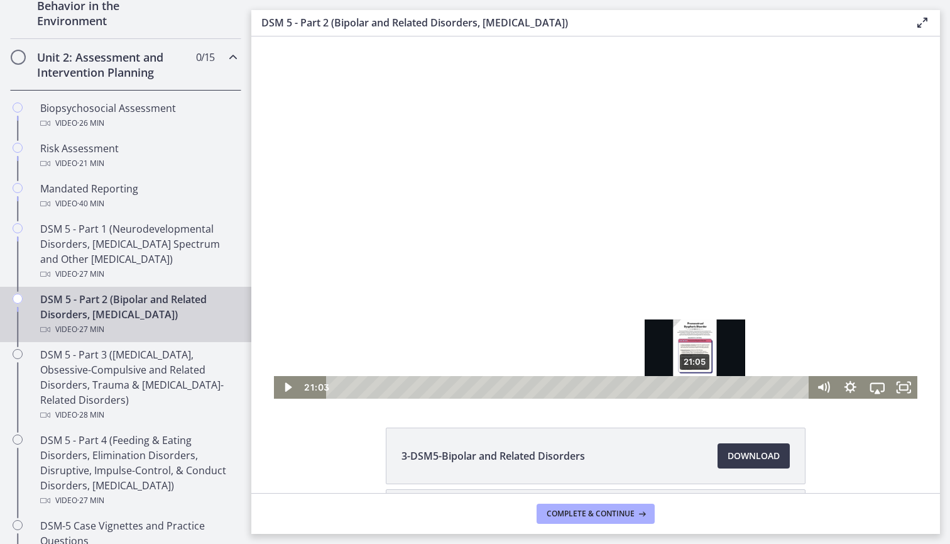
click at [700, 386] on div "21:05" at bounding box center [569, 387] width 467 height 23
click at [708, 385] on div "21:48" at bounding box center [569, 387] width 467 height 23
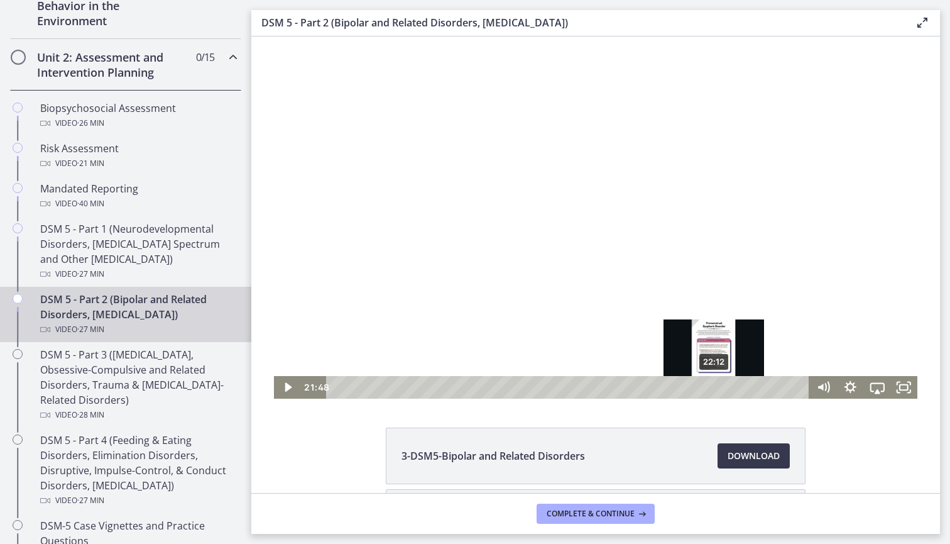
click at [715, 383] on div "22:12" at bounding box center [569, 387] width 467 height 23
click at [720, 383] on div "22:30" at bounding box center [569, 387] width 467 height 23
click at [727, 383] on div "22:56" at bounding box center [569, 387] width 467 height 23
click at [733, 384] on div "23:03" at bounding box center [569, 387] width 467 height 23
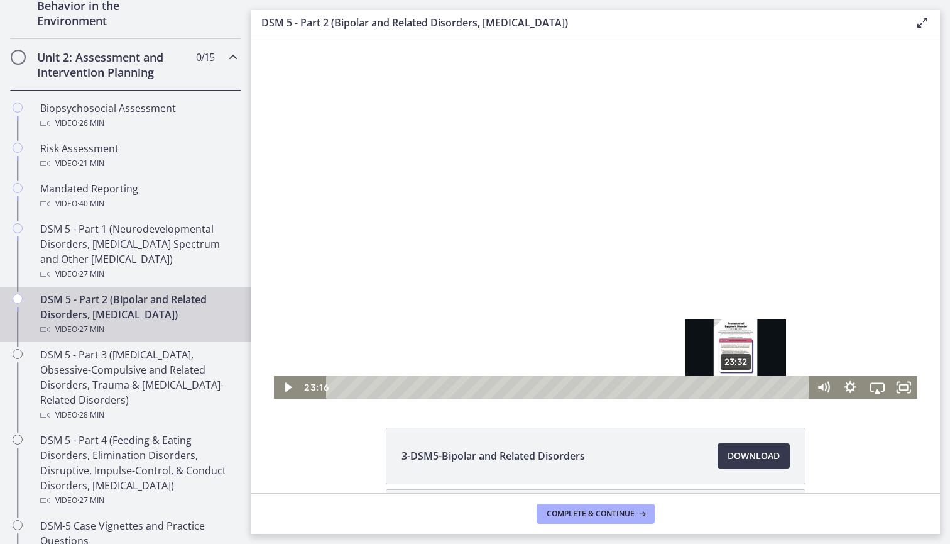
click at [739, 385] on div "23:32" at bounding box center [569, 387] width 467 height 23
click at [750, 387] on div "24:11" at bounding box center [569, 387] width 467 height 23
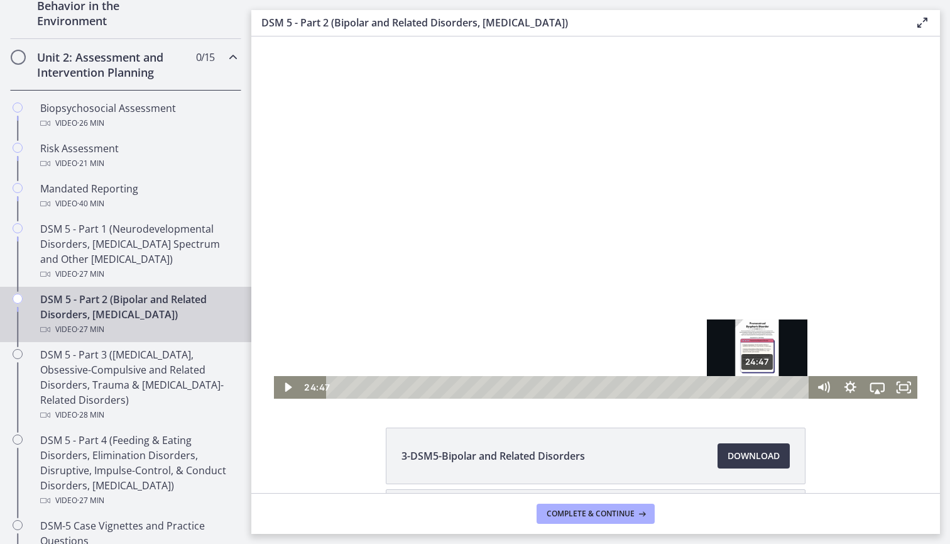
click at [759, 388] on div "24:47" at bounding box center [569, 387] width 467 height 23
click at [766, 388] on div "25:13" at bounding box center [569, 387] width 467 height 23
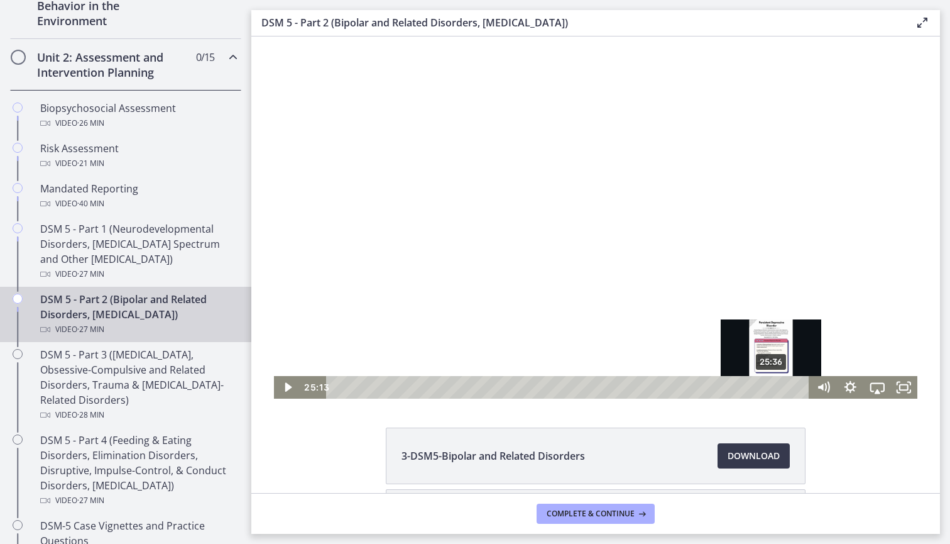
click at [772, 388] on div "25:36" at bounding box center [569, 387] width 467 height 23
click at [776, 388] on div "25:49" at bounding box center [569, 387] width 467 height 23
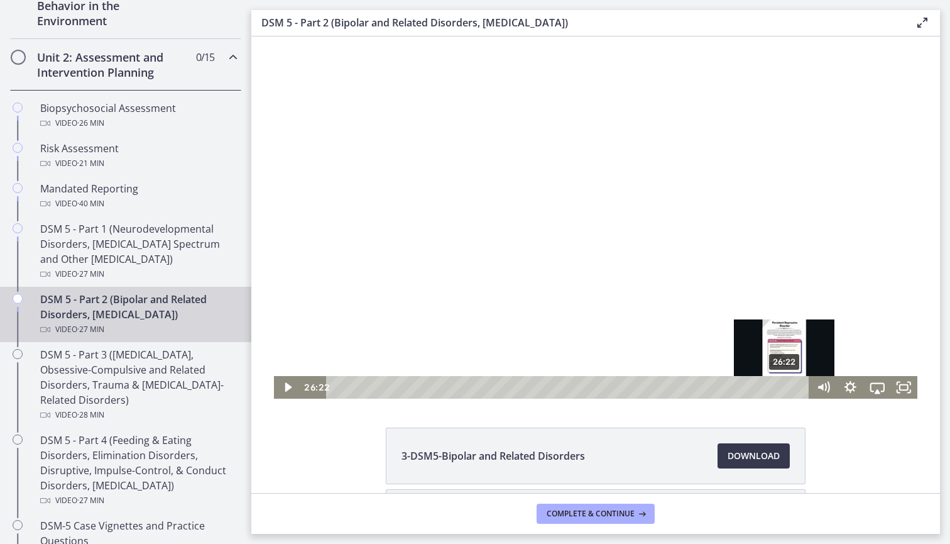
click at [786, 388] on div "26:22" at bounding box center [569, 387] width 467 height 23
click at [793, 388] on div "26:49" at bounding box center [569, 387] width 467 height 23
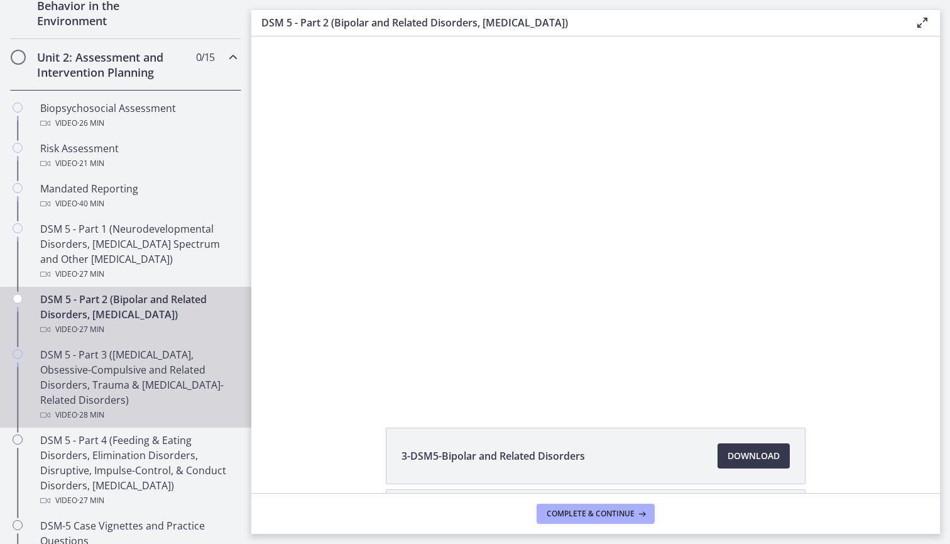
click at [151, 365] on div "DSM 5 - Part 3 ([MEDICAL_DATA], Obsessive-Compulsive and Related Disorders, Tra…" at bounding box center [138, 384] width 196 height 75
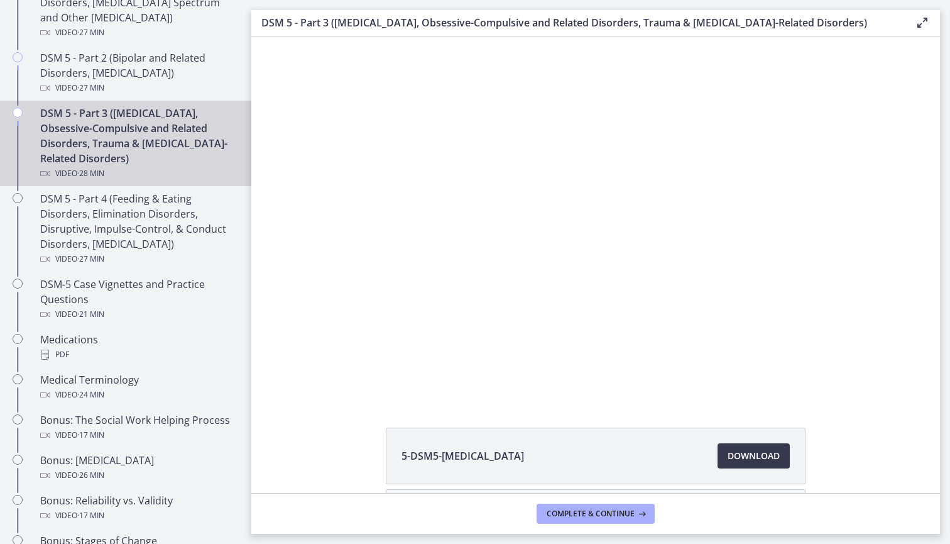
scroll to position [650, 0]
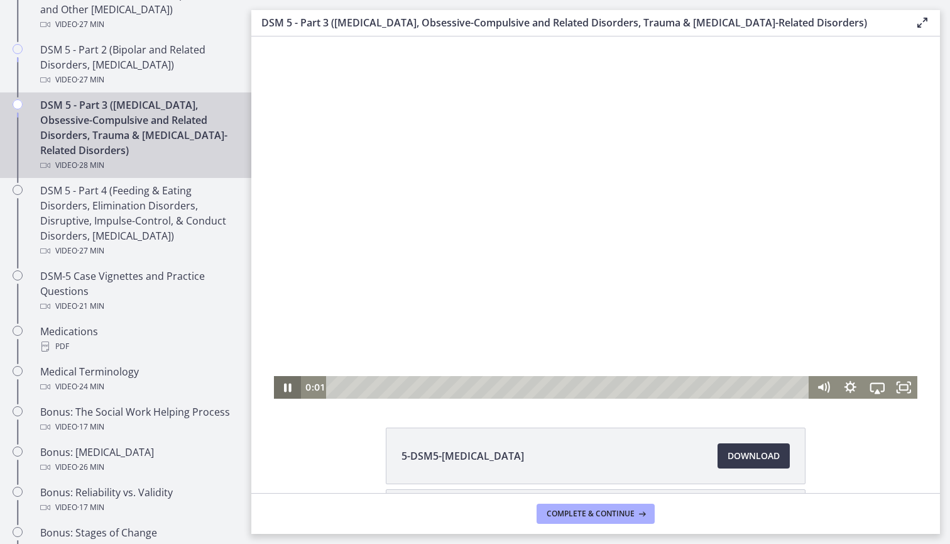
click at [291, 387] on icon "Pause" at bounding box center [287, 387] width 27 height 23
click at [347, 387] on div "Playbar" at bounding box center [569, 387] width 467 height 23
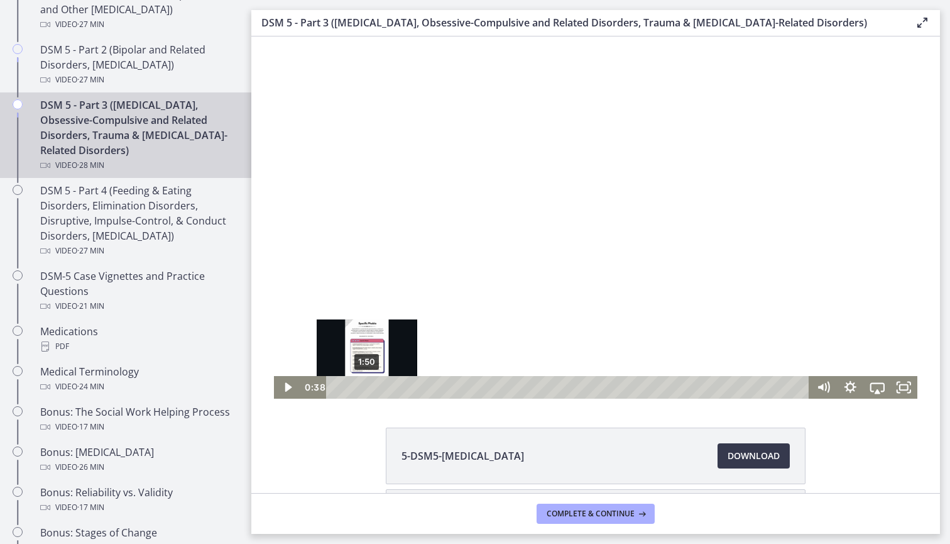
click at [367, 385] on div "1:50" at bounding box center [569, 387] width 467 height 23
click at [378, 386] on div "2:08" at bounding box center [569, 387] width 467 height 23
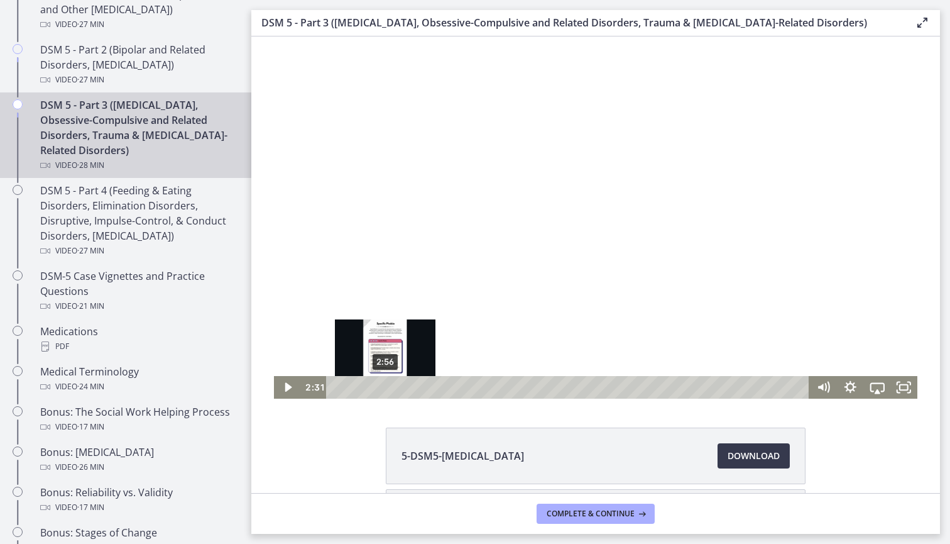
click at [385, 386] on div "2:56" at bounding box center [569, 387] width 467 height 23
click at [391, 386] on div "3:16" at bounding box center [569, 387] width 467 height 23
click at [400, 386] on div "3:34" at bounding box center [569, 387] width 467 height 23
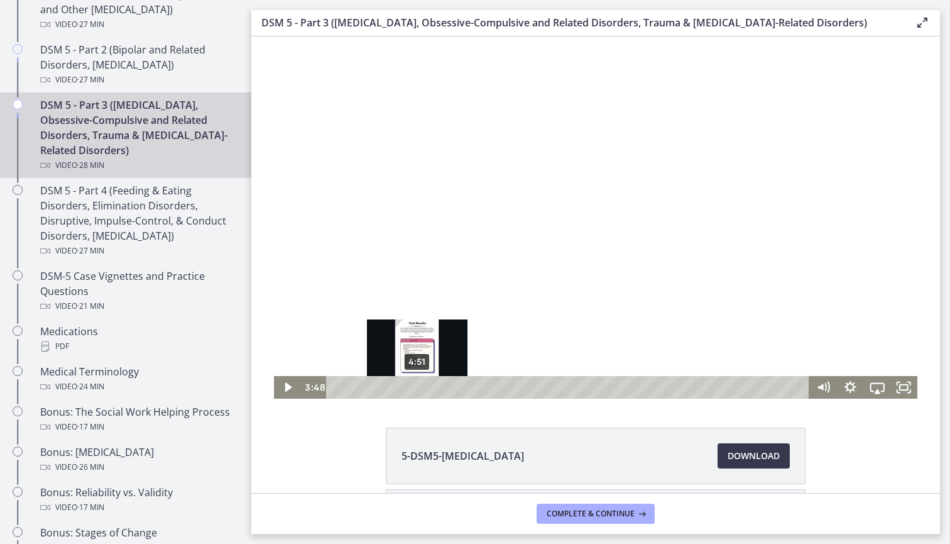
click at [418, 387] on div "4:51" at bounding box center [569, 387] width 467 height 23
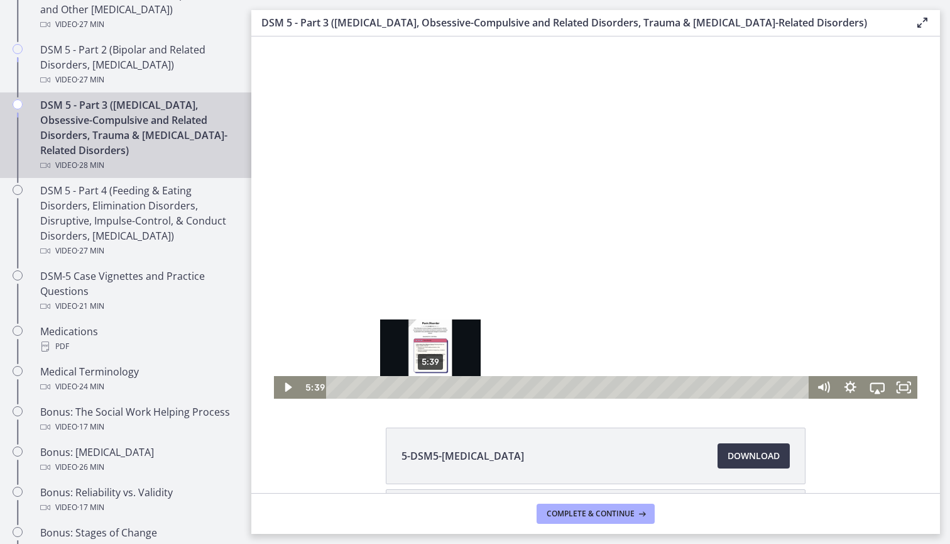
click at [431, 387] on div "5:39" at bounding box center [569, 387] width 467 height 23
click at [445, 387] on div "5:39" at bounding box center [569, 387] width 467 height 23
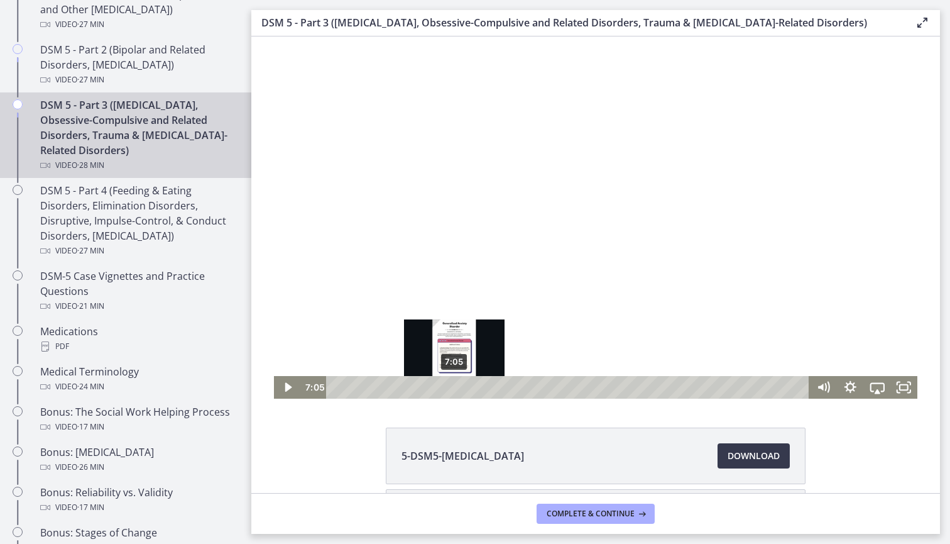
click at [454, 385] on div "7:05" at bounding box center [569, 387] width 467 height 23
click at [468, 385] on div "7:30" at bounding box center [569, 387] width 467 height 23
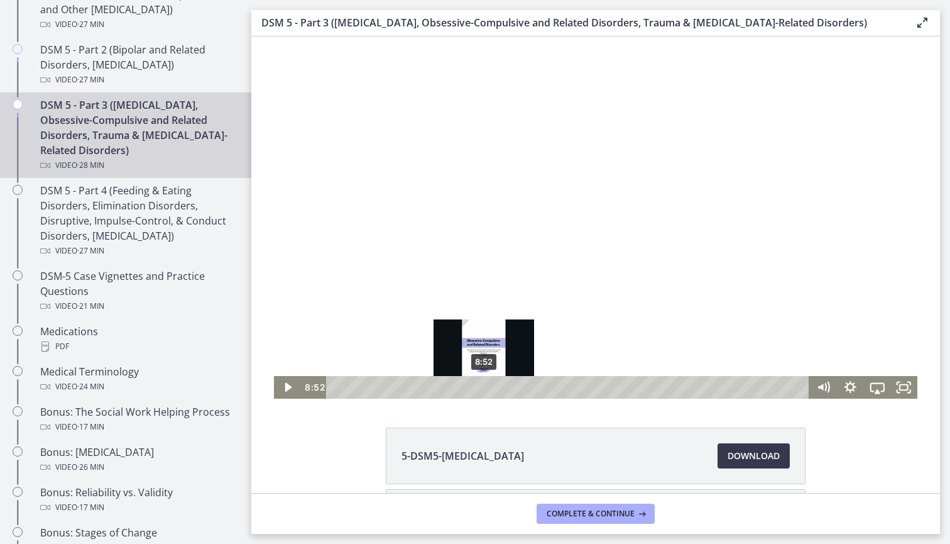
click at [484, 384] on div "8:52" at bounding box center [569, 387] width 467 height 23
click at [502, 384] on div "9:08" at bounding box center [569, 387] width 467 height 23
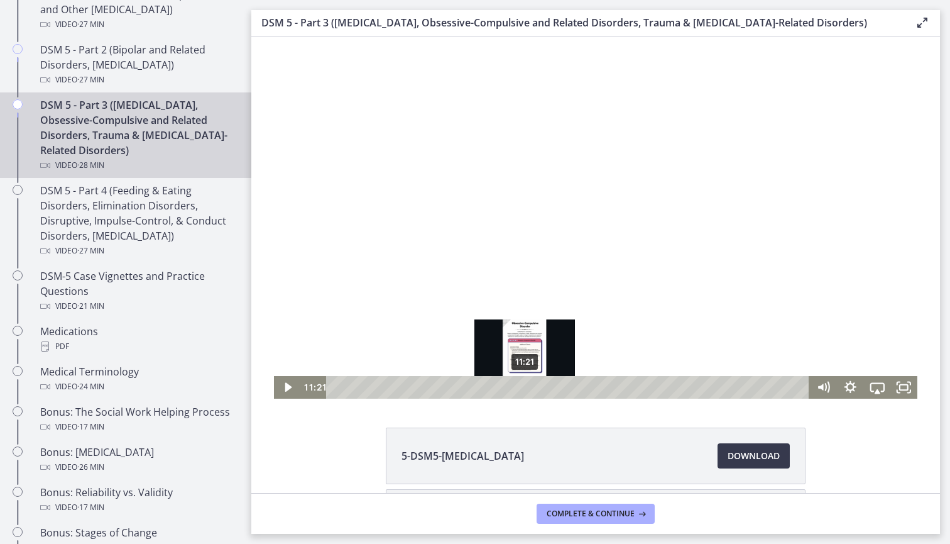
click at [525, 383] on div "11:21" at bounding box center [569, 387] width 467 height 23
click at [532, 383] on div "11:24" at bounding box center [569, 387] width 467 height 23
click at [536, 383] on div "12:00" at bounding box center [569, 387] width 467 height 23
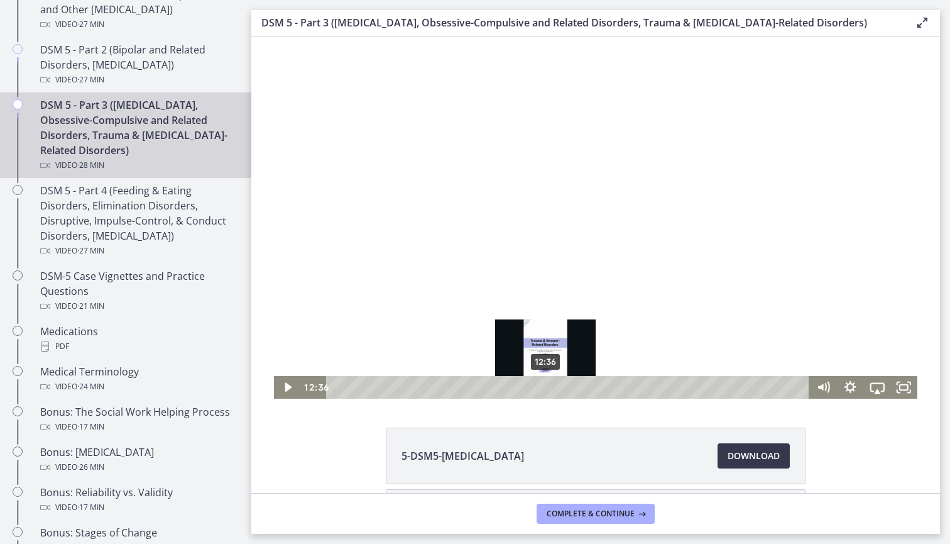
click at [546, 383] on div "12:36" at bounding box center [569, 387] width 467 height 23
click at [557, 383] on div "13:03" at bounding box center [569, 387] width 467 height 23
click at [564, 386] on div "13:15" at bounding box center [569, 387] width 467 height 23
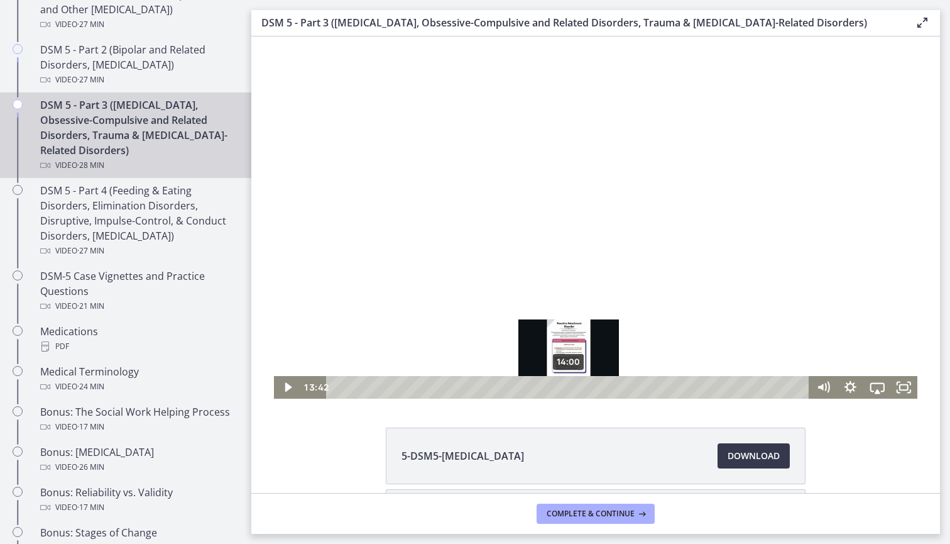
click at [569, 387] on div "14:00" at bounding box center [569, 387] width 467 height 23
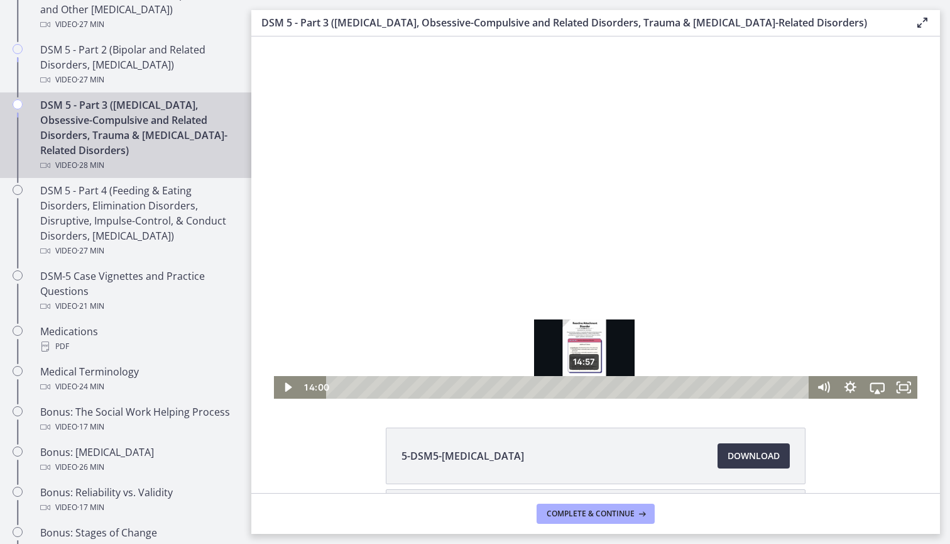
click at [585, 387] on div "14:57" at bounding box center [569, 387] width 467 height 23
click at [598, 388] on div "15:33" at bounding box center [569, 387] width 467 height 23
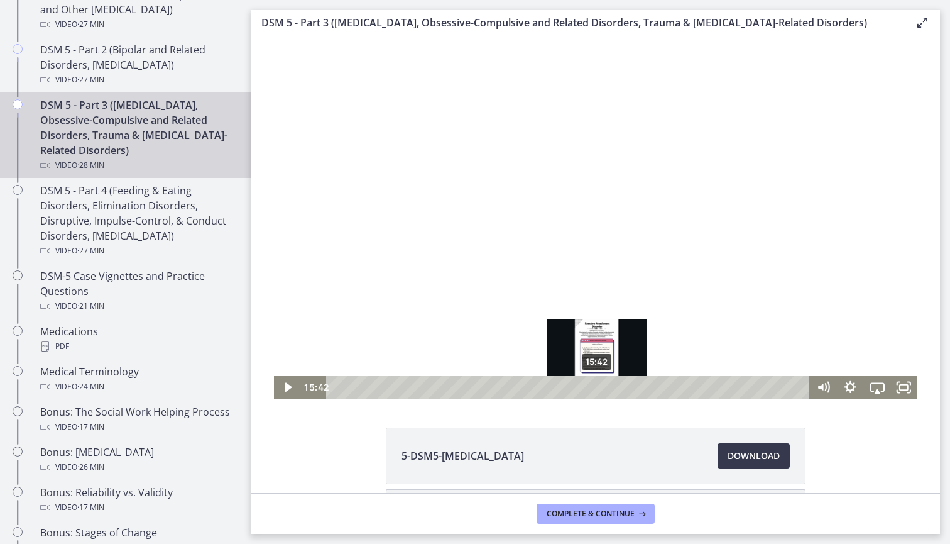
click at [610, 389] on div "15:42" at bounding box center [569, 387] width 467 height 23
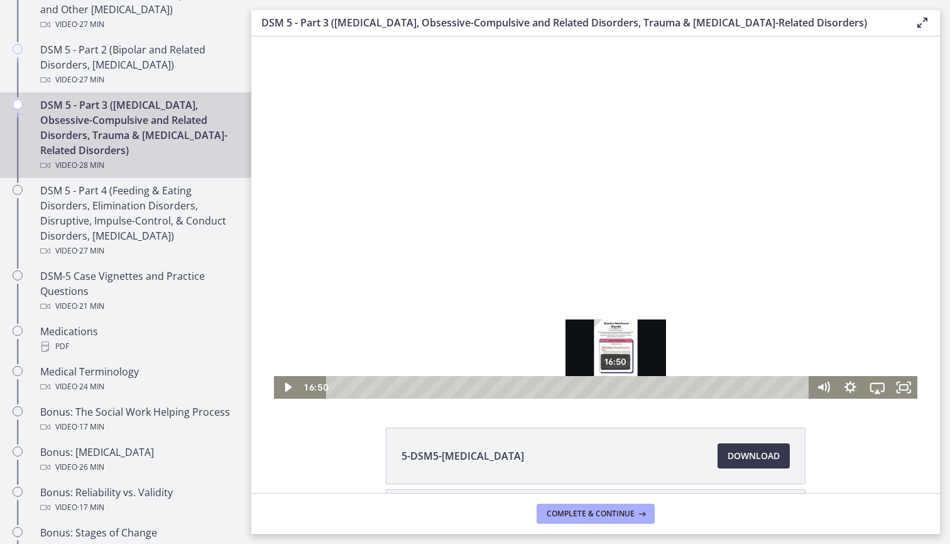
click at [617, 389] on div "16:50" at bounding box center [569, 387] width 467 height 23
click at [625, 389] on div "17:22" at bounding box center [569, 387] width 467 height 23
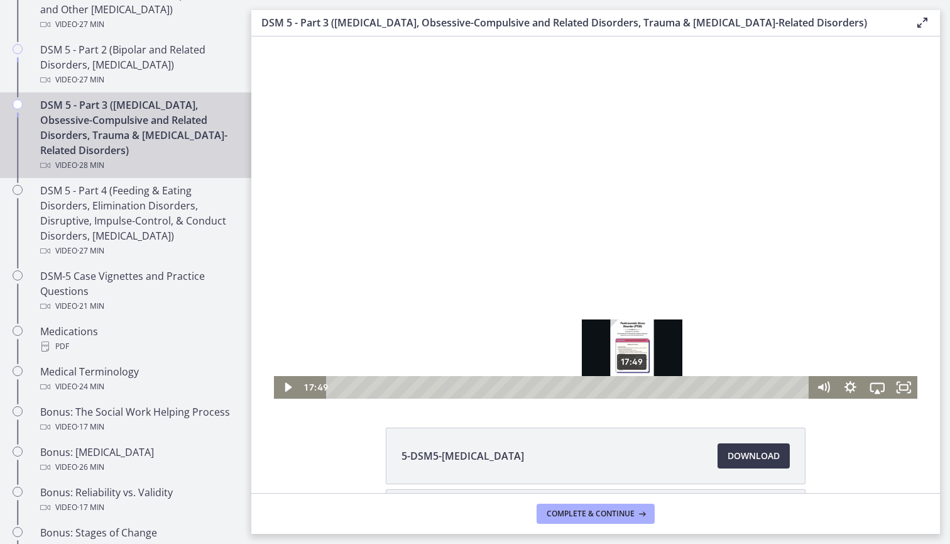
click at [633, 388] on div "17:49" at bounding box center [569, 387] width 467 height 23
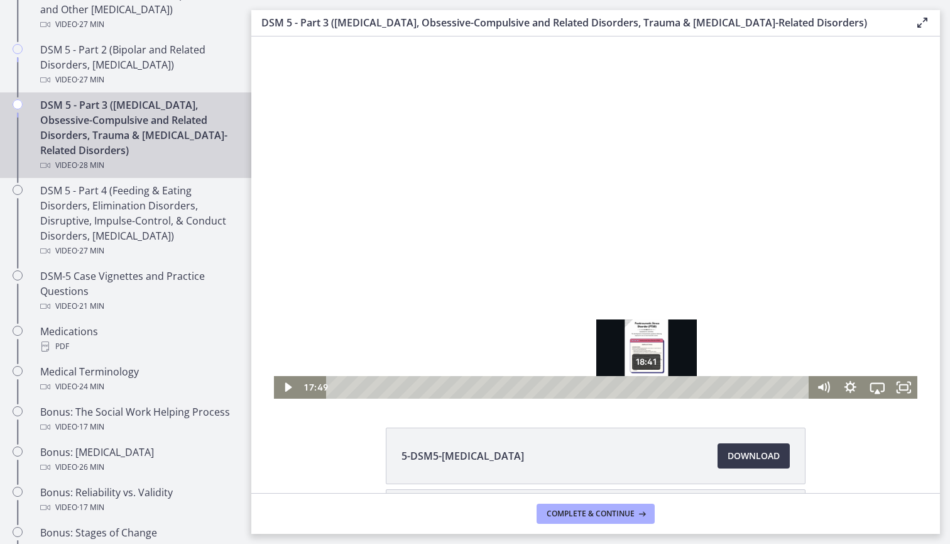
click at [649, 388] on div "18:41" at bounding box center [569, 387] width 467 height 23
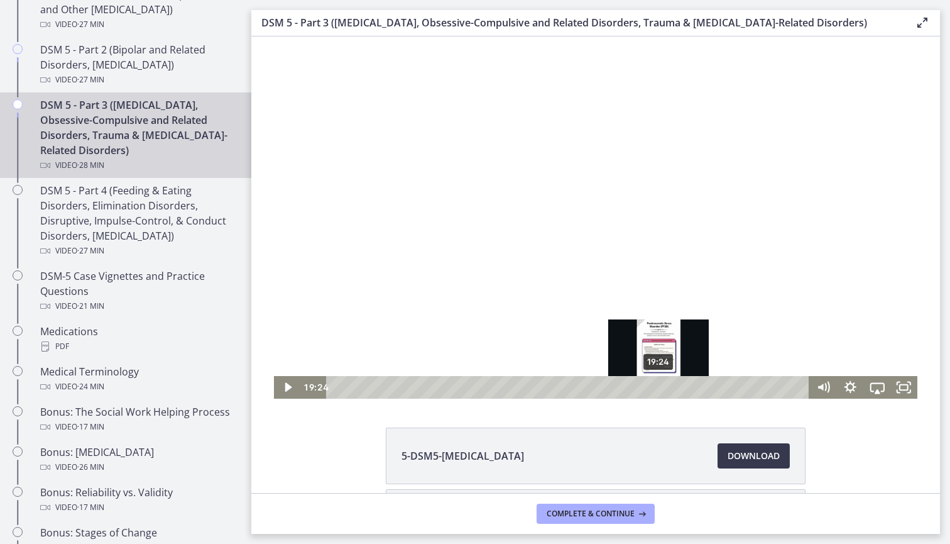
click at [659, 388] on div "19:24" at bounding box center [569, 387] width 467 height 23
click at [672, 388] on div "20:07" at bounding box center [569, 387] width 467 height 23
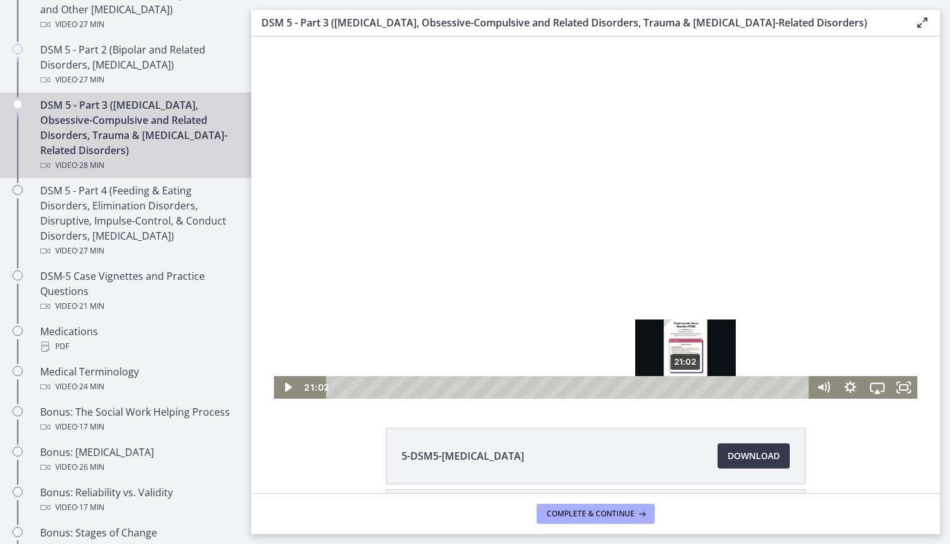
click at [686, 387] on div "21:02" at bounding box center [569, 387] width 467 height 23
click at [699, 387] on div "21:13" at bounding box center [569, 387] width 467 height 23
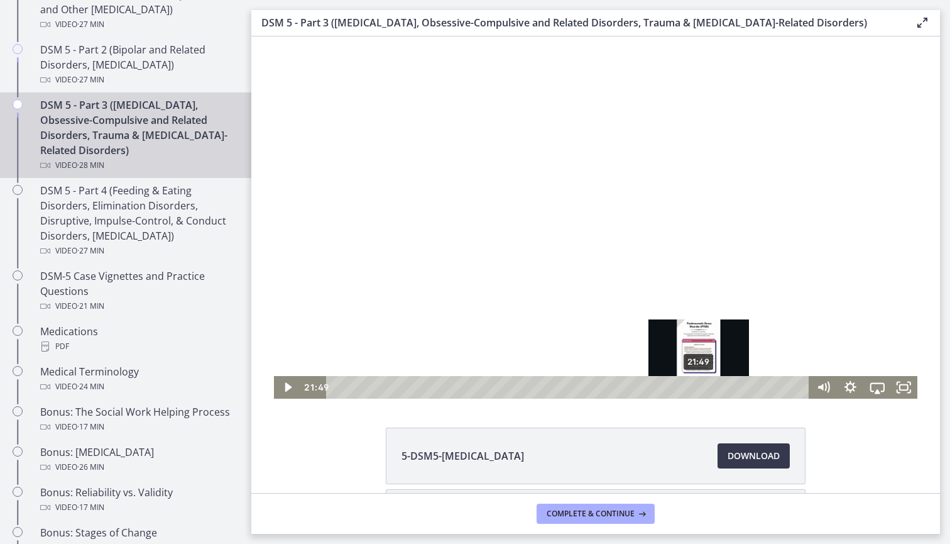
click at [708, 387] on div "21:49" at bounding box center [569, 387] width 467 height 23
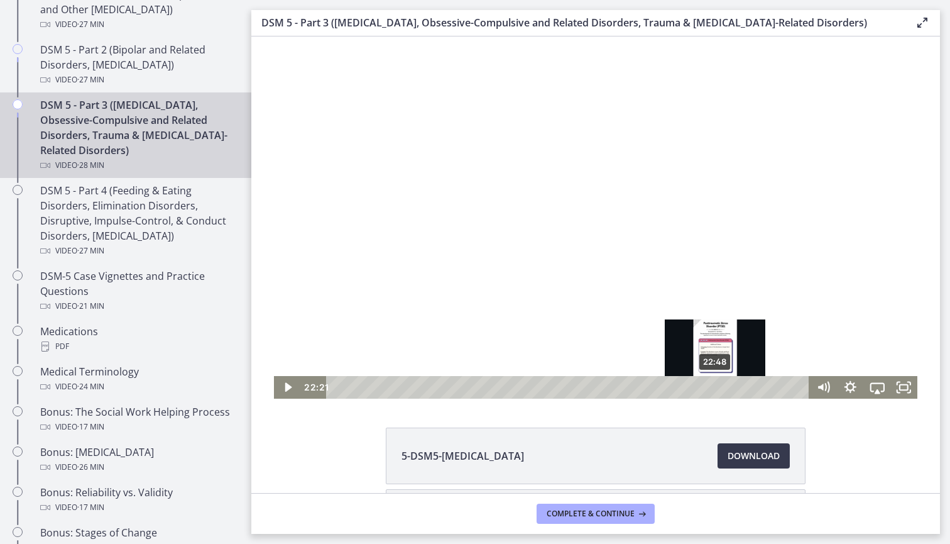
click at [723, 387] on div "22:48" at bounding box center [569, 387] width 467 height 23
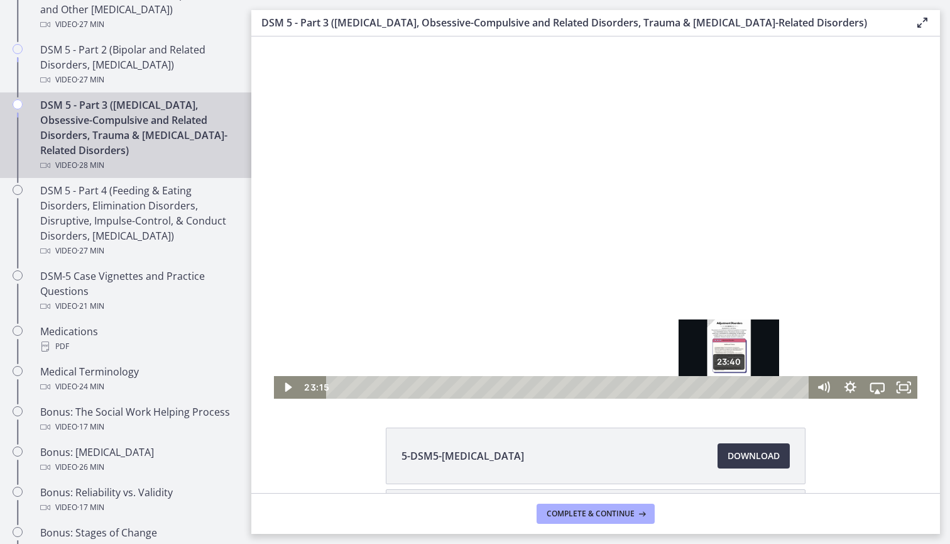
click at [730, 387] on div "23:40" at bounding box center [569, 387] width 467 height 23
click at [742, 388] on div "24:21" at bounding box center [569, 387] width 467 height 23
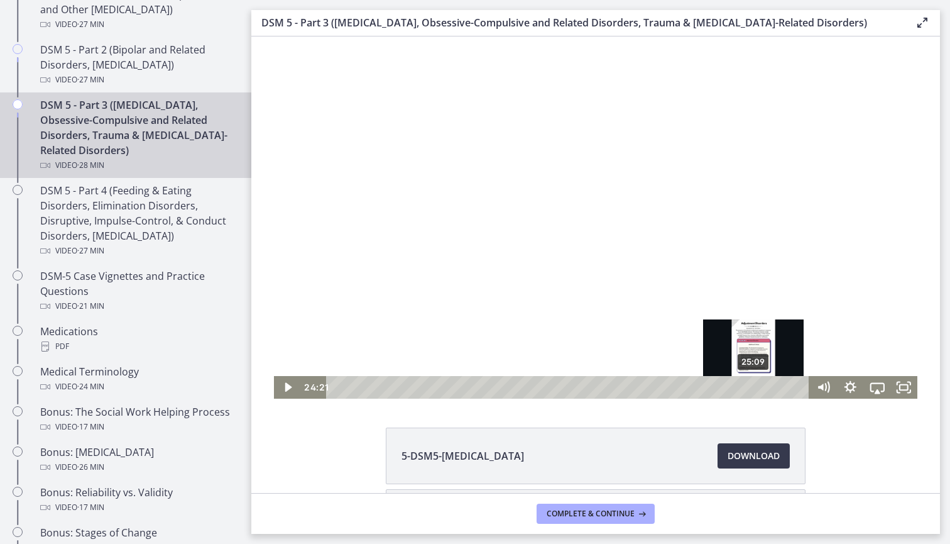
click at [755, 388] on div "25:09" at bounding box center [569, 387] width 467 height 23
click at [762, 388] on div "25:36" at bounding box center [569, 387] width 467 height 23
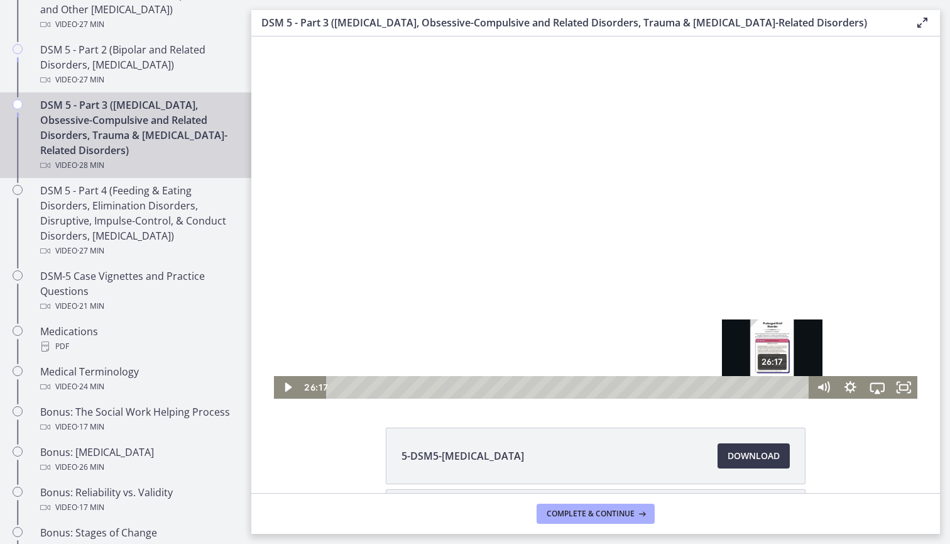
click at [774, 388] on div "26:17" at bounding box center [569, 387] width 467 height 23
click at [780, 388] on div "26:40" at bounding box center [569, 387] width 467 height 23
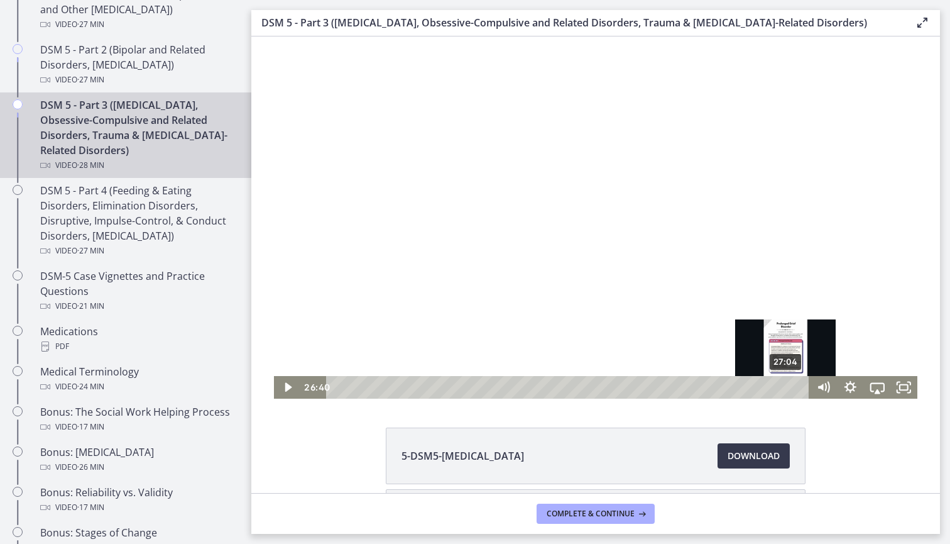
click at [787, 389] on div "27:04" at bounding box center [569, 387] width 467 height 23
click at [792, 387] on div "27:23" at bounding box center [569, 387] width 467 height 23
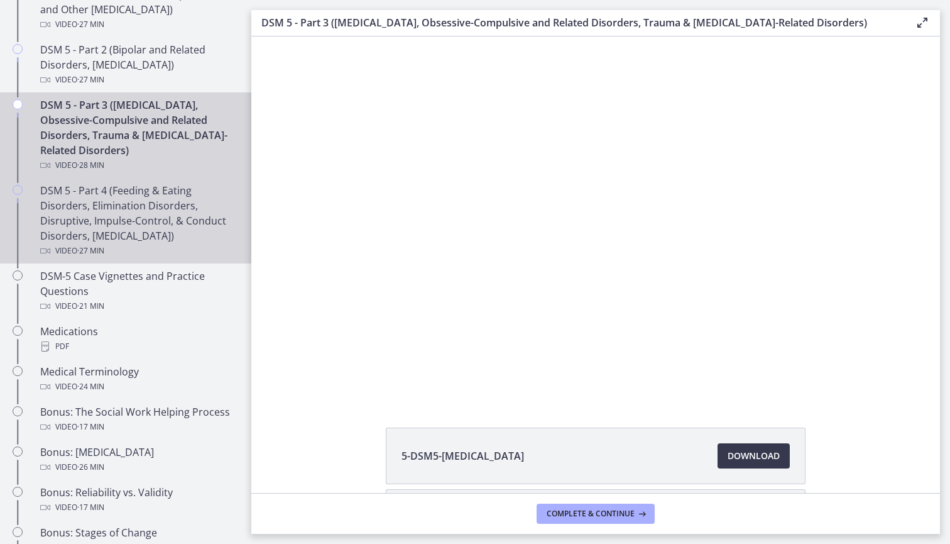
click at [119, 233] on div "DSM 5 - Part 4 (Feeding & Eating Disorders, Elimination Disorders, Disruptive, …" at bounding box center [138, 220] width 196 height 75
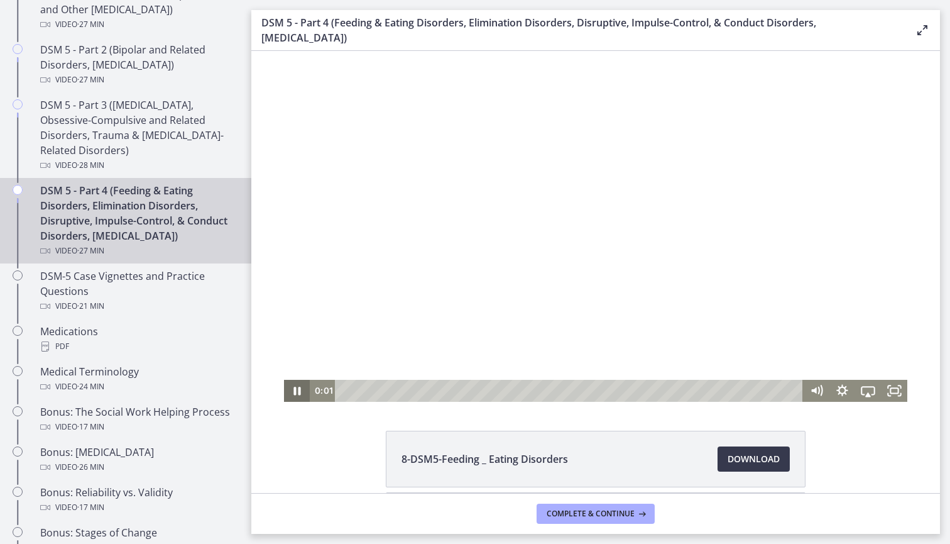
click at [297, 387] on icon "Pause" at bounding box center [297, 391] width 26 height 22
click at [360, 390] on div "0:55" at bounding box center [570, 391] width 452 height 22
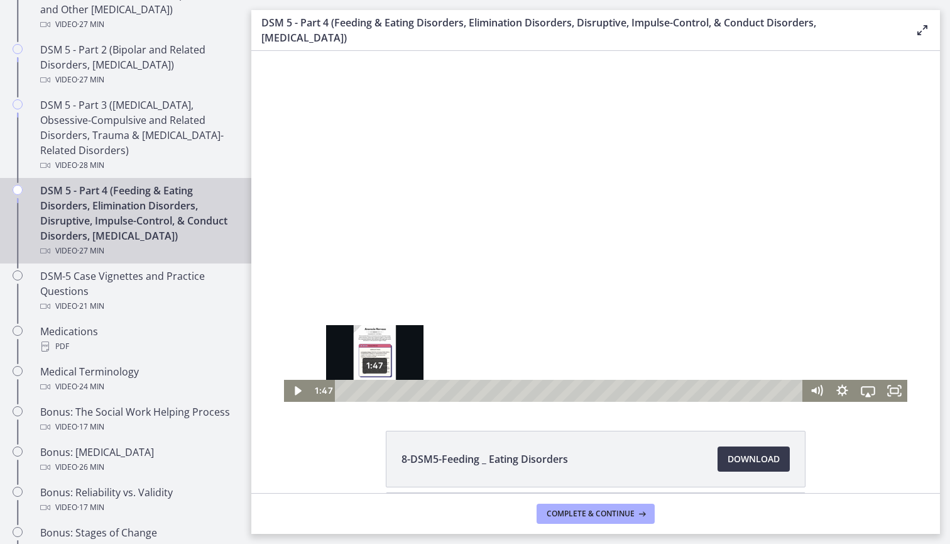
click at [375, 390] on div "1:47" at bounding box center [570, 391] width 452 height 22
click at [381, 390] on div "2:02" at bounding box center [570, 391] width 452 height 22
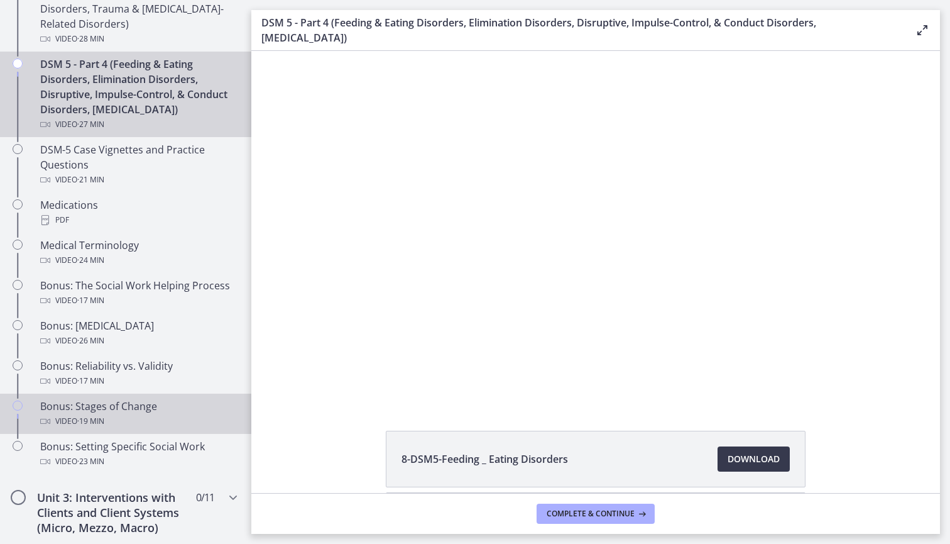
scroll to position [781, 0]
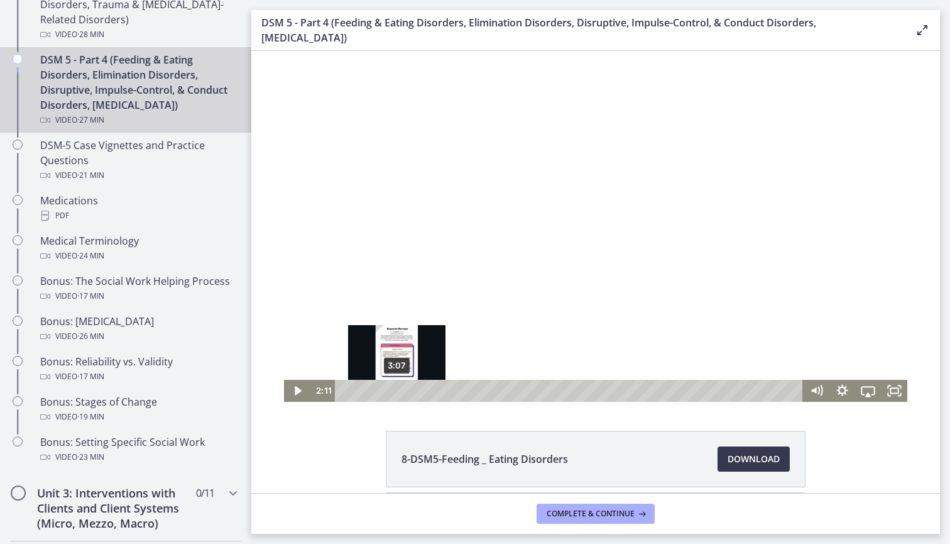
click at [398, 388] on div "3:07" at bounding box center [570, 391] width 452 height 22
click at [439, 388] on div "3:10" at bounding box center [570, 391] width 452 height 22
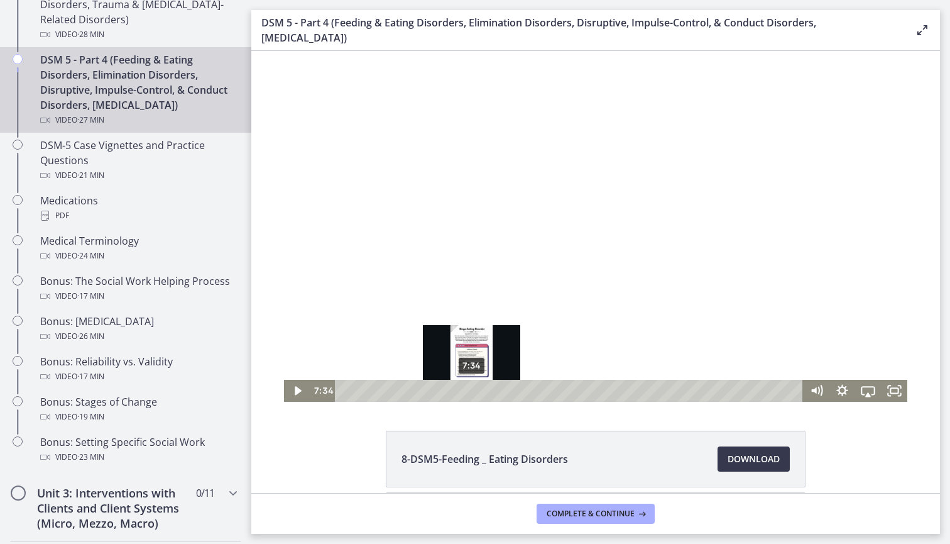
click at [472, 388] on div "7:34" at bounding box center [570, 391] width 452 height 22
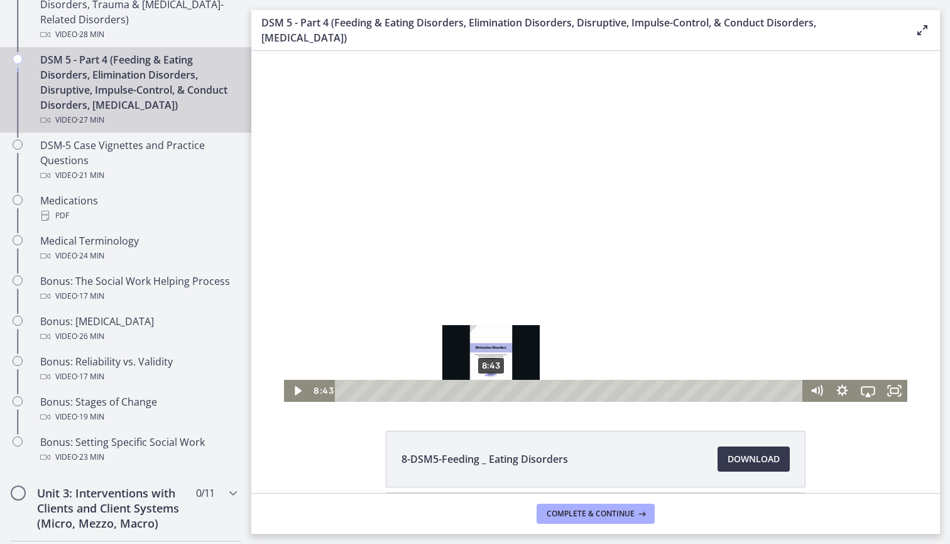
click at [491, 388] on div "8:43" at bounding box center [570, 391] width 452 height 22
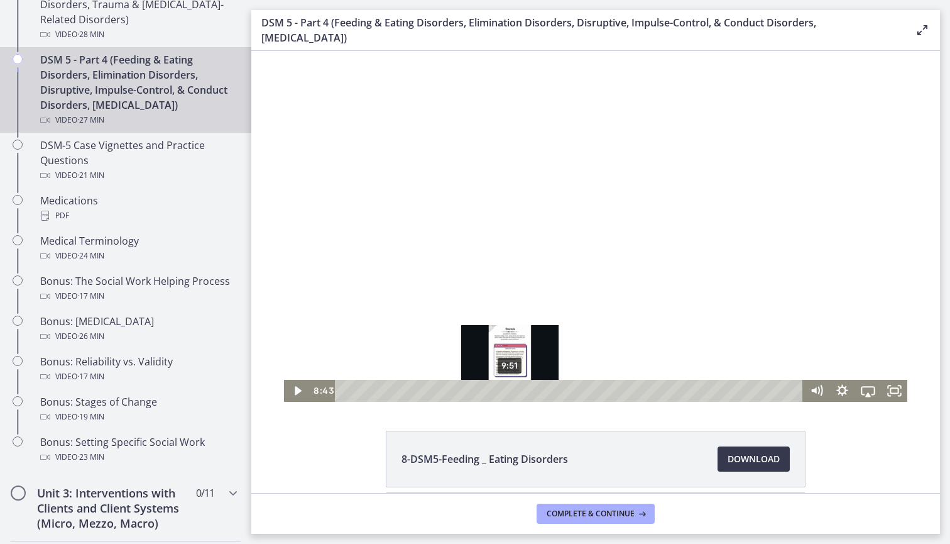
click at [511, 388] on div "9:51" at bounding box center [570, 391] width 452 height 22
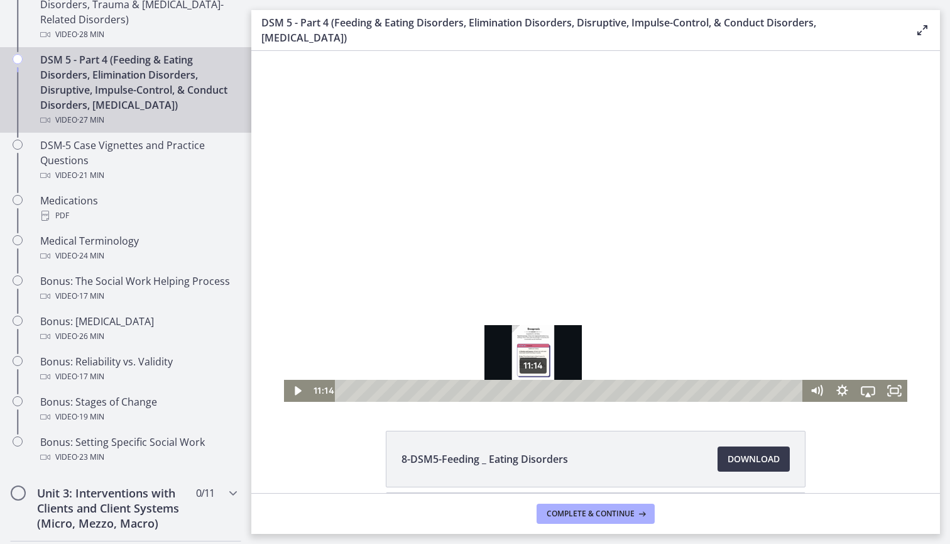
click at [534, 387] on div "11:14" at bounding box center [570, 391] width 452 height 22
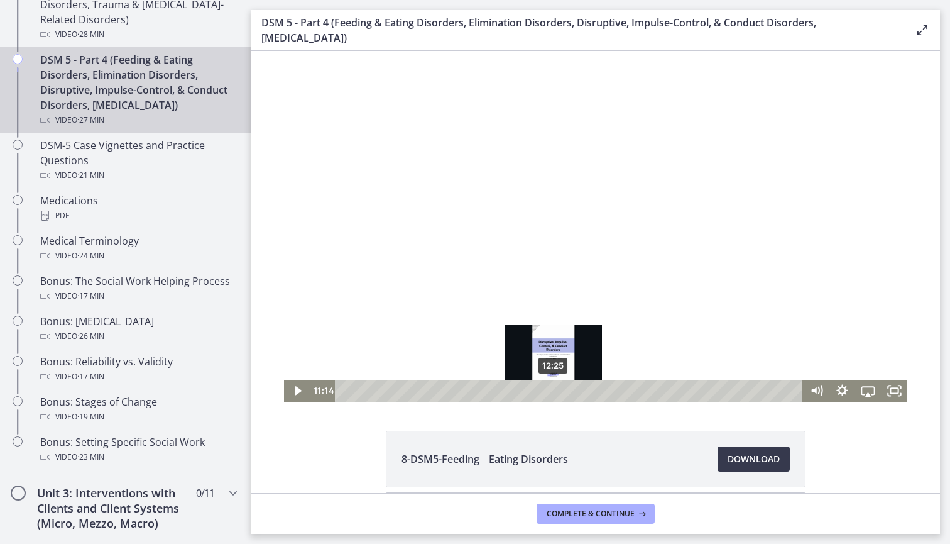
click at [557, 387] on div "12:25" at bounding box center [570, 391] width 452 height 22
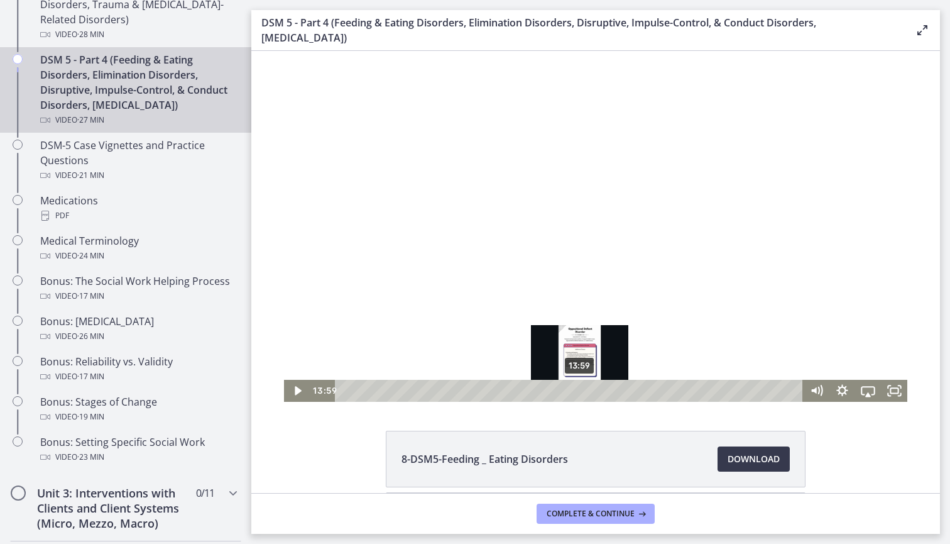
click at [580, 387] on div "13:59" at bounding box center [570, 391] width 452 height 22
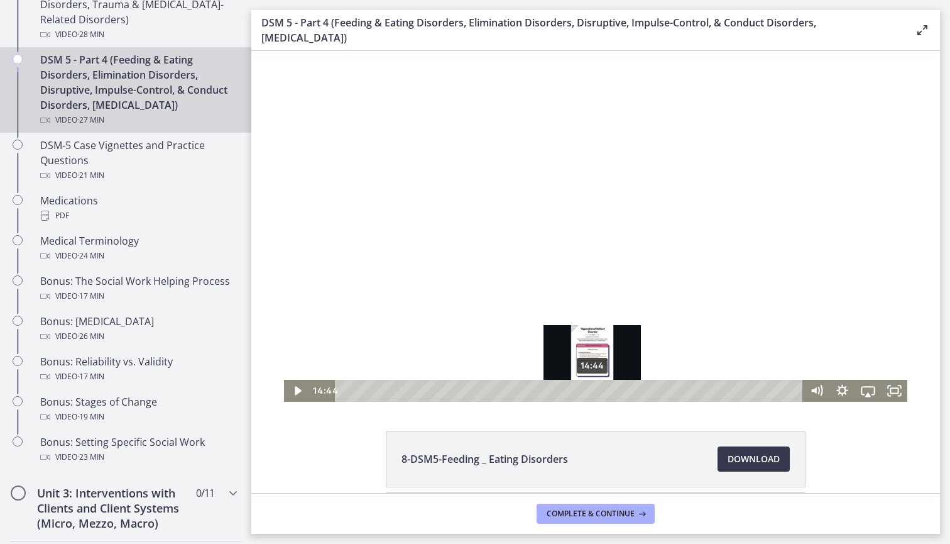
click at [593, 388] on div "14:44" at bounding box center [570, 391] width 452 height 22
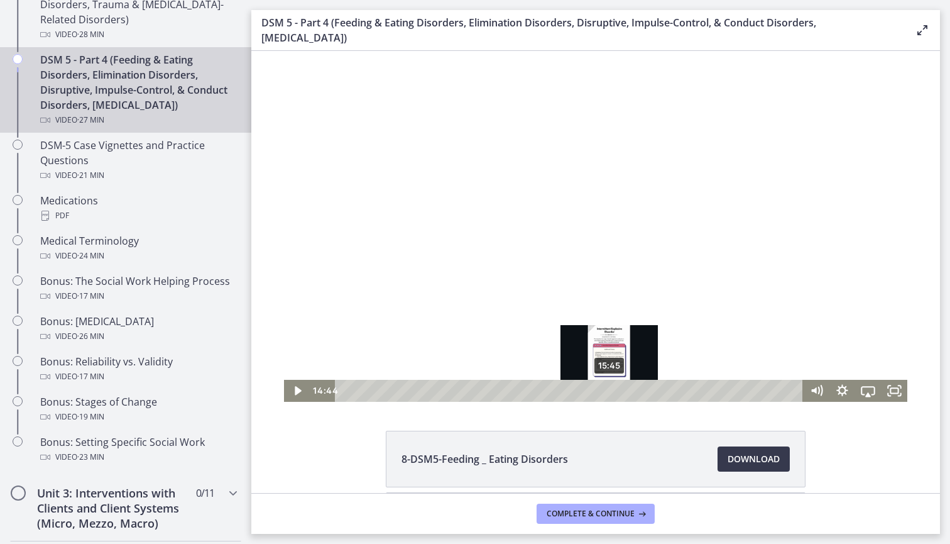
click at [610, 388] on div "15:45" at bounding box center [570, 391] width 452 height 22
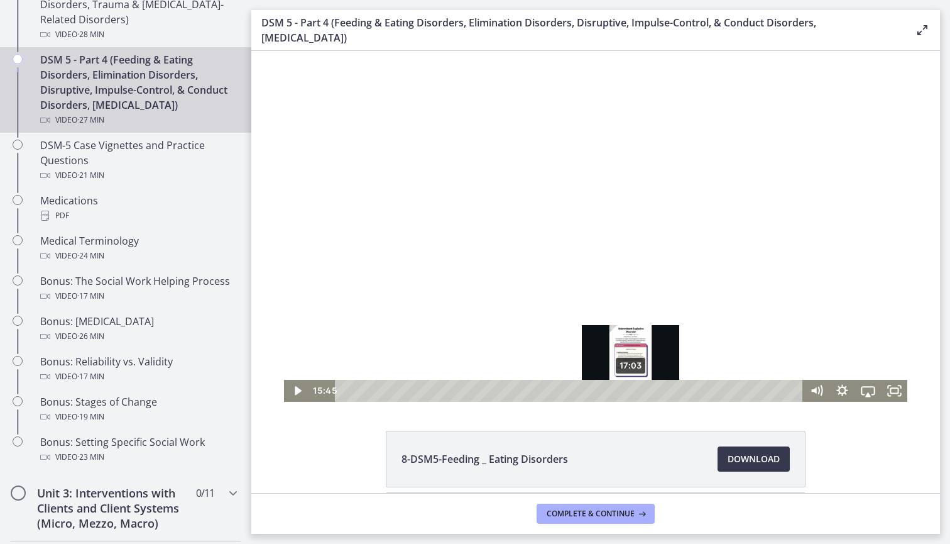
click at [632, 387] on div "17:03" at bounding box center [570, 391] width 452 height 22
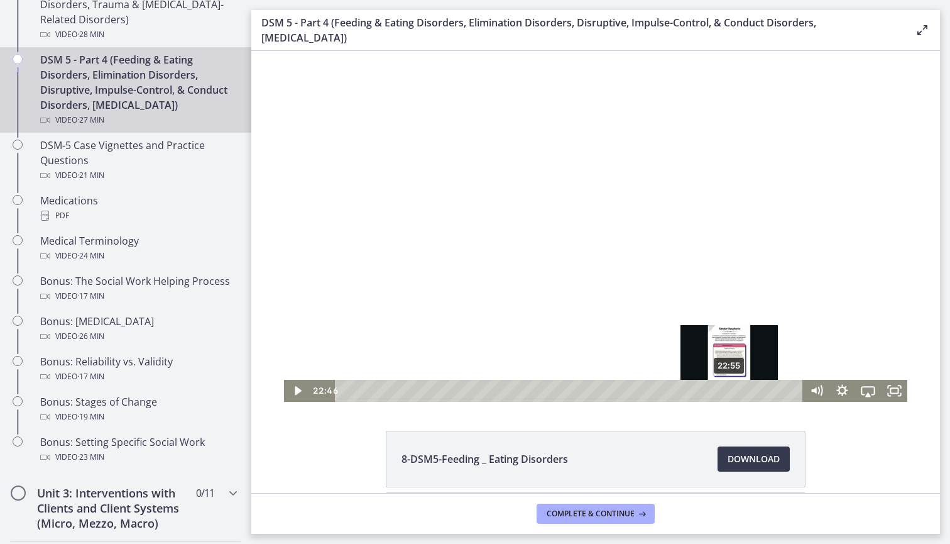
click at [740, 387] on div "22:55" at bounding box center [570, 391] width 452 height 22
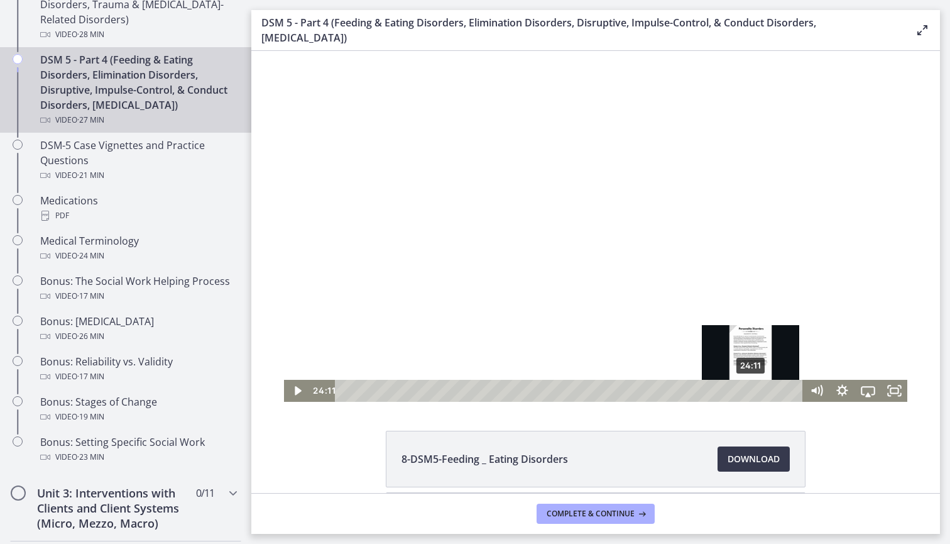
click at [752, 387] on div "24:11" at bounding box center [570, 391] width 452 height 22
click at [760, 387] on div "24:40" at bounding box center [570, 391] width 452 height 22
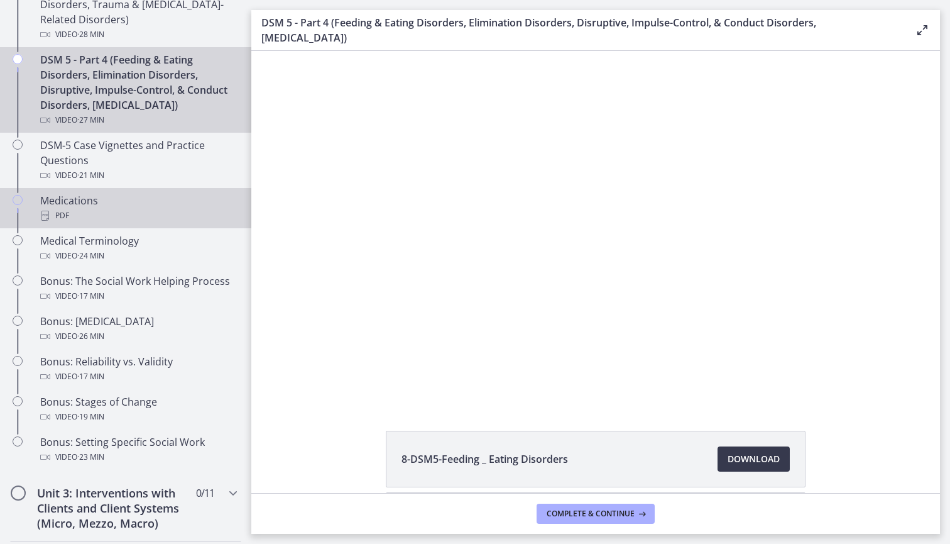
click at [154, 205] on div "Medications PDF" at bounding box center [138, 208] width 196 height 30
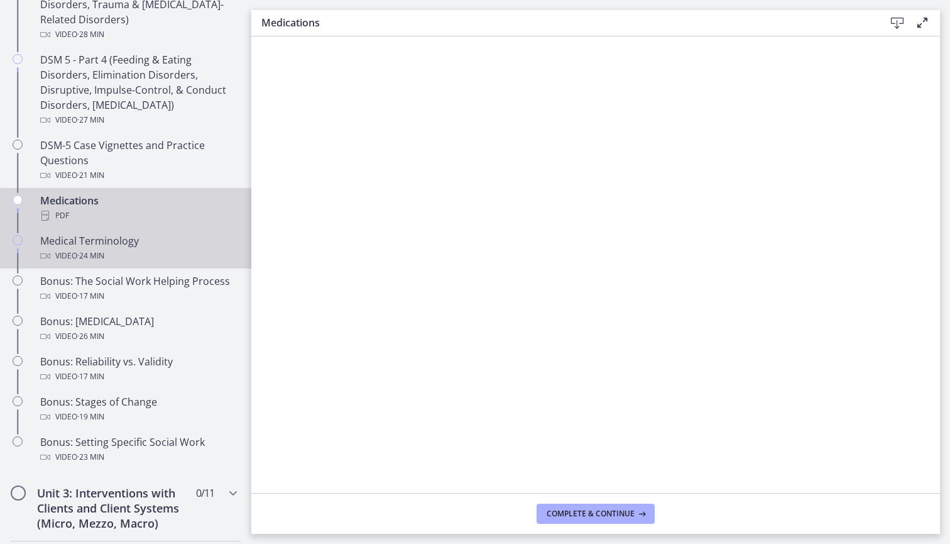
click at [134, 258] on div "Video · 24 min" at bounding box center [138, 255] width 196 height 15
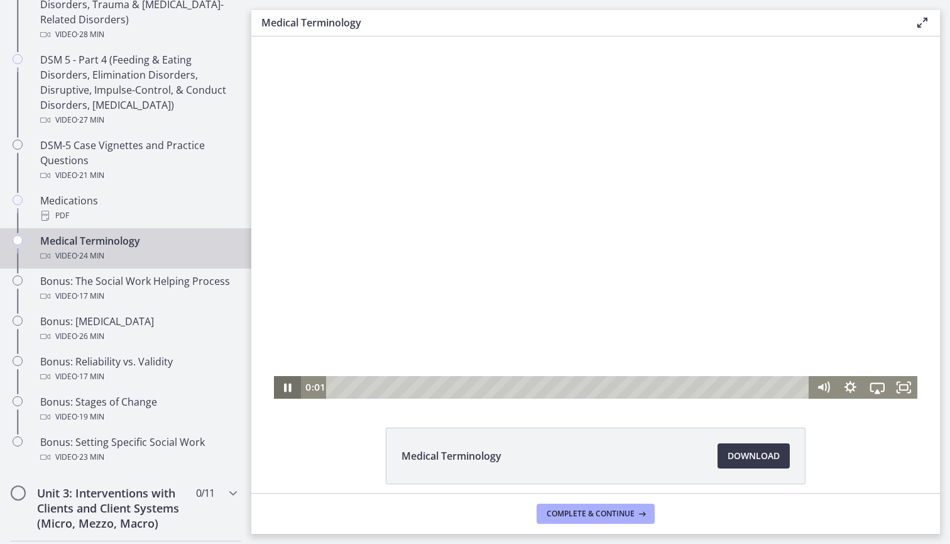
click at [291, 387] on icon "Pause" at bounding box center [288, 387] width 8 height 9
click at [349, 387] on div "Playbar" at bounding box center [569, 387] width 467 height 23
click at [370, 387] on div "Playbar" at bounding box center [569, 387] width 467 height 23
click at [391, 387] on div "Playbar" at bounding box center [569, 387] width 467 height 23
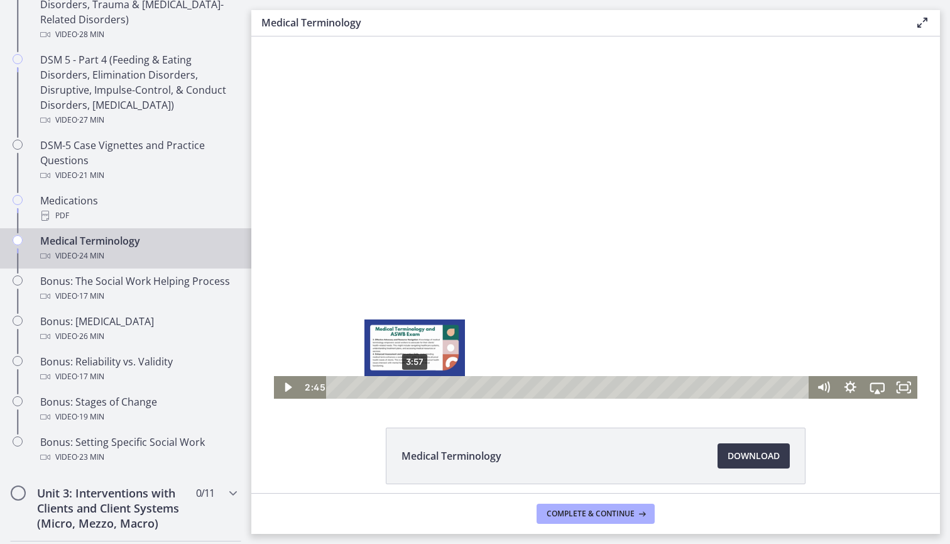
click at [415, 388] on div "3:57" at bounding box center [569, 387] width 467 height 23
click at [454, 387] on div "4:01" at bounding box center [569, 387] width 467 height 23
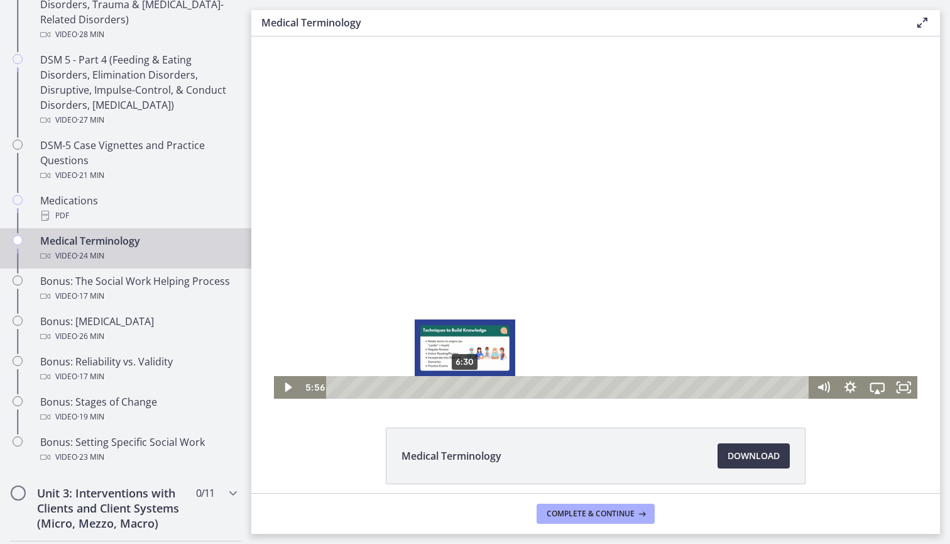
click at [477, 387] on div "6:30" at bounding box center [569, 387] width 467 height 23
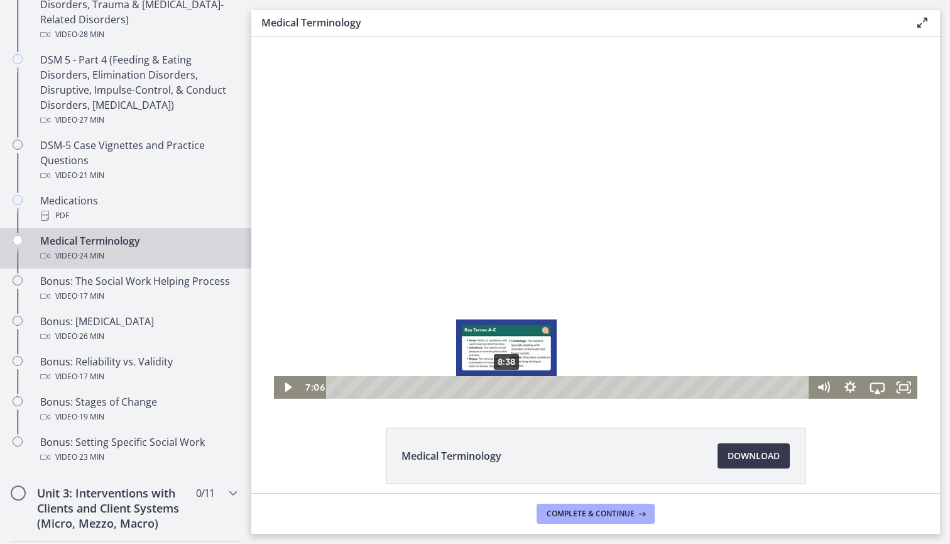
click at [507, 388] on div "8:38" at bounding box center [569, 387] width 467 height 23
click at [497, 383] on div "8:53" at bounding box center [569, 387] width 467 height 23
click at [490, 383] on div "7:54" at bounding box center [569, 387] width 467 height 23
click at [511, 384] on div "8:49" at bounding box center [569, 387] width 467 height 23
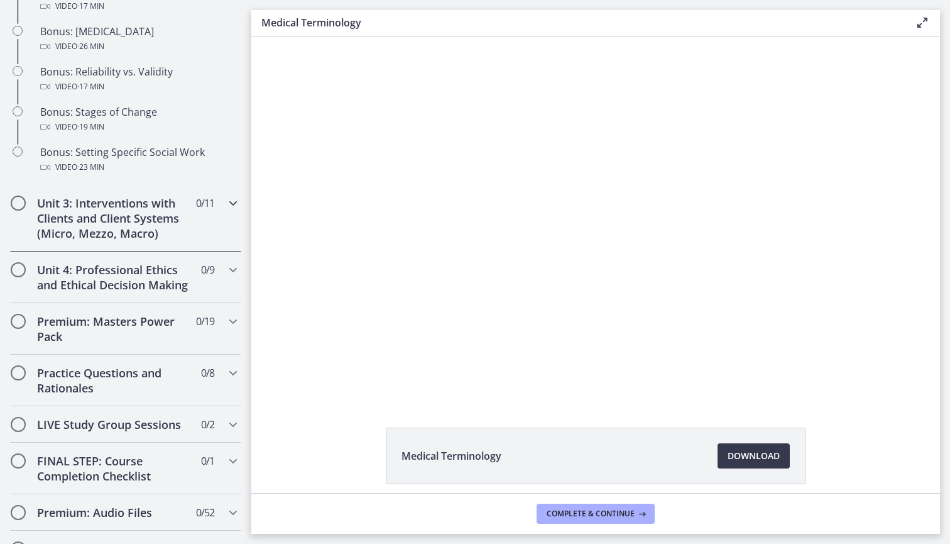
click at [200, 211] on div "Unit 3: Interventions with Clients and Client Systems (Micro, Mezzo, Macro) 0 /…" at bounding box center [125, 218] width 231 height 67
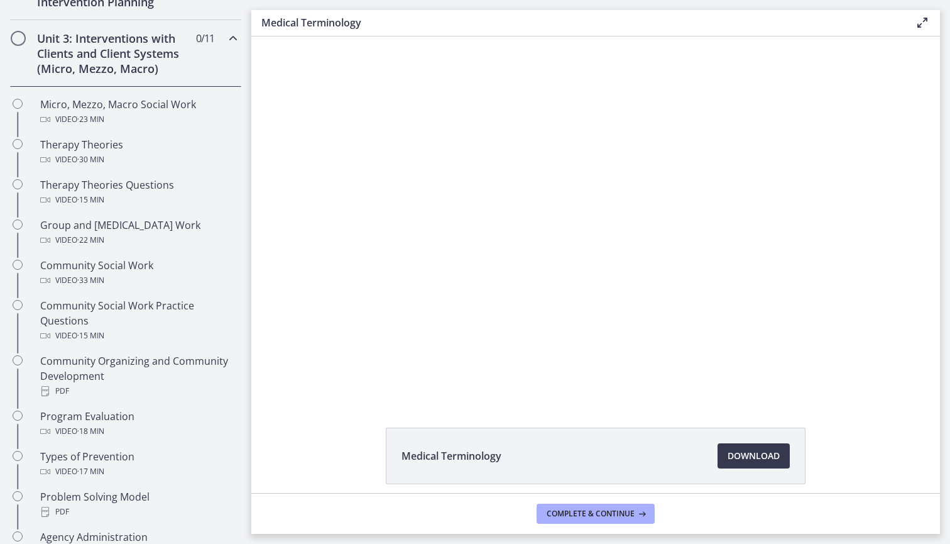
scroll to position [474, 0]
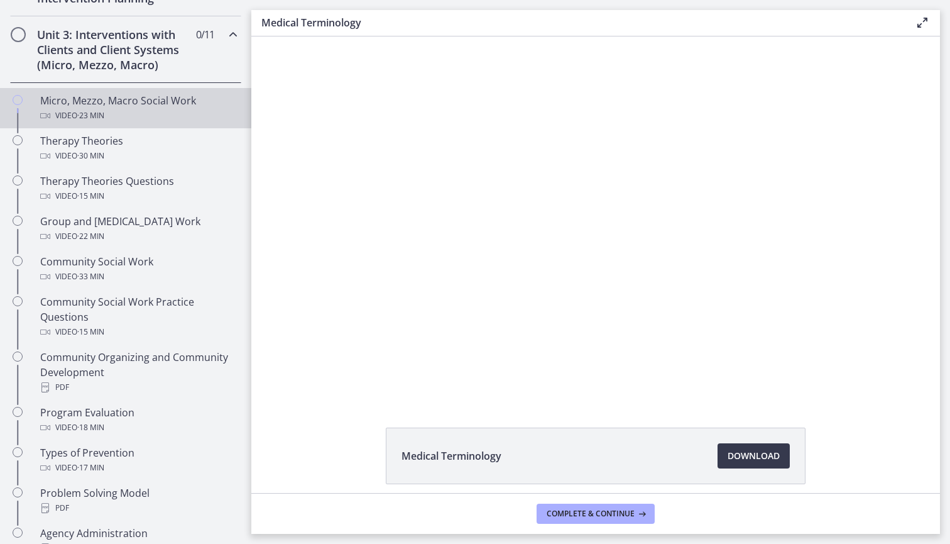
click at [162, 116] on div "Video · 23 min" at bounding box center [138, 115] width 196 height 15
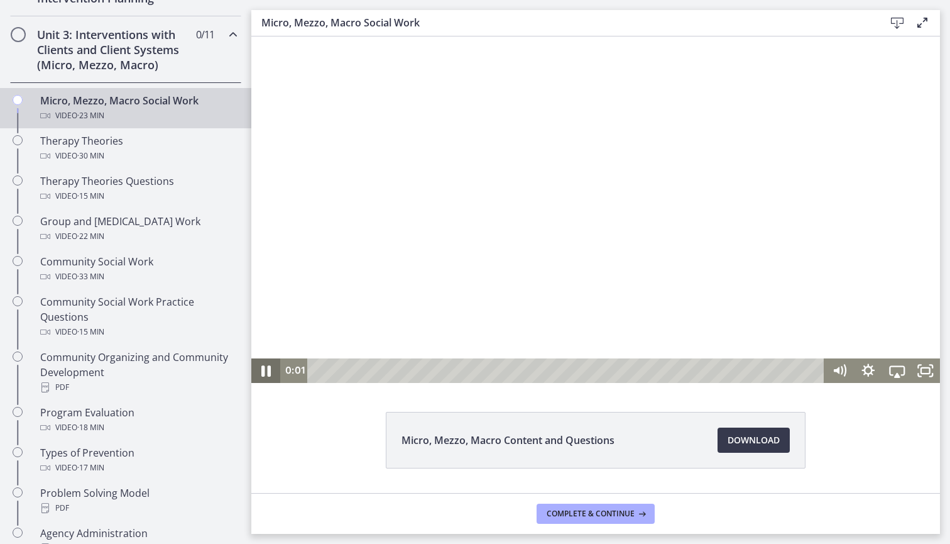
click at [265, 376] on icon "Pause" at bounding box center [265, 371] width 35 height 30
click at [344, 371] on div "Playbar" at bounding box center [568, 370] width 500 height 25
click at [361, 371] on div "1:56" at bounding box center [568, 370] width 500 height 25
click at [400, 373] on div "1:56" at bounding box center [568, 370] width 500 height 25
click at [458, 383] on div "Micro, Mezzo, Macro Content and Questions Download Opens in a new window" at bounding box center [595, 264] width 689 height 456
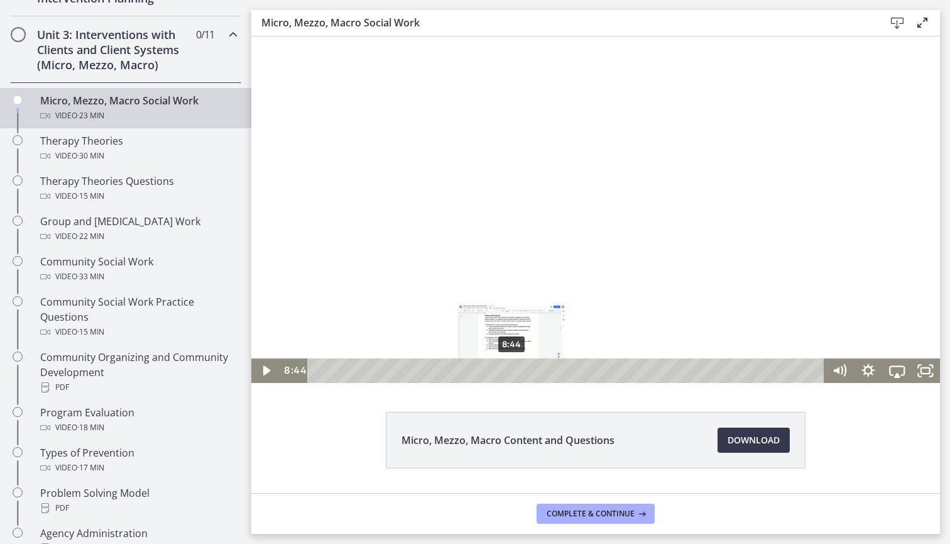
click at [512, 375] on div "8:44" at bounding box center [568, 370] width 500 height 25
click at [543, 375] on div "10:07" at bounding box center [568, 370] width 500 height 25
click at [569, 375] on div "11:18" at bounding box center [568, 370] width 500 height 25
click at [626, 369] on div "11:30" at bounding box center [568, 370] width 500 height 25
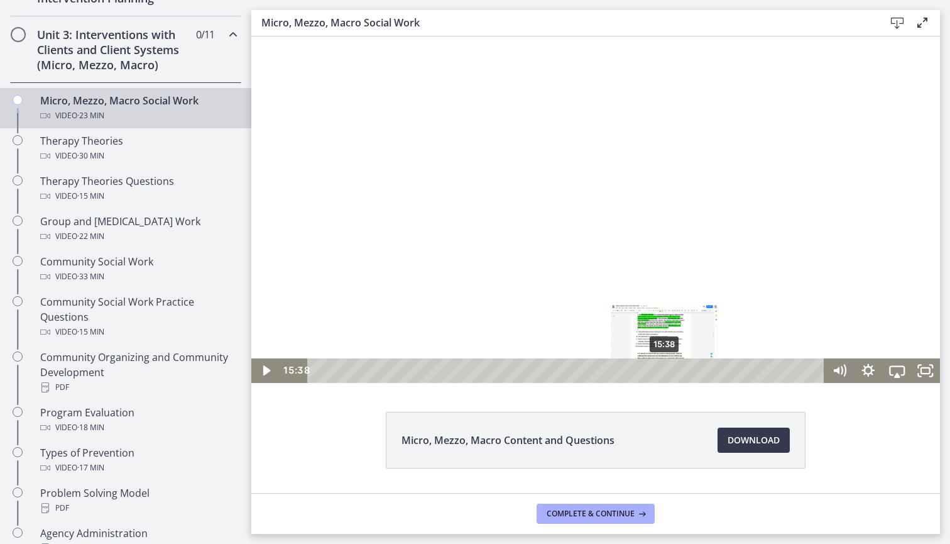
click at [666, 368] on div "15:38" at bounding box center [568, 370] width 500 height 25
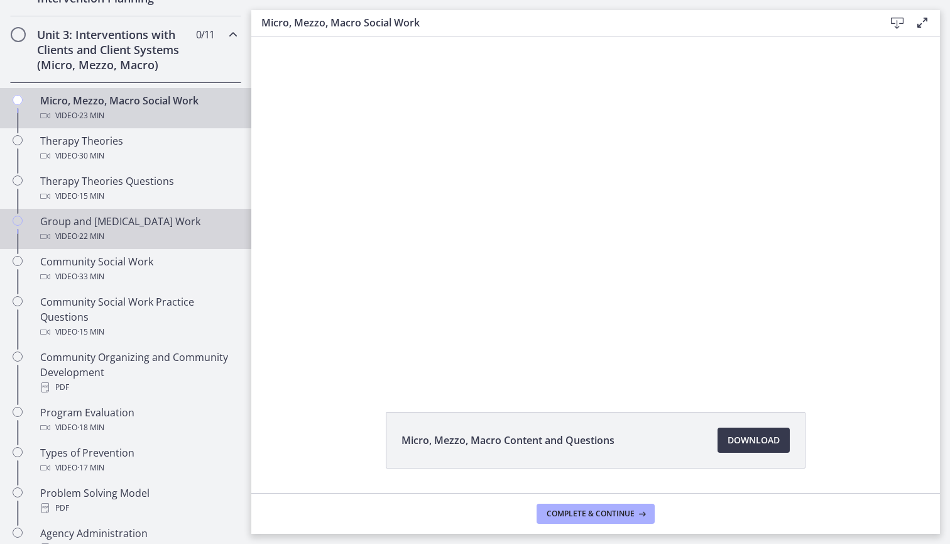
click at [139, 227] on div "Group and [MEDICAL_DATA] Work Video · 22 min" at bounding box center [138, 229] width 196 height 30
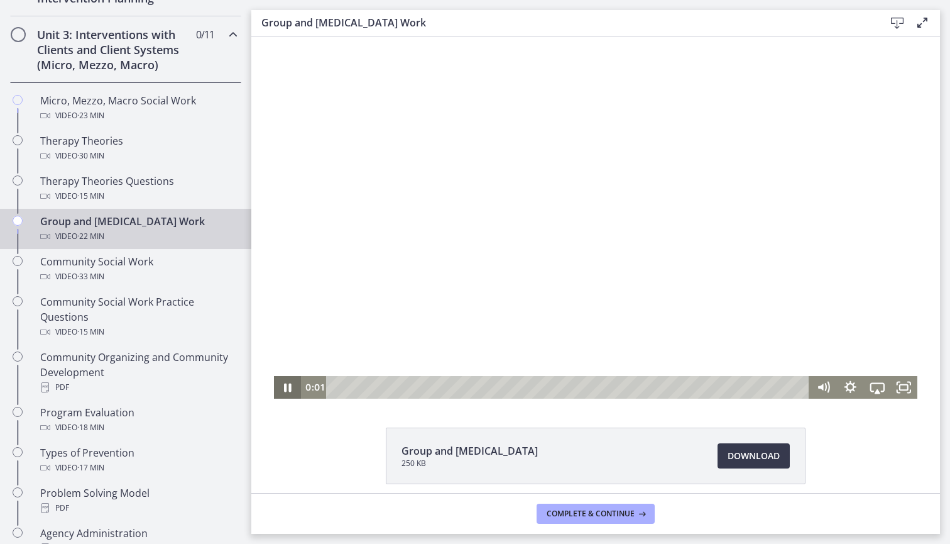
click at [288, 385] on icon "Pause" at bounding box center [287, 387] width 27 height 23
click at [383, 390] on div "Playbar" at bounding box center [569, 387] width 467 height 23
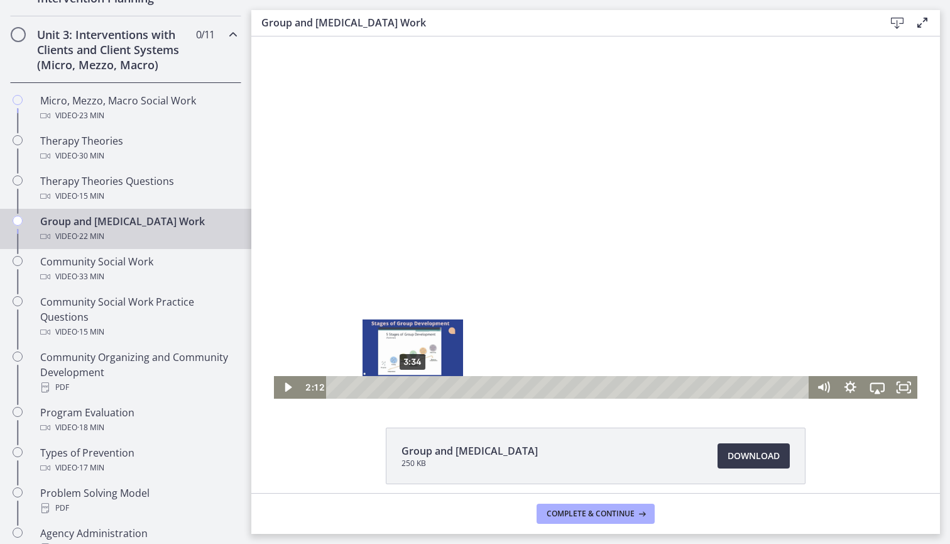
click at [413, 390] on div "3:34" at bounding box center [569, 387] width 467 height 23
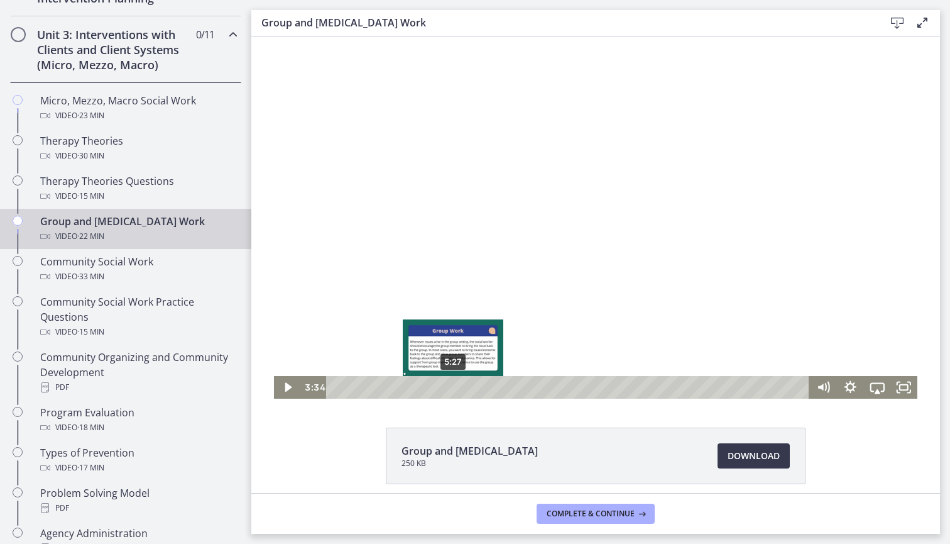
click at [453, 384] on div "5:27" at bounding box center [569, 387] width 467 height 23
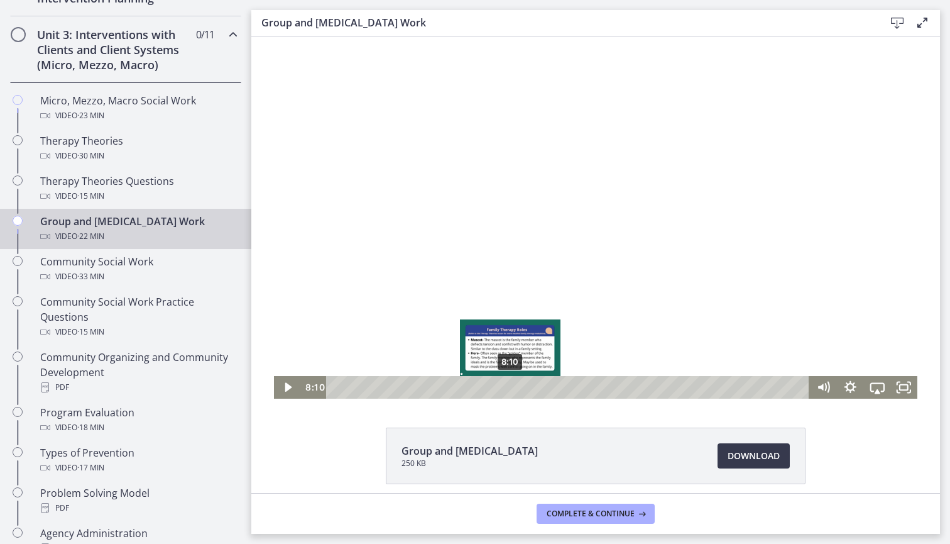
click at [511, 385] on div "8:10" at bounding box center [569, 387] width 467 height 23
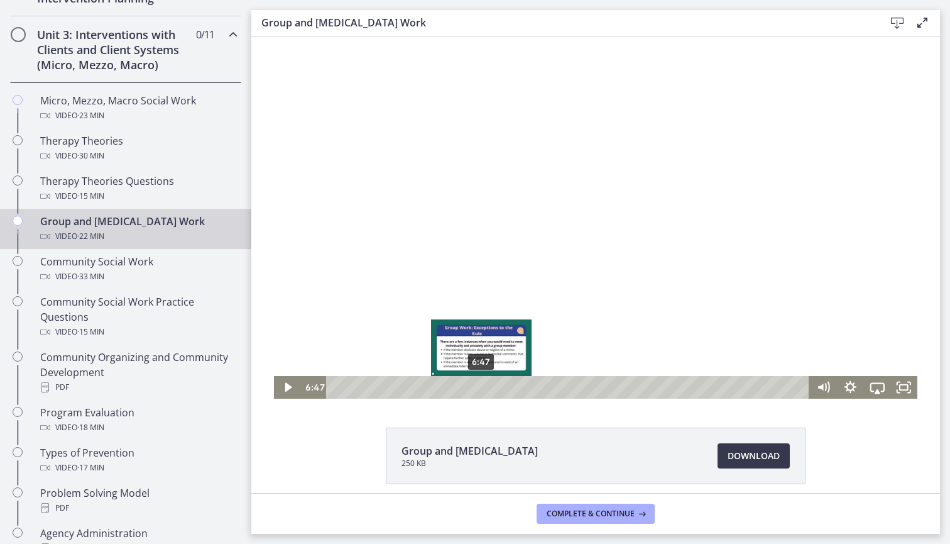
click at [481, 387] on div "6:47" at bounding box center [569, 387] width 467 height 23
click at [469, 389] on div "6:13" at bounding box center [569, 387] width 467 height 23
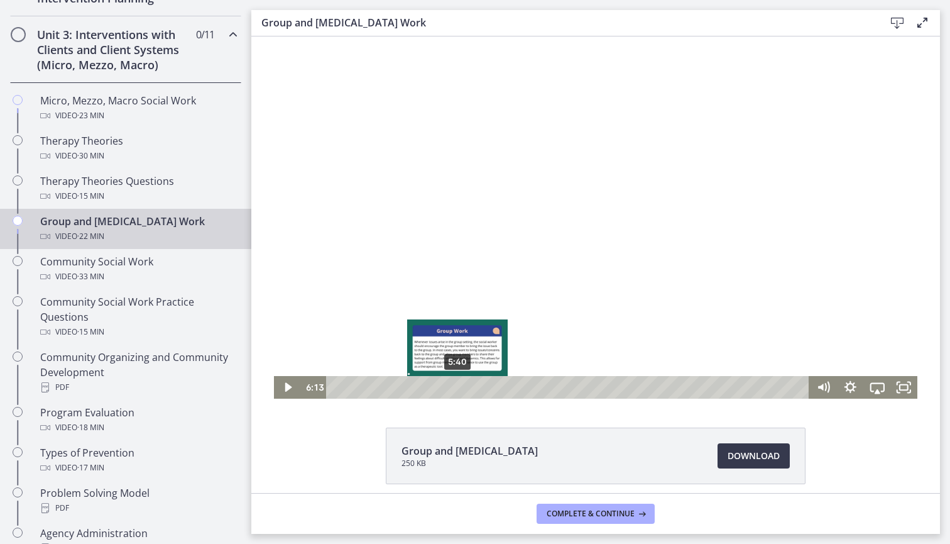
click at [449, 389] on div "5:40" at bounding box center [569, 387] width 467 height 23
click at [472, 390] on div "6:20" at bounding box center [569, 387] width 467 height 23
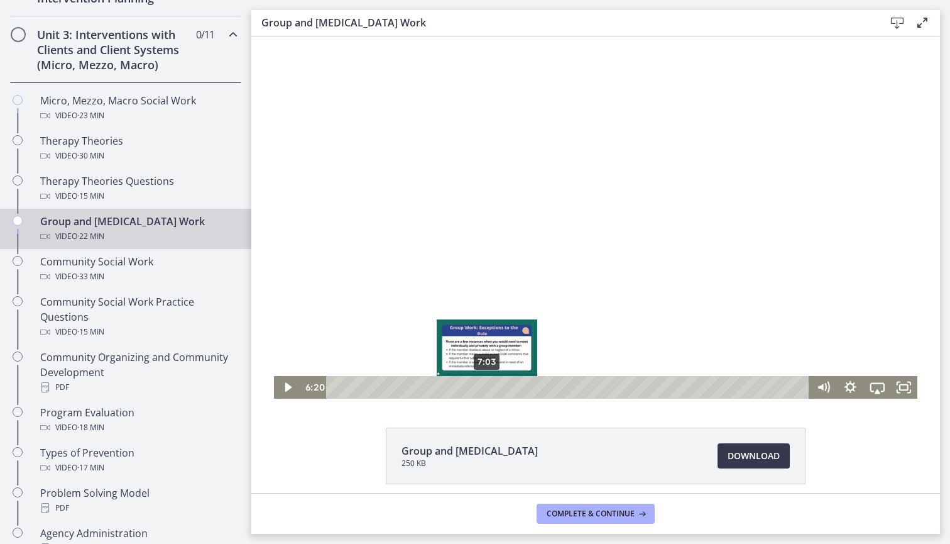
click at [493, 387] on div "7:03" at bounding box center [569, 387] width 467 height 23
click at [510, 383] on div "7:24" at bounding box center [569, 387] width 467 height 23
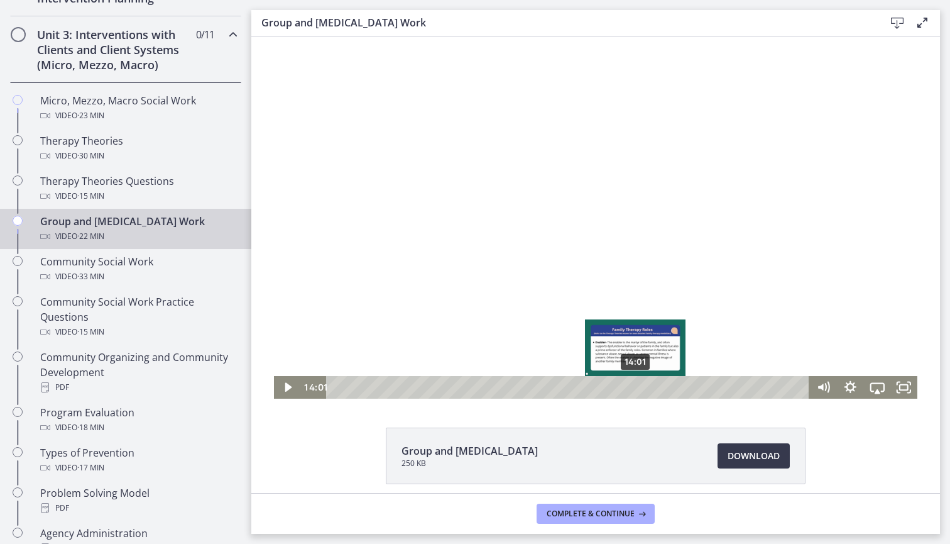
click at [636, 383] on div "14:01" at bounding box center [569, 387] width 467 height 23
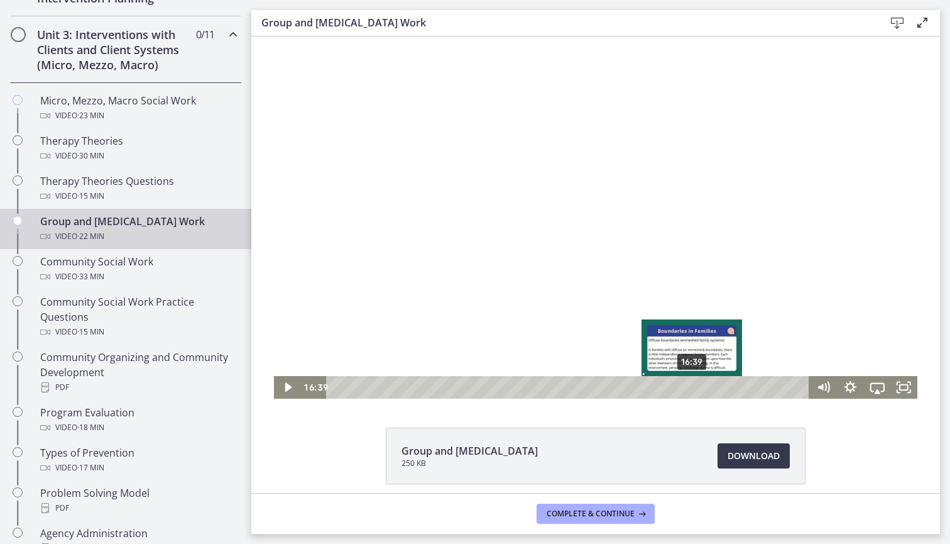
click at [693, 383] on div "16:39" at bounding box center [569, 387] width 467 height 23
click at [709, 384] on div "17:20" at bounding box center [569, 387] width 467 height 23
click at [718, 384] on div "17:52" at bounding box center [569, 387] width 467 height 23
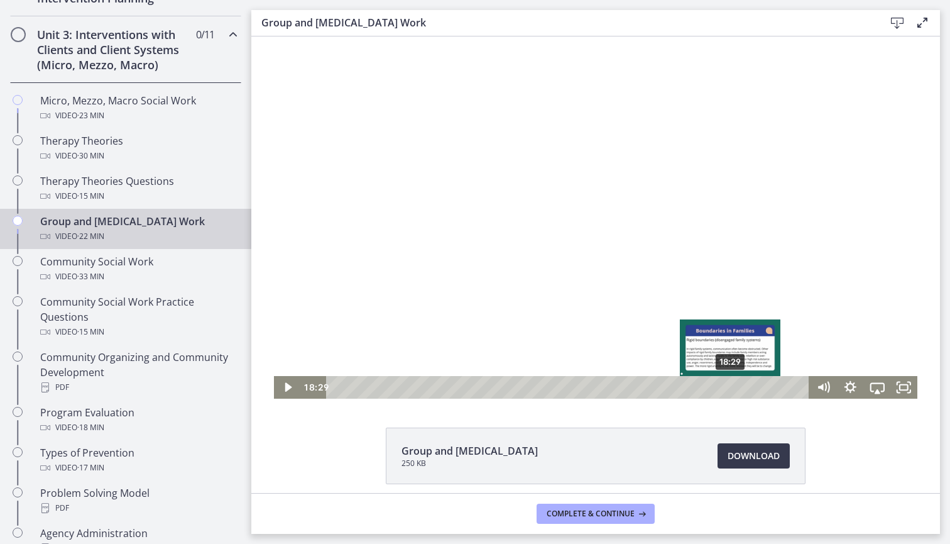
click at [732, 384] on div "18:29" at bounding box center [569, 387] width 467 height 23
click at [745, 384] on div "19:02" at bounding box center [569, 387] width 467 height 23
click at [755, 384] on div "19:07" at bounding box center [569, 387] width 467 height 23
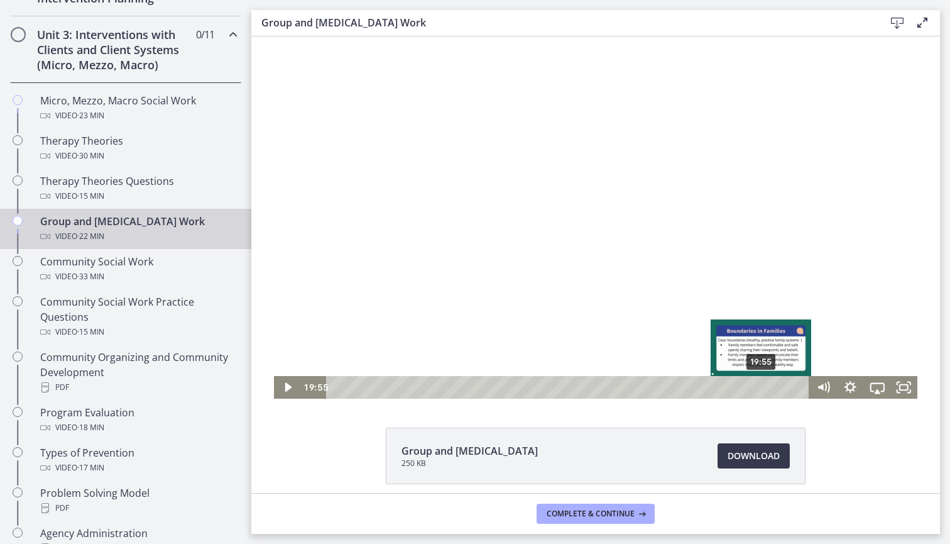
click at [762, 384] on div "19:55" at bounding box center [569, 387] width 467 height 23
click at [777, 385] on div "20:37" at bounding box center [569, 387] width 467 height 23
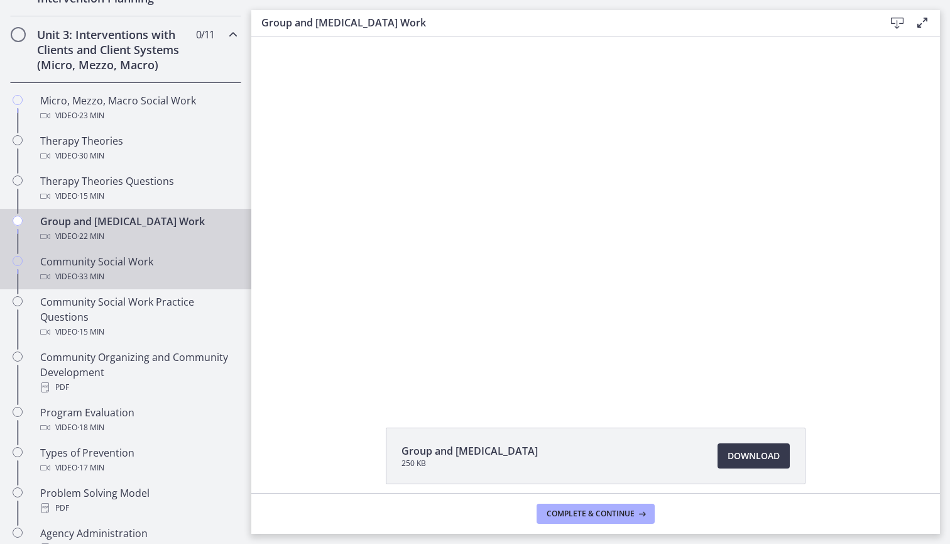
click at [142, 278] on div "Video · 33 min" at bounding box center [138, 276] width 196 height 15
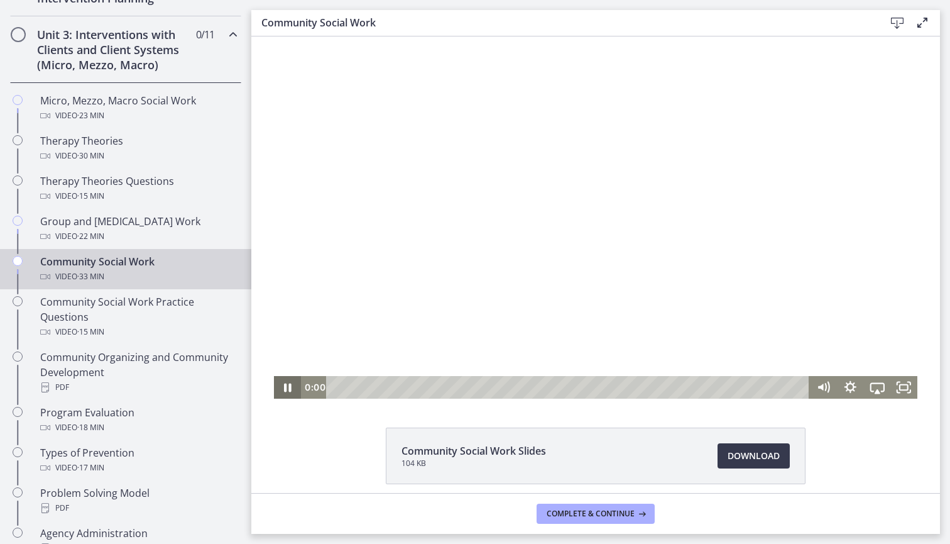
click at [292, 390] on icon "Pause" at bounding box center [287, 387] width 27 height 23
click at [349, 387] on div "Playbar" at bounding box center [569, 387] width 467 height 23
click at [358, 387] on div "Playbar" at bounding box center [569, 387] width 467 height 23
click at [381, 387] on div "Playbar" at bounding box center [569, 387] width 467 height 23
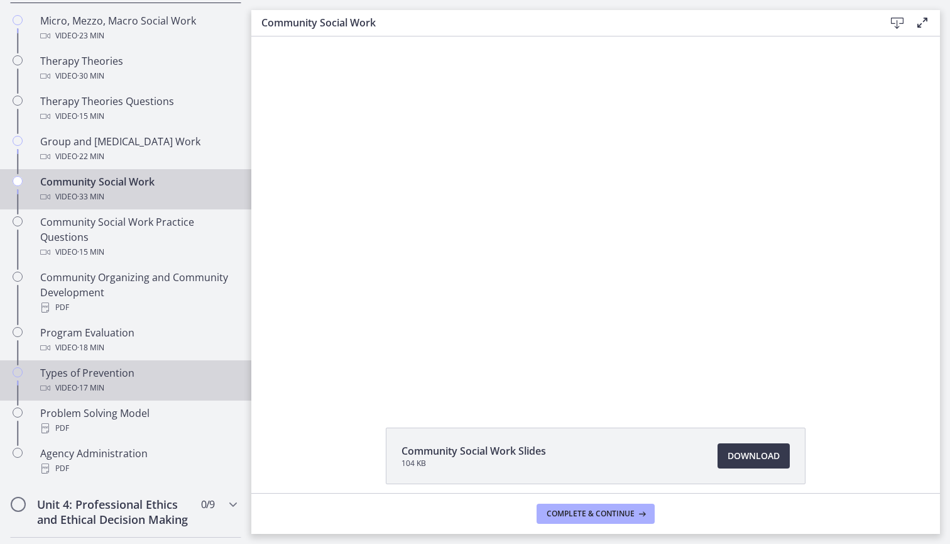
scroll to position [563, 0]
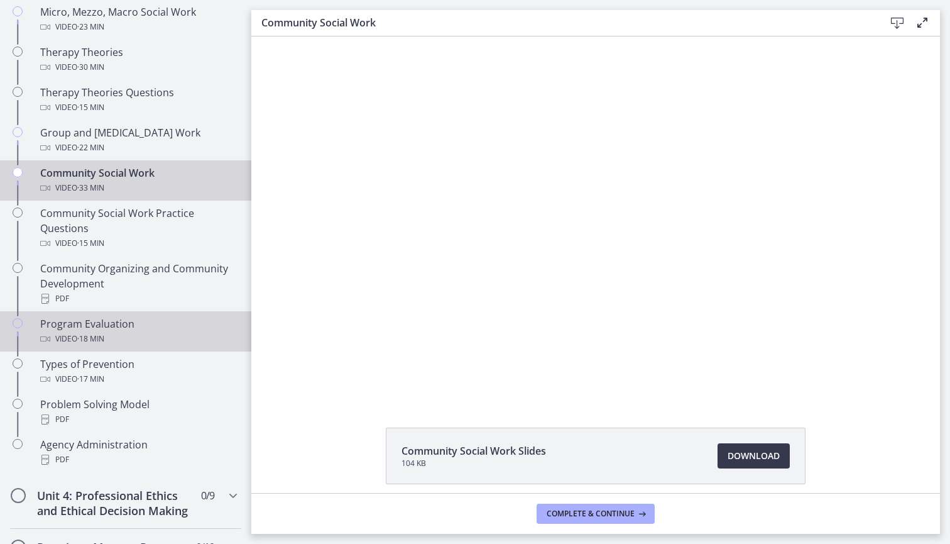
click at [150, 322] on div "Program Evaluation Video · 18 min" at bounding box center [138, 331] width 196 height 30
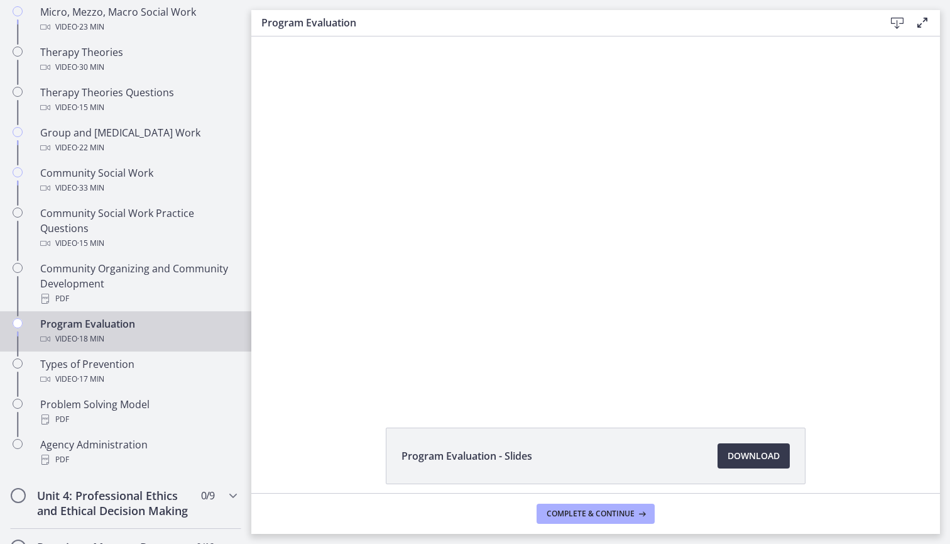
scroll to position [1, 0]
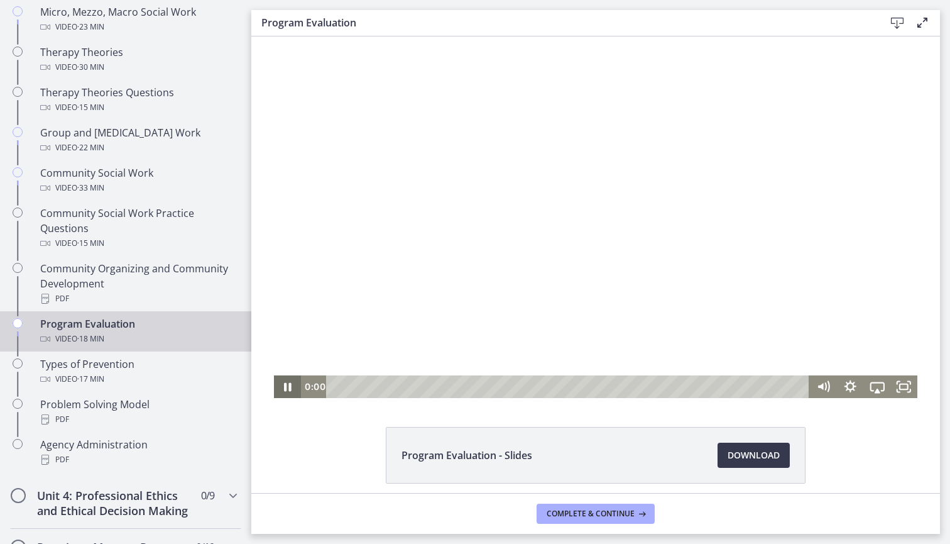
click at [281, 388] on icon "Pause" at bounding box center [287, 386] width 27 height 23
click at [342, 387] on div "Playbar" at bounding box center [569, 386] width 467 height 23
click at [350, 386] on div "Playbar" at bounding box center [569, 386] width 467 height 23
click at [363, 386] on div "Playbar" at bounding box center [569, 386] width 467 height 23
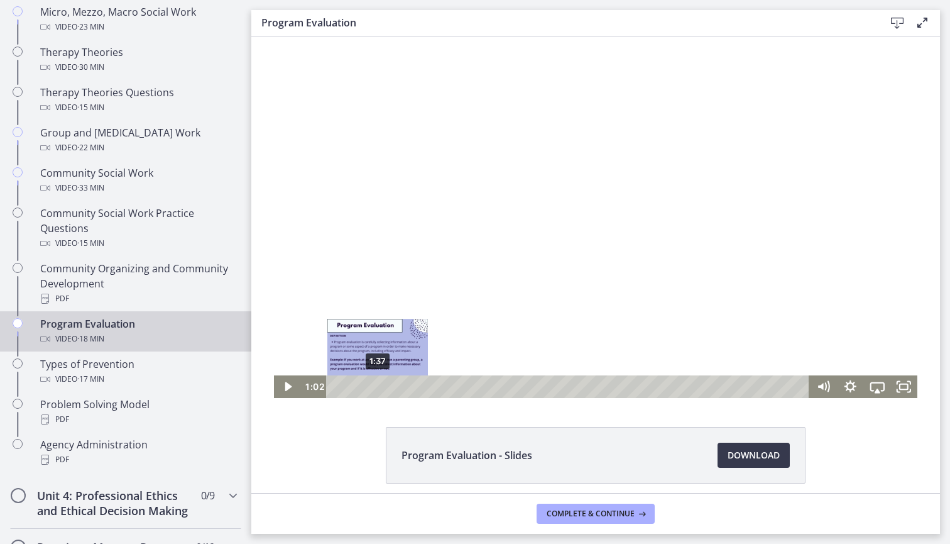
click at [378, 386] on div "1:37" at bounding box center [569, 386] width 467 height 23
click at [392, 386] on div "2:11" at bounding box center [569, 386] width 467 height 23
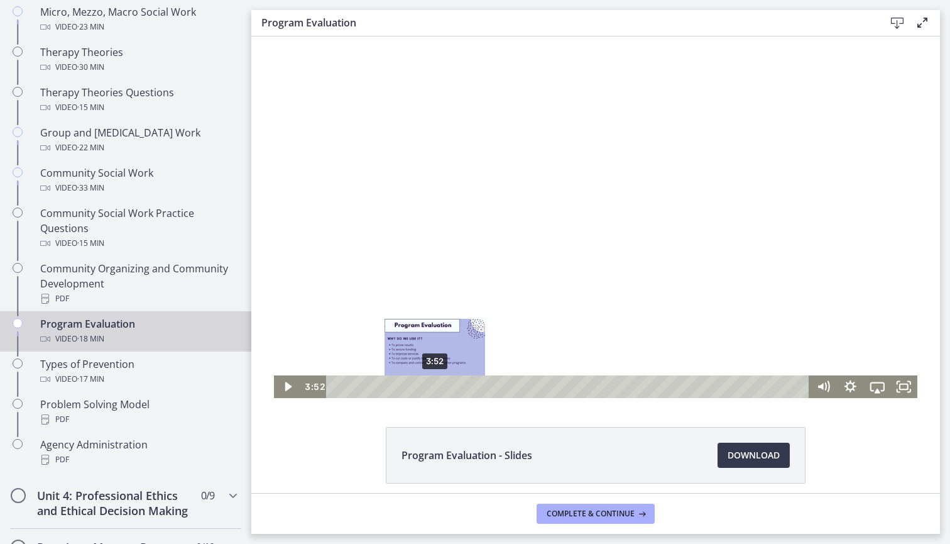
click at [435, 386] on div "3:52" at bounding box center [569, 386] width 467 height 23
click at [409, 383] on div "3:27" at bounding box center [569, 386] width 467 height 23
click at [464, 383] on div "4:25" at bounding box center [569, 386] width 467 height 23
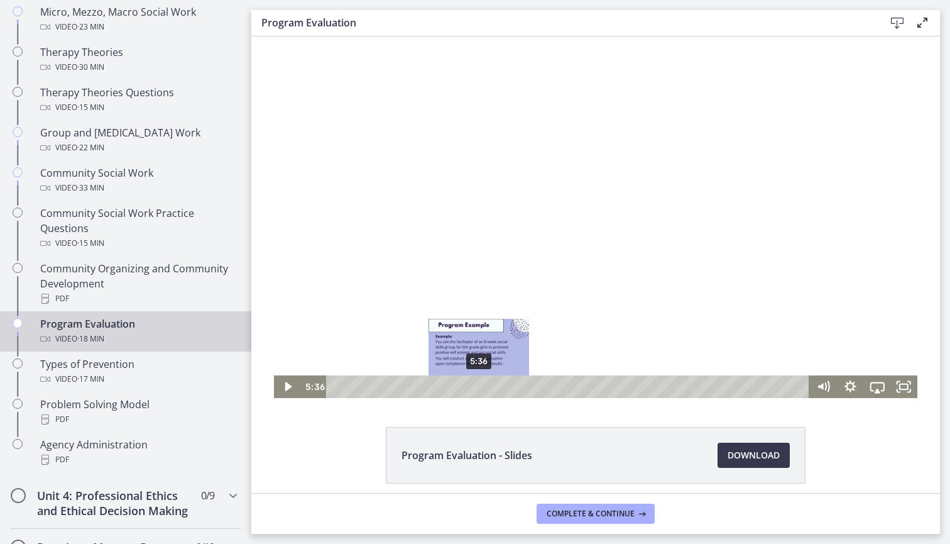
click at [479, 383] on div "5:36" at bounding box center [569, 386] width 467 height 23
click at [475, 383] on div "5:27" at bounding box center [569, 386] width 467 height 23
click at [496, 384] on div "6:16" at bounding box center [569, 386] width 467 height 23
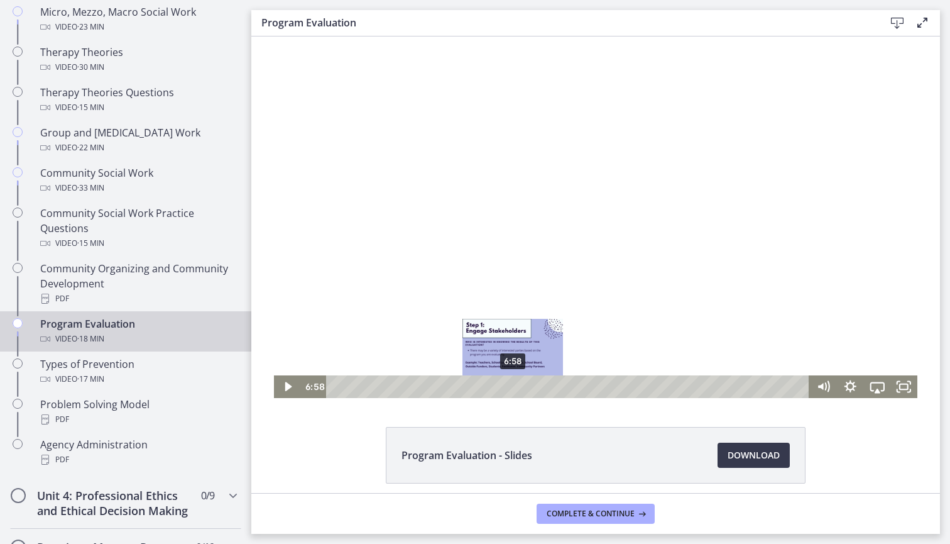
click at [513, 385] on div "6:58" at bounding box center [569, 386] width 467 height 23
click at [533, 388] on div "6:58" at bounding box center [569, 386] width 467 height 23
click at [545, 388] on div "8:12" at bounding box center [569, 386] width 467 height 23
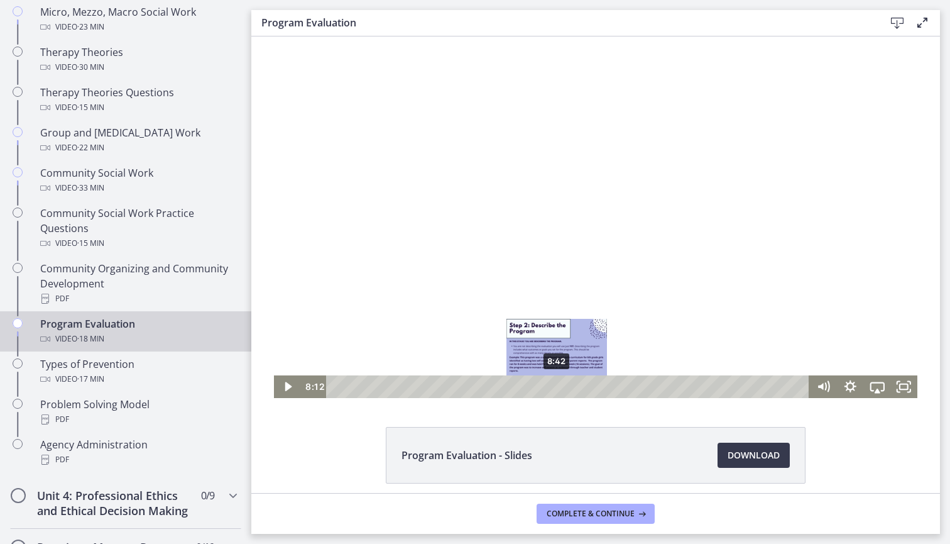
click at [557, 388] on div "8:42" at bounding box center [569, 386] width 467 height 23
click at [573, 389] on div "9:19" at bounding box center [569, 386] width 467 height 23
click at [590, 389] on div "9:54" at bounding box center [569, 386] width 467 height 23
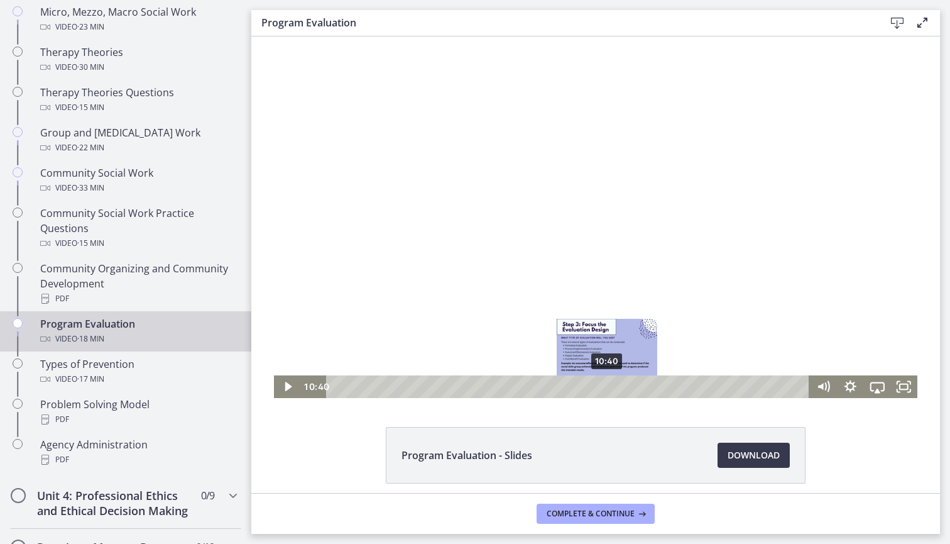
click at [608, 390] on div "10:40" at bounding box center [569, 386] width 467 height 23
click at [625, 390] on div "10:52" at bounding box center [569, 386] width 467 height 23
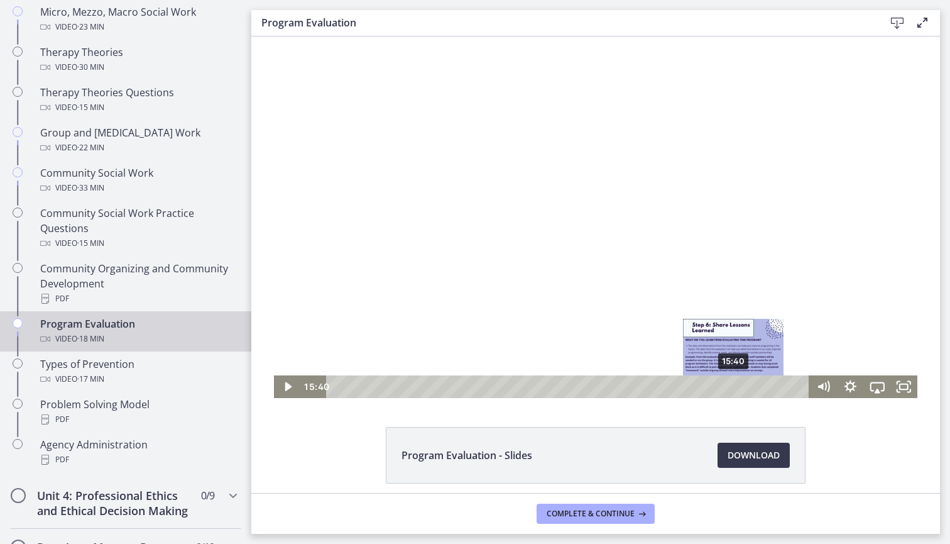
click at [735, 390] on div "15:40" at bounding box center [569, 386] width 467 height 23
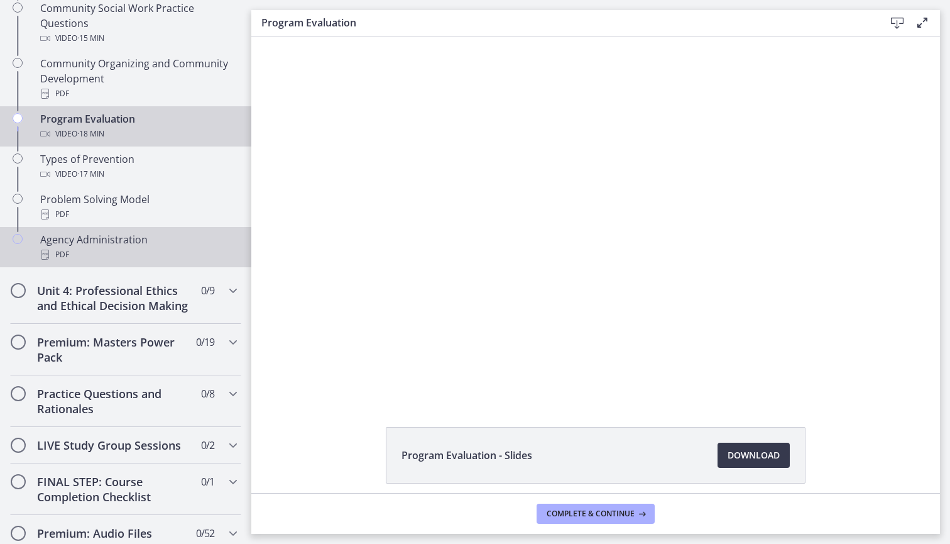
scroll to position [786, 0]
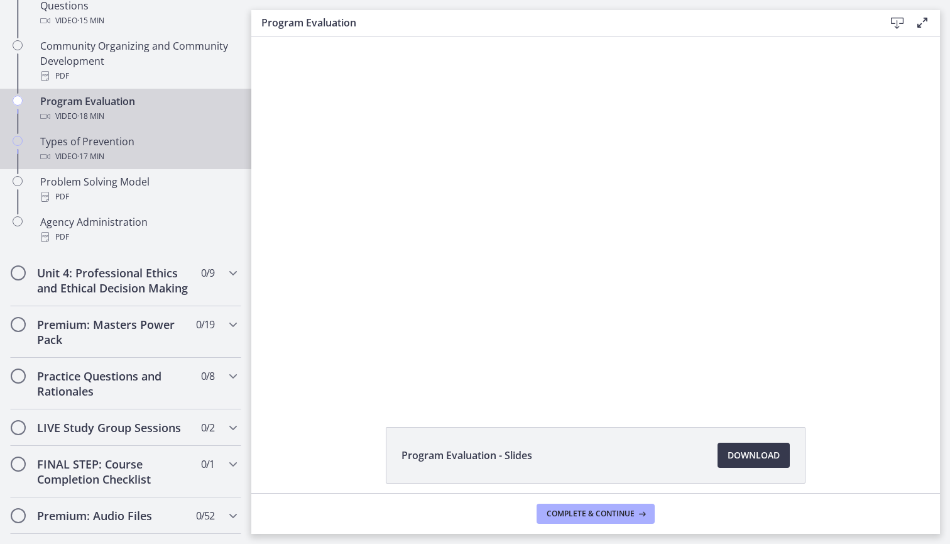
click at [175, 153] on div "Video · 17 min" at bounding box center [138, 156] width 196 height 15
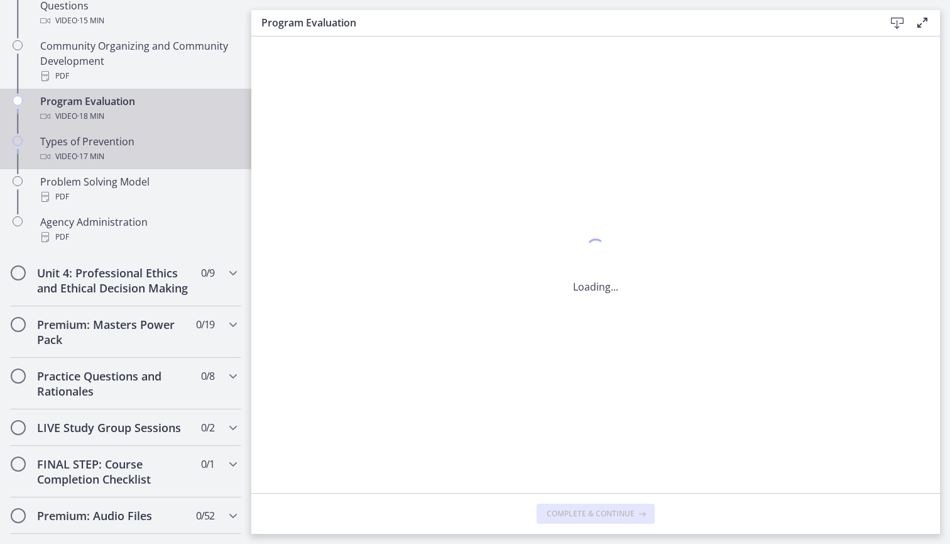
scroll to position [0, 0]
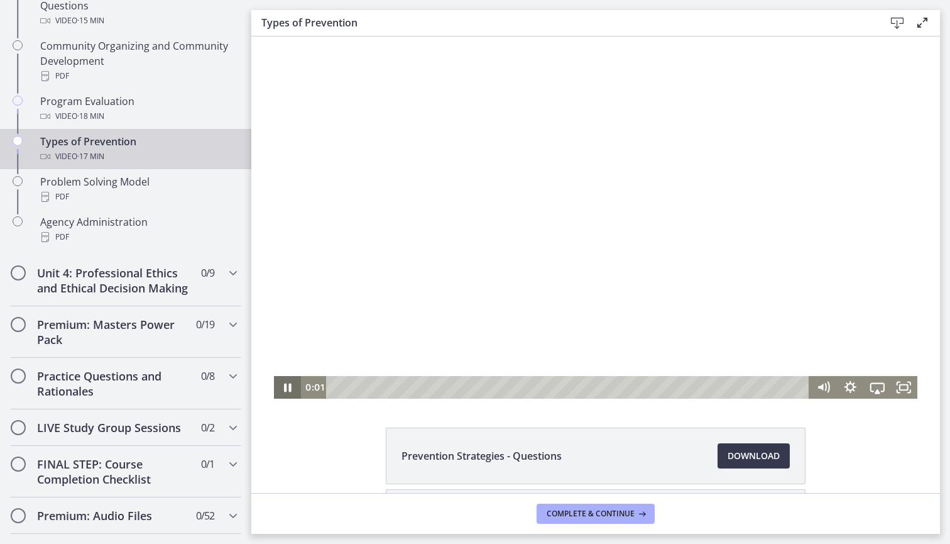
click at [288, 387] on icon "Pause" at bounding box center [287, 387] width 27 height 23
click at [341, 387] on div "Playbar" at bounding box center [337, 387] width 8 height 8
click at [361, 387] on div "Playbar" at bounding box center [569, 387] width 467 height 23
click at [383, 388] on div "Playbar" at bounding box center [569, 387] width 467 height 23
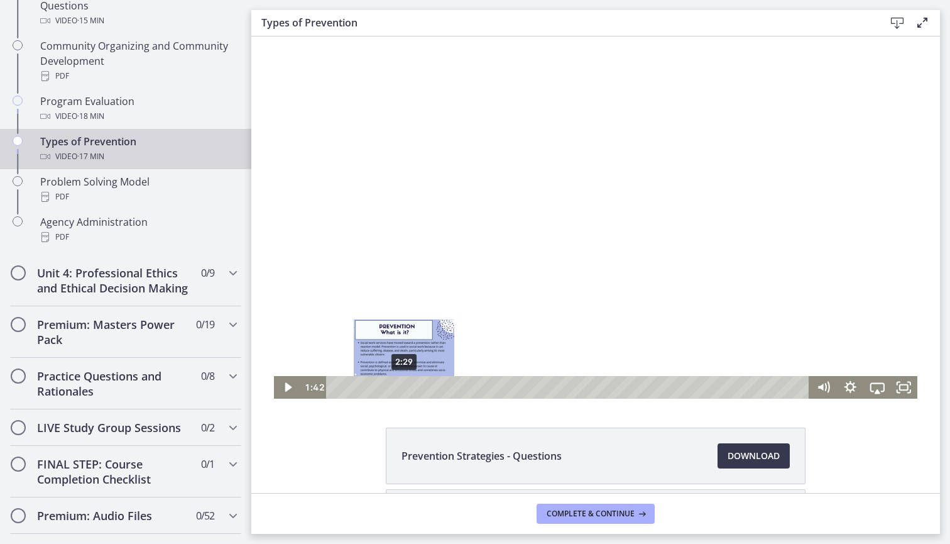
click at [404, 388] on div "2:29" at bounding box center [569, 387] width 467 height 23
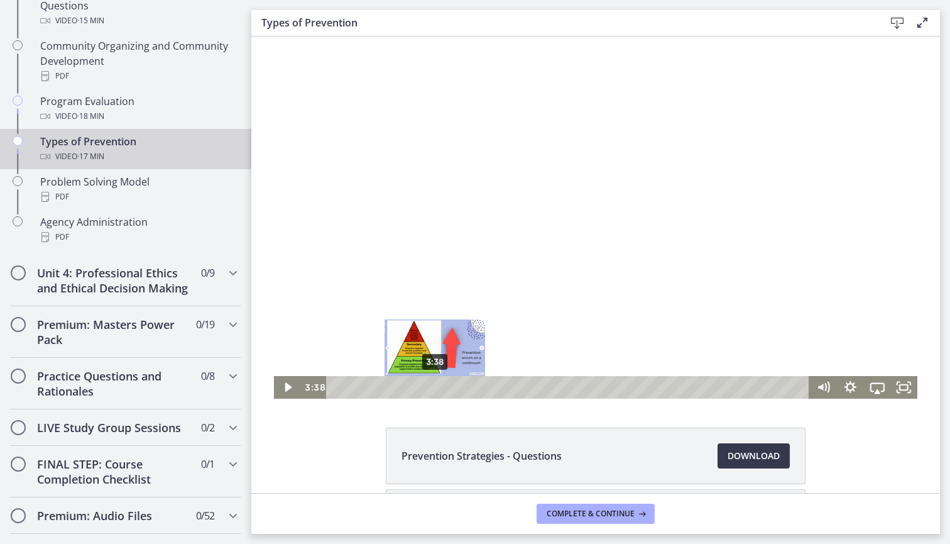
click at [435, 390] on div "3:38" at bounding box center [569, 387] width 467 height 23
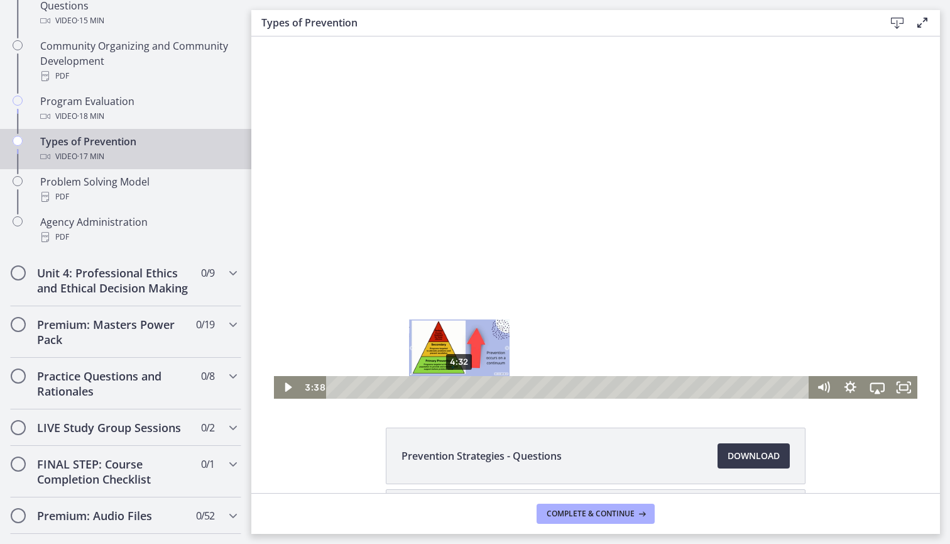
click at [459, 390] on div "4:32" at bounding box center [569, 387] width 467 height 23
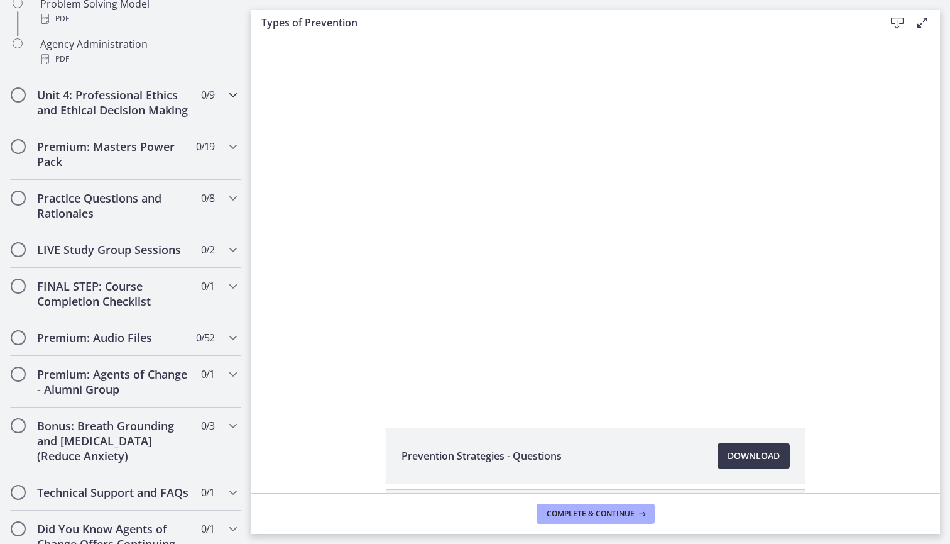
click at [160, 118] on div "Unit 4: Professional Ethics and Ethical Decision Making 0 / 9 Completed" at bounding box center [125, 103] width 231 height 52
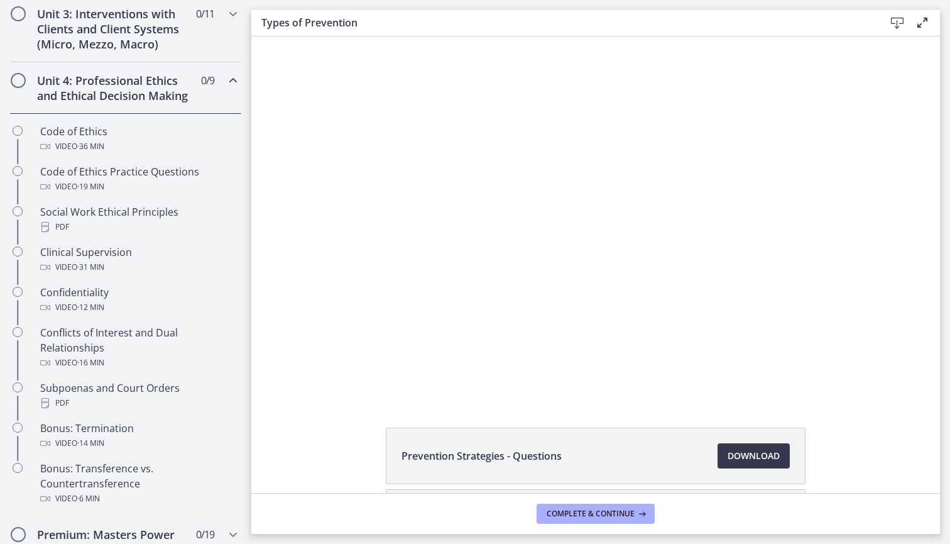
scroll to position [498, 0]
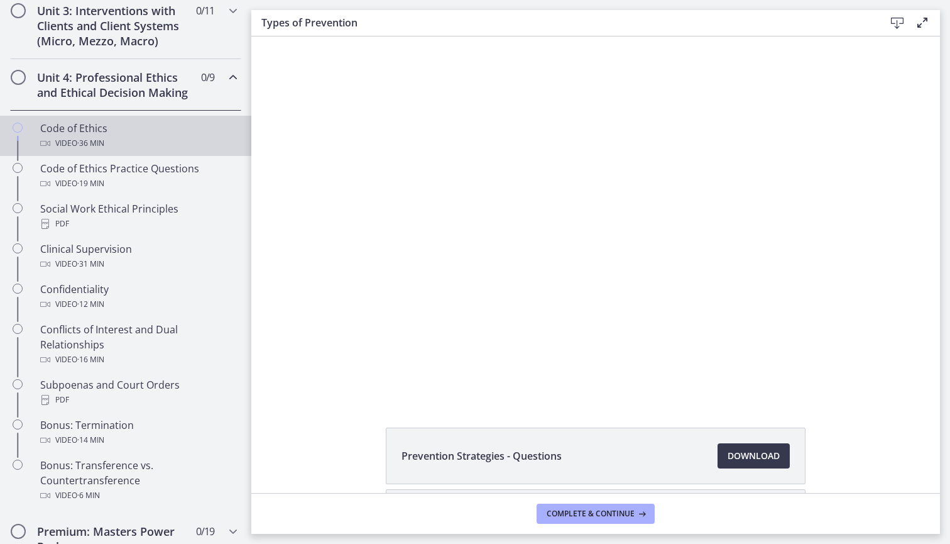
click at [150, 148] on div "Video · 36 min" at bounding box center [138, 143] width 196 height 15
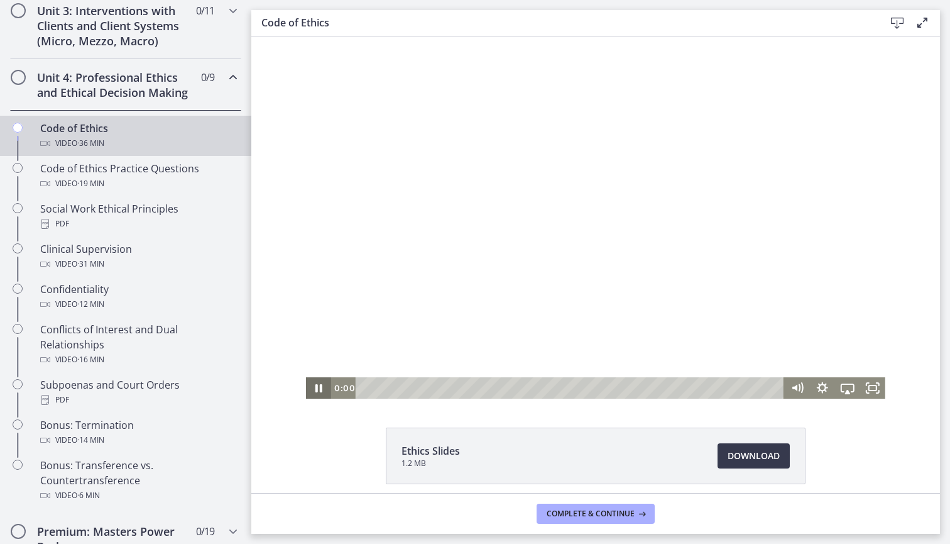
click at [321, 384] on icon "Pause" at bounding box center [318, 387] width 25 height 21
click at [374, 387] on div "Playbar" at bounding box center [572, 387] width 414 height 21
click at [393, 387] on div "Playbar" at bounding box center [572, 387] width 414 height 21
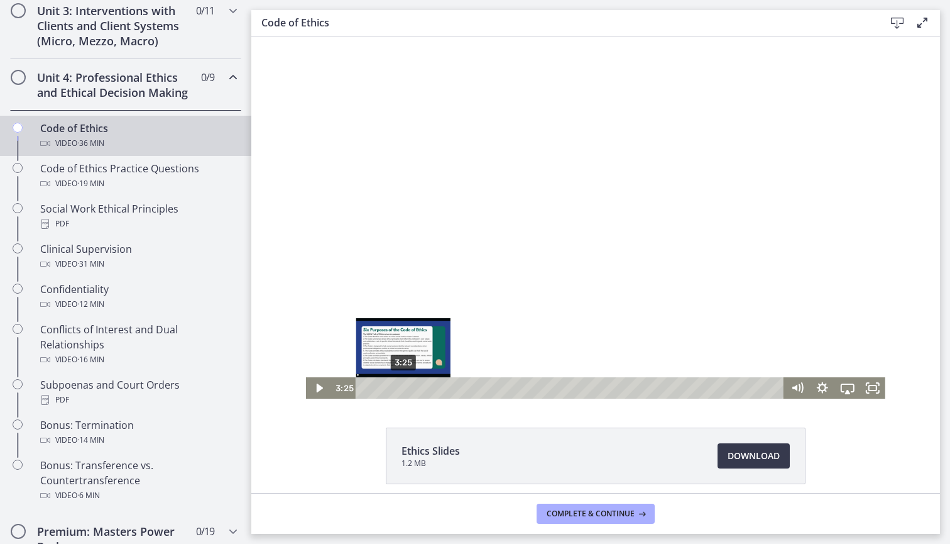
click at [403, 387] on div "3:25" at bounding box center [572, 387] width 414 height 21
click at [419, 387] on div "4:45" at bounding box center [572, 387] width 414 height 21
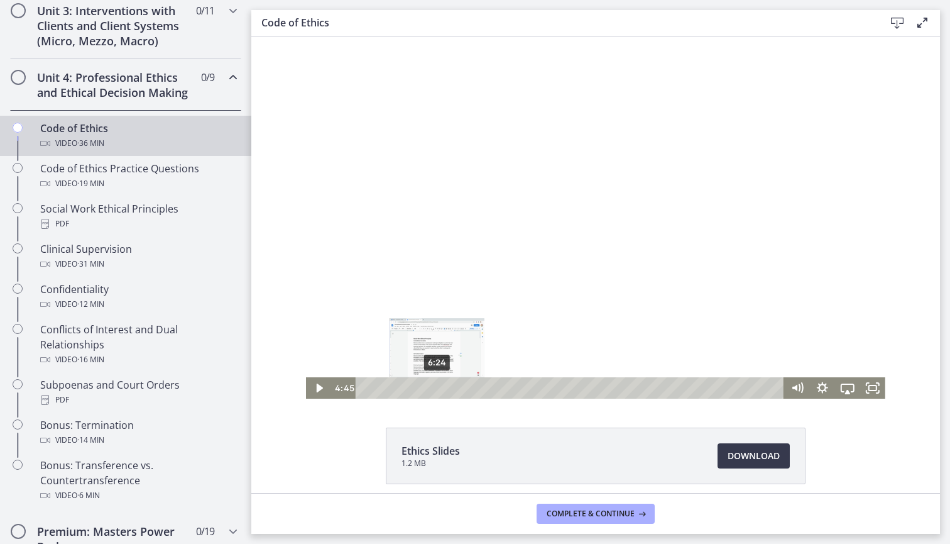
click at [438, 390] on div "6:24" at bounding box center [572, 387] width 414 height 21
click at [474, 387] on div "9:41" at bounding box center [572, 387] width 414 height 21
click at [495, 389] on div "11:27" at bounding box center [572, 387] width 414 height 21
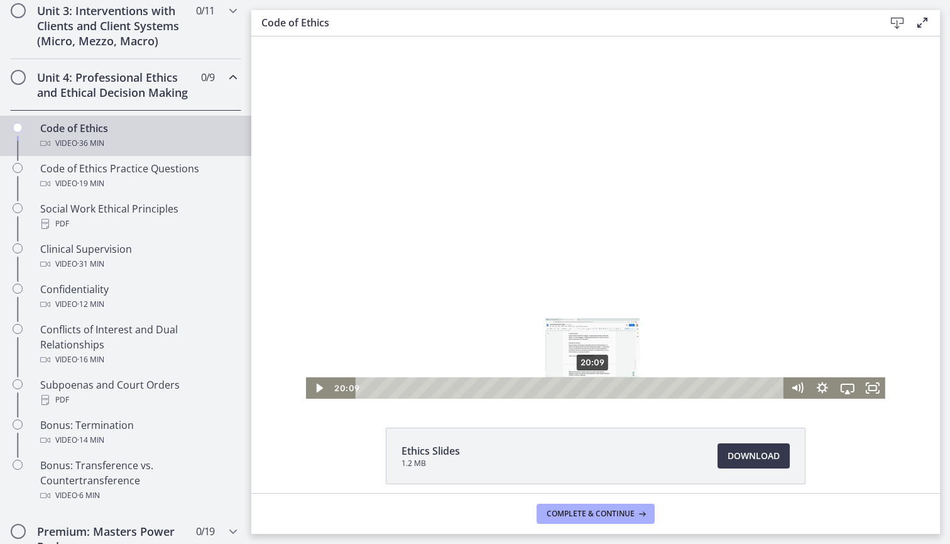
click at [593, 386] on div "20:09" at bounding box center [572, 387] width 414 height 21
click at [614, 386] on div "21:58" at bounding box center [572, 387] width 414 height 21
click at [630, 386] on div "23:25" at bounding box center [572, 387] width 414 height 21
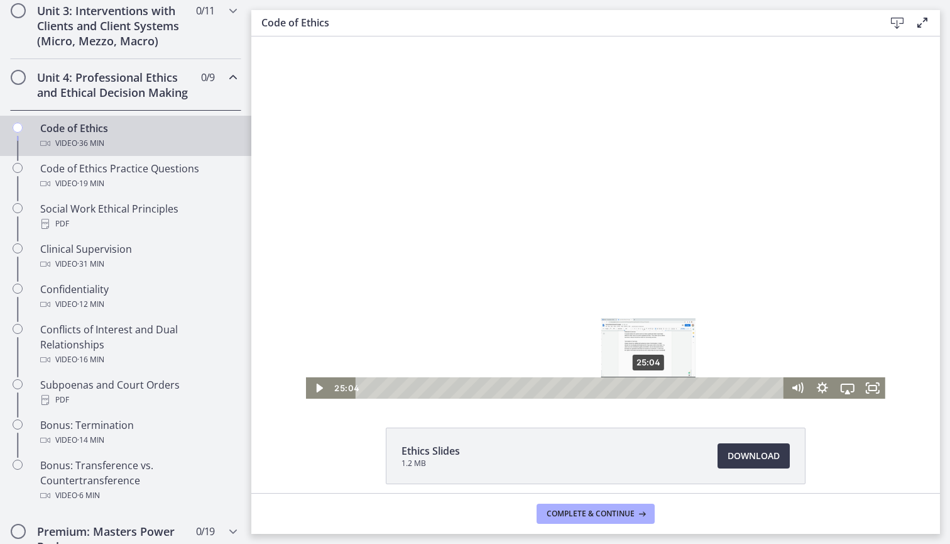
click at [649, 388] on div "25:04" at bounding box center [572, 387] width 414 height 21
click at [664, 387] on div "25:08" at bounding box center [572, 387] width 414 height 21
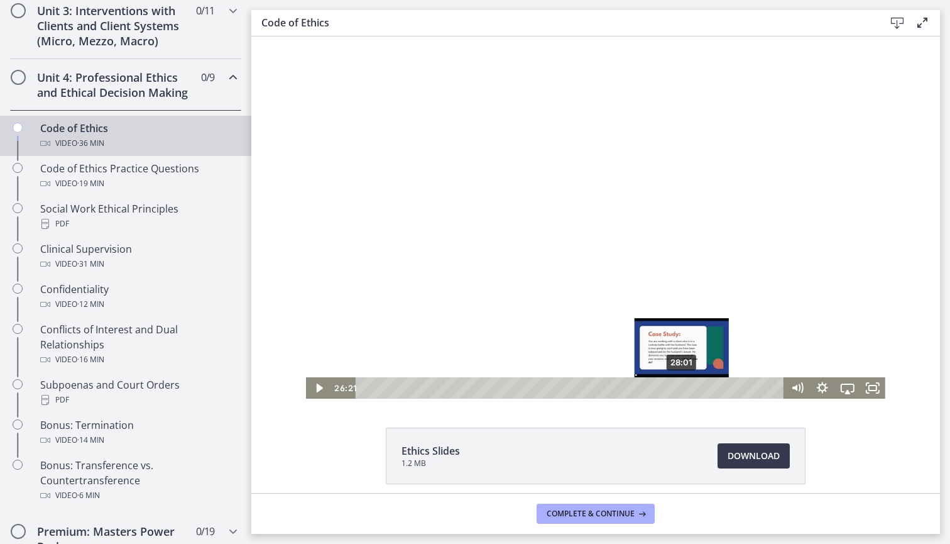
click at [683, 387] on div "28:01" at bounding box center [572, 387] width 414 height 21
click at [670, 385] on div "26:54" at bounding box center [572, 387] width 414 height 21
click at [664, 385] on div "26:41" at bounding box center [572, 387] width 414 height 21
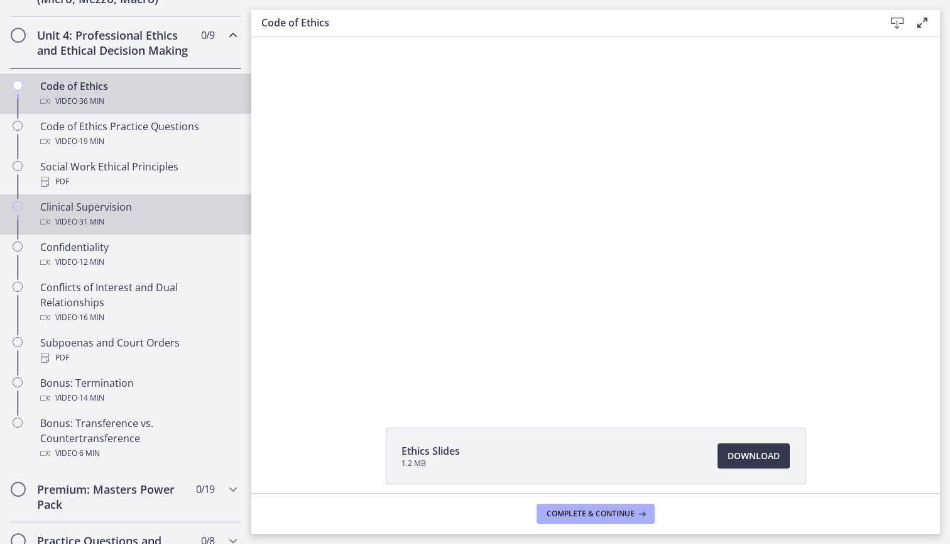
scroll to position [545, 0]
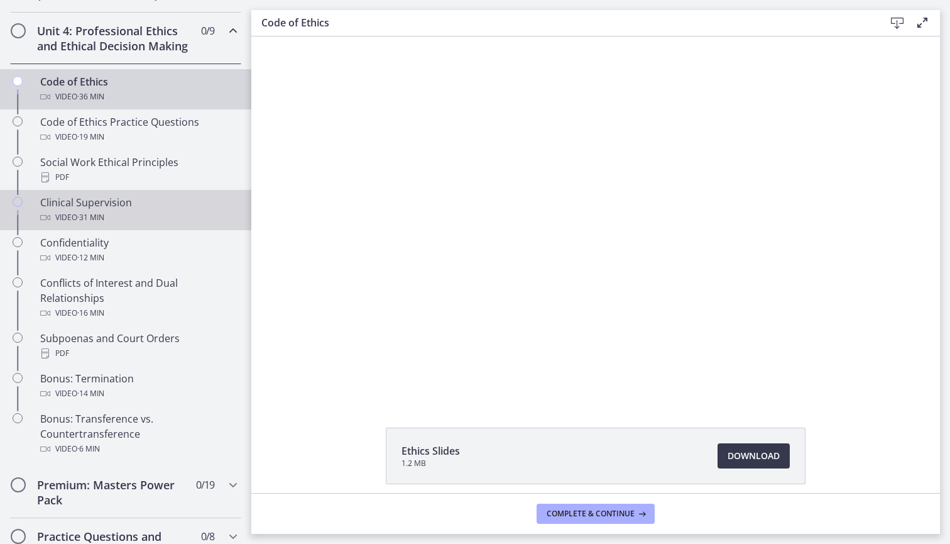
click at [150, 218] on div "Video · 31 min" at bounding box center [138, 217] width 196 height 15
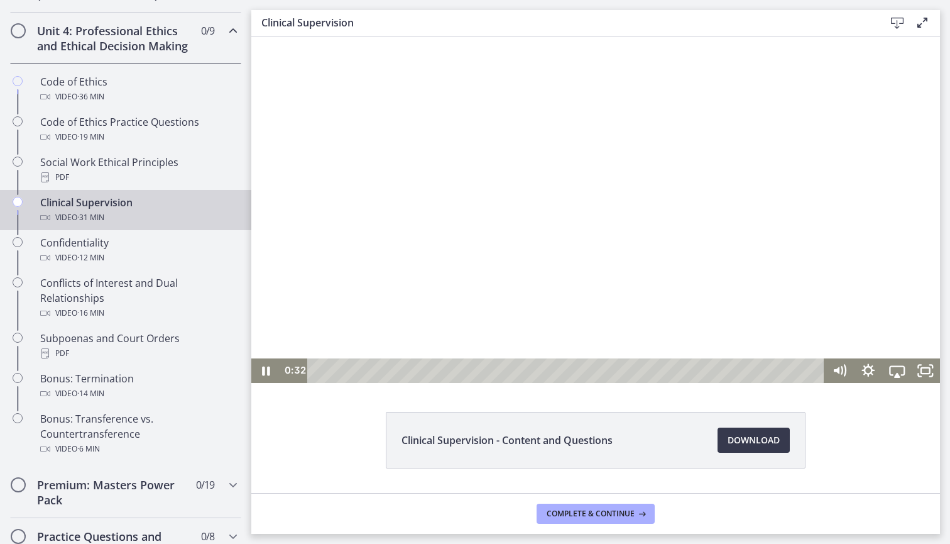
click at [327, 367] on div "Playbar" at bounding box center [568, 370] width 500 height 25
click at [364, 367] on div "Playbar" at bounding box center [568, 370] width 500 height 25
click at [268, 367] on icon "Pause" at bounding box center [266, 370] width 8 height 9
click at [452, 375] on div "6:45" at bounding box center [568, 370] width 500 height 25
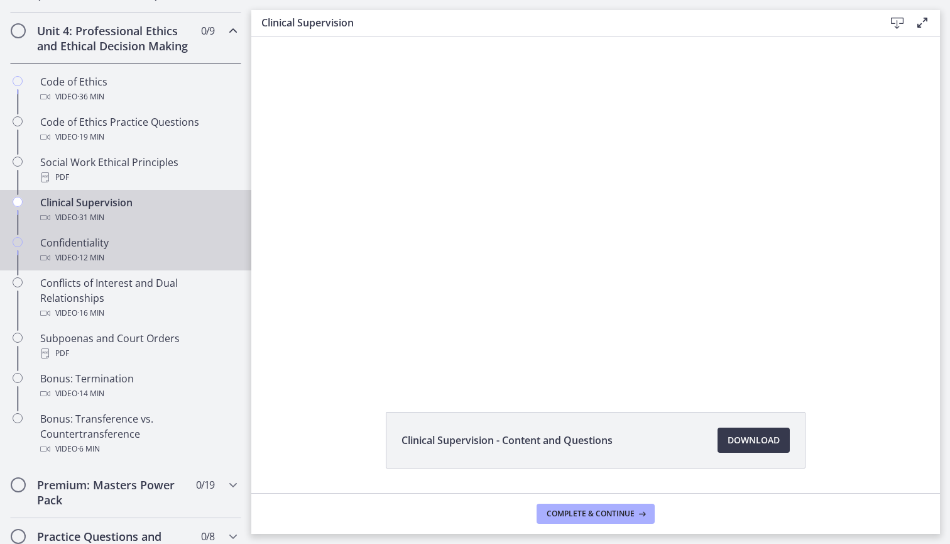
click at [118, 250] on div "Confidentiality Video · 12 min" at bounding box center [138, 250] width 196 height 30
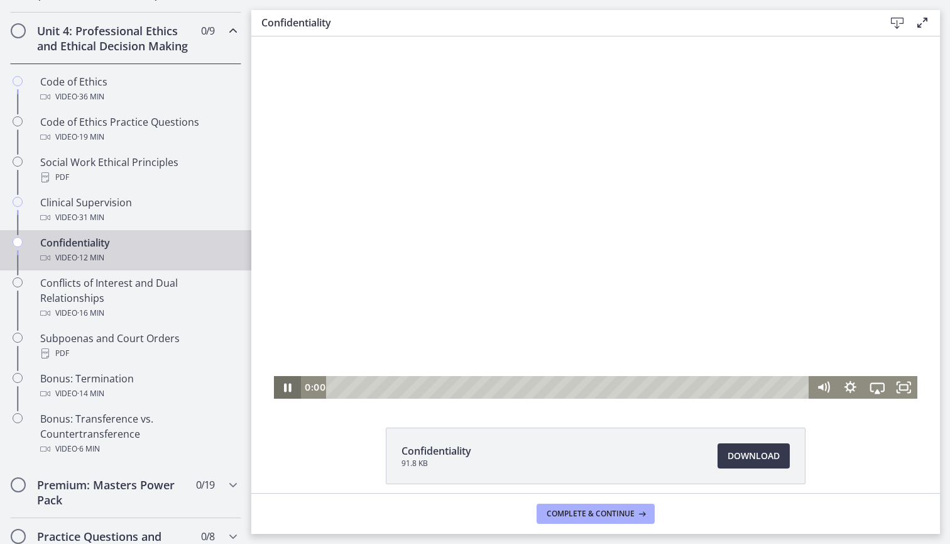
click at [288, 389] on icon "Pause" at bounding box center [287, 387] width 27 height 23
click at [350, 386] on div "Playbar" at bounding box center [569, 387] width 467 height 23
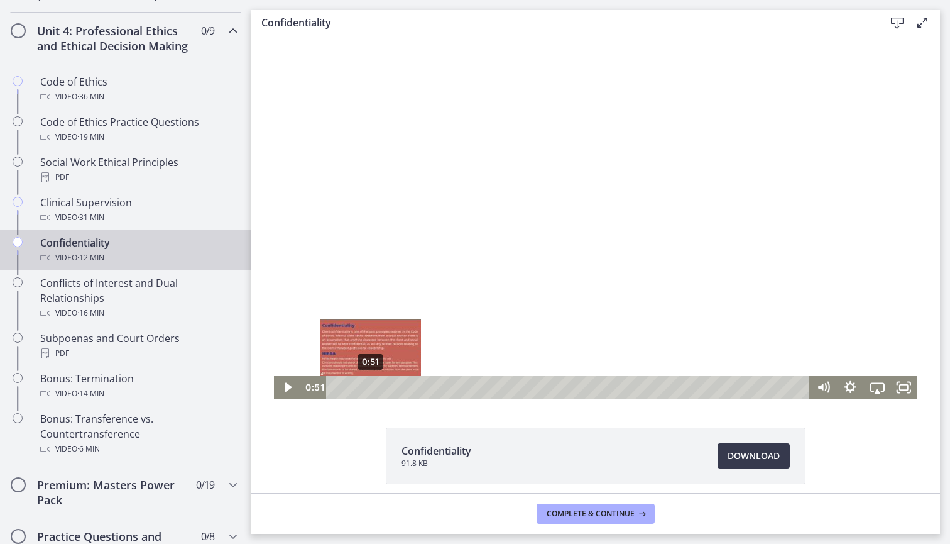
click at [371, 387] on div "0:51" at bounding box center [569, 387] width 467 height 23
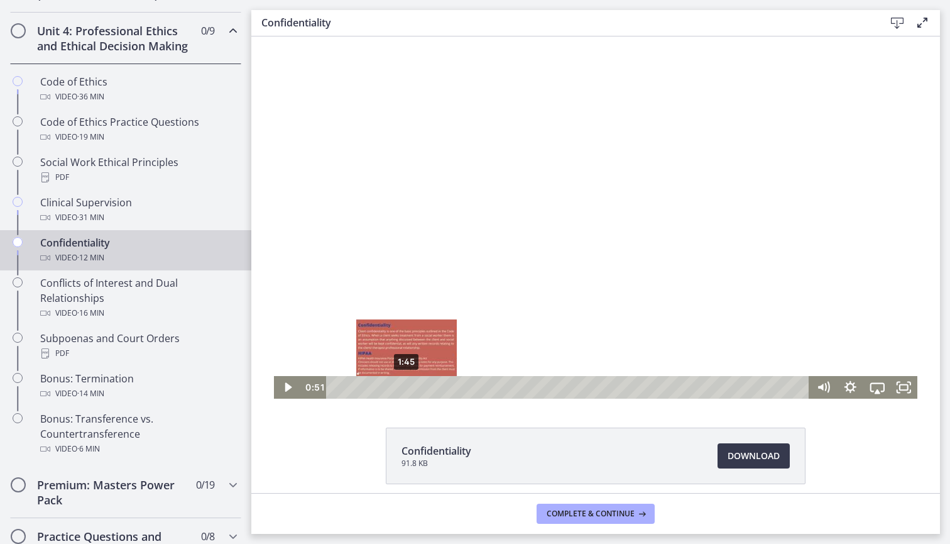
click at [407, 388] on div "1:45" at bounding box center [569, 387] width 467 height 23
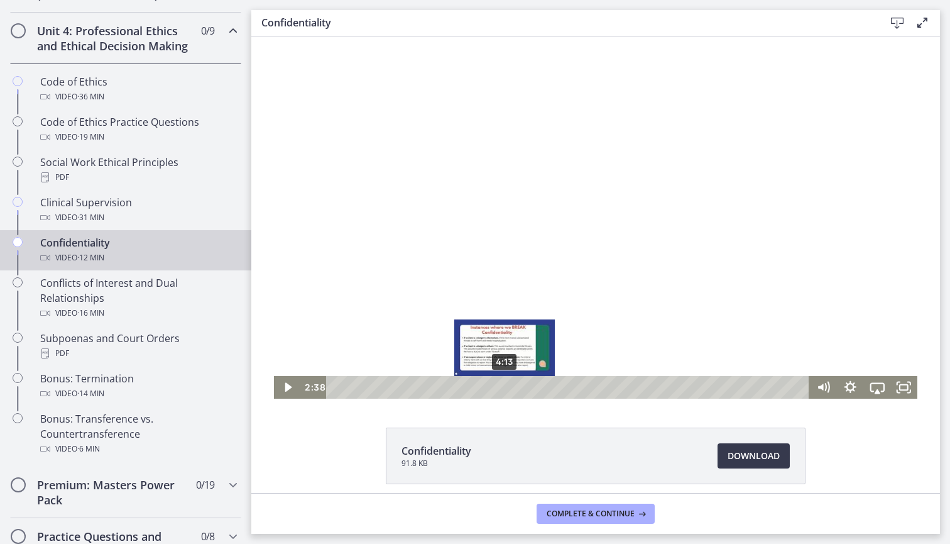
click at [505, 387] on div "4:13" at bounding box center [569, 387] width 467 height 23
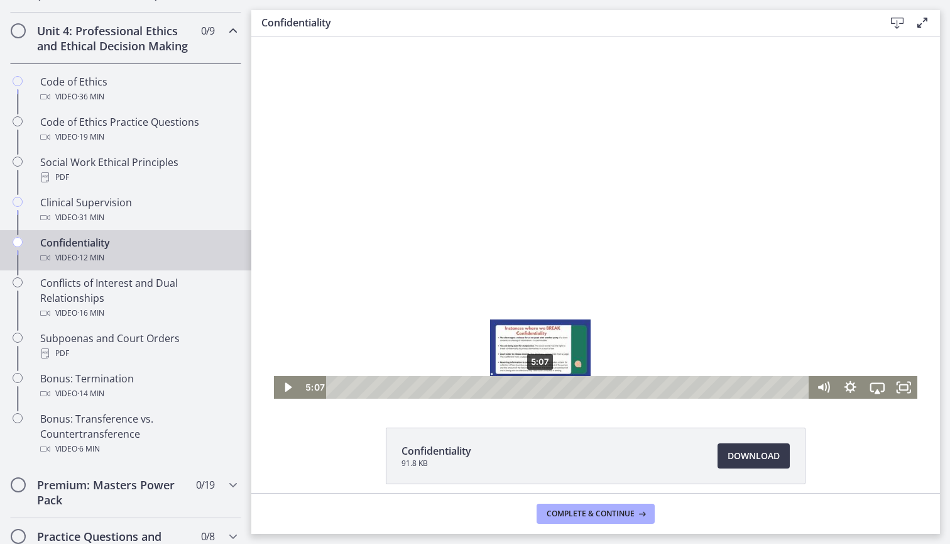
click at [541, 387] on div "5:07" at bounding box center [569, 387] width 467 height 23
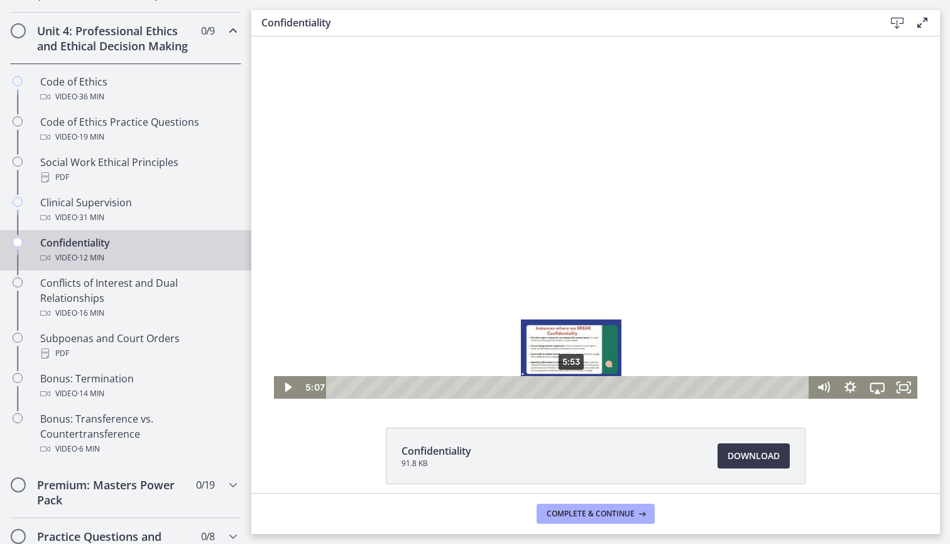
click at [573, 383] on div "5:53" at bounding box center [569, 387] width 467 height 23
click at [586, 385] on div "6:15" at bounding box center [569, 387] width 467 height 23
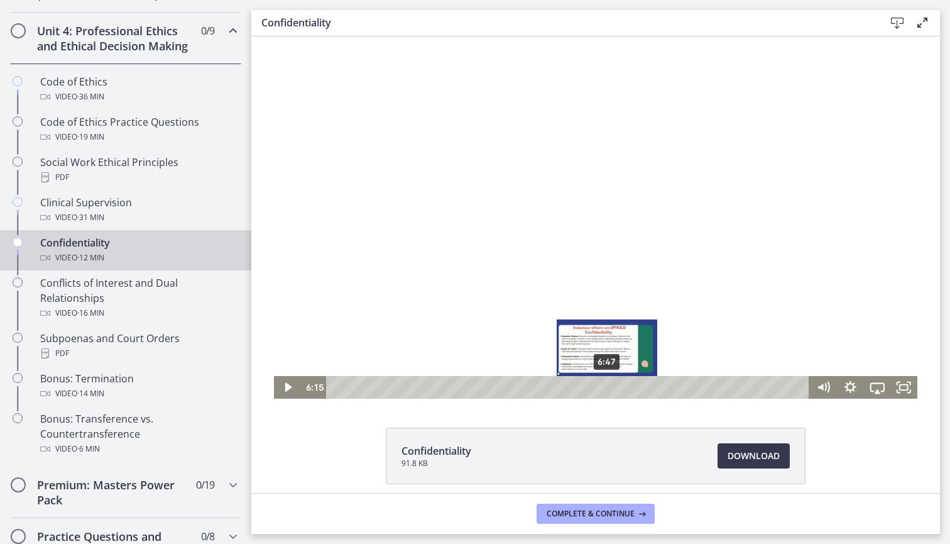
click at [608, 384] on div "6:47" at bounding box center [569, 387] width 467 height 23
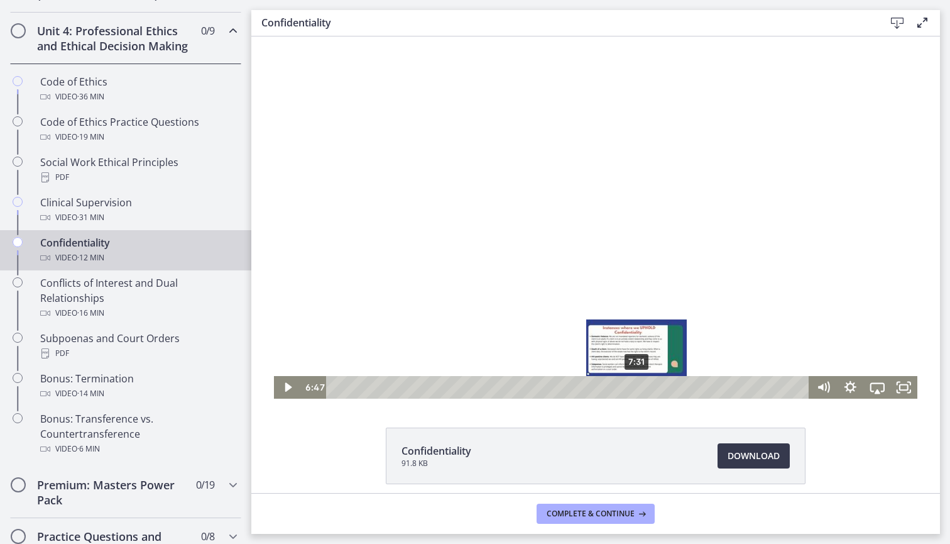
click at [637, 388] on div "7:31" at bounding box center [569, 387] width 467 height 23
click at [647, 390] on div "7:32" at bounding box center [569, 387] width 467 height 23
click at [666, 389] on div "8:03" at bounding box center [569, 387] width 467 height 23
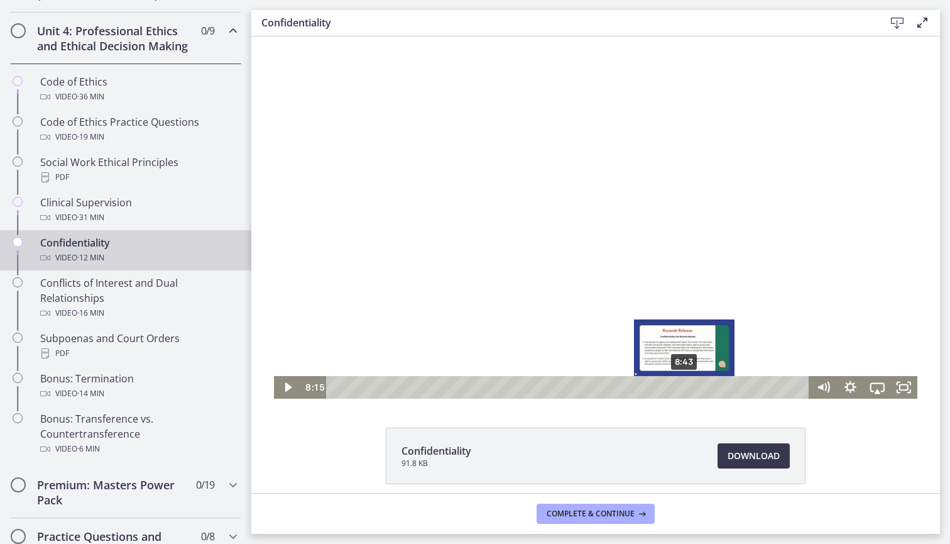
click at [685, 387] on div "8:43" at bounding box center [569, 387] width 467 height 23
click at [702, 384] on div "9:08" at bounding box center [569, 387] width 467 height 23
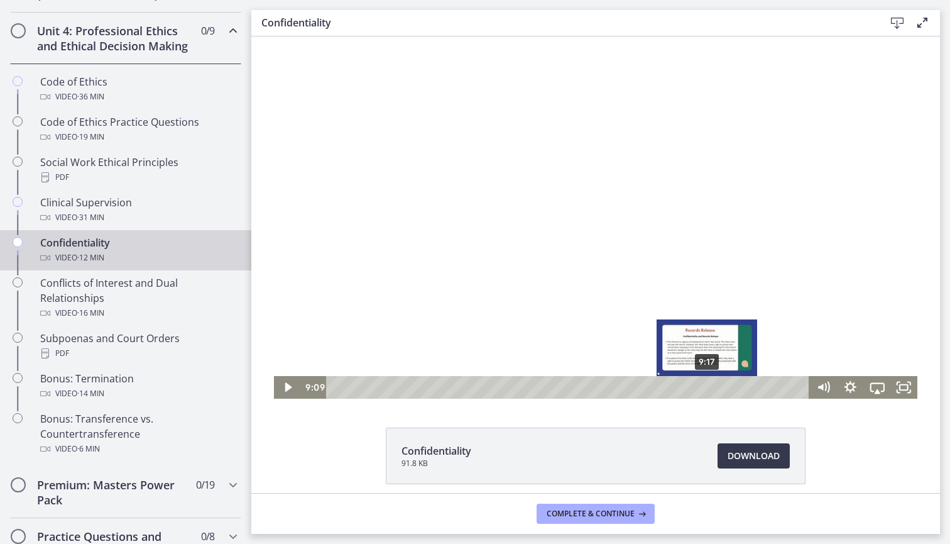
click at [708, 385] on div "9:17" at bounding box center [569, 387] width 467 height 23
click at [723, 386] on div "9:41" at bounding box center [569, 387] width 467 height 23
click at [737, 390] on div "9:41" at bounding box center [569, 387] width 467 height 23
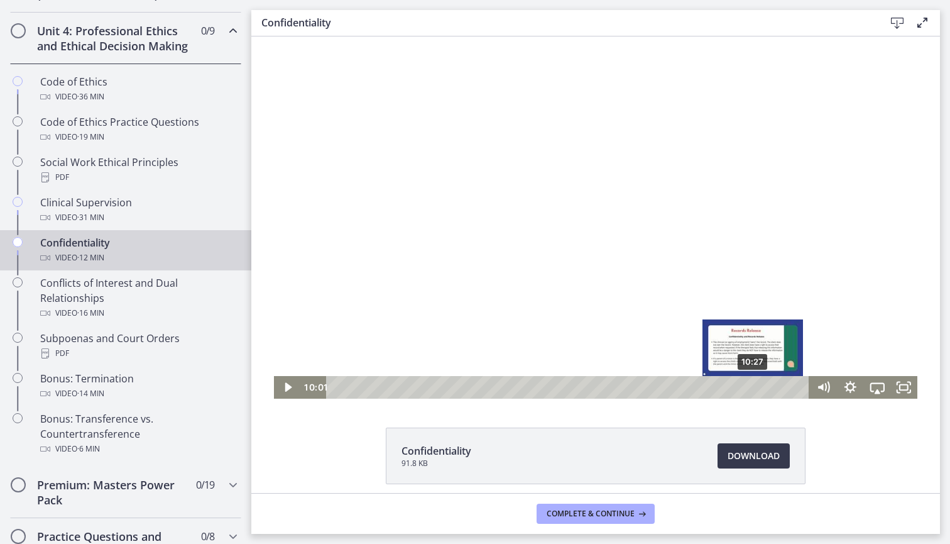
click at [755, 389] on div "10:27" at bounding box center [569, 387] width 467 height 23
click at [769, 388] on div "10:49" at bounding box center [569, 387] width 467 height 23
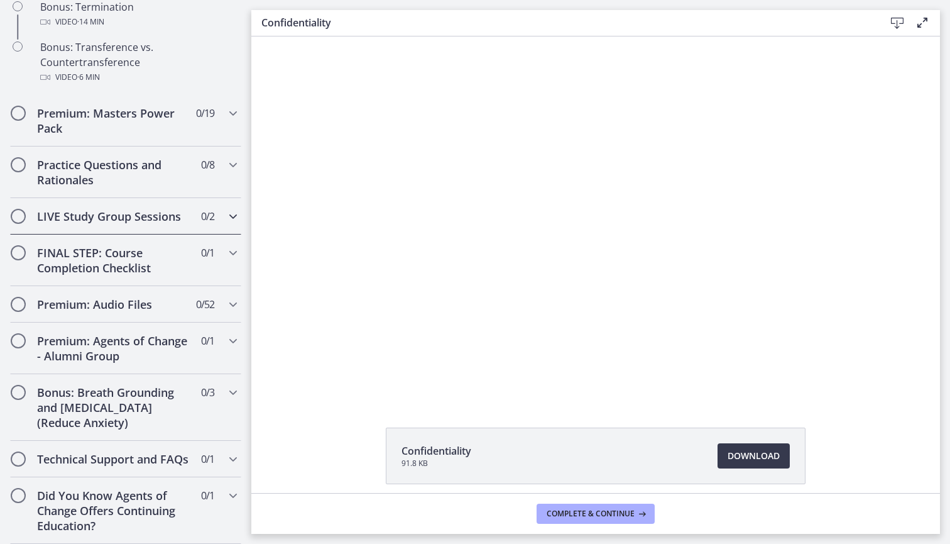
scroll to position [916, 0]
